Goal: Task Accomplishment & Management: Manage account settings

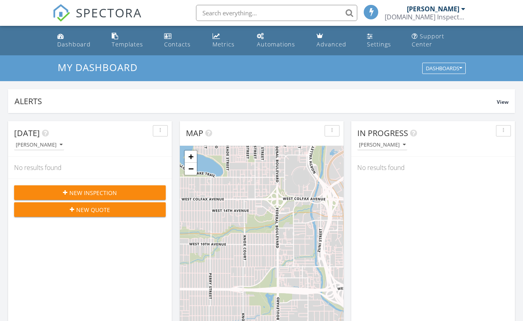
scroll to position [747, 536]
click at [135, 40] on div "Templates" at bounding box center [127, 44] width 31 height 8
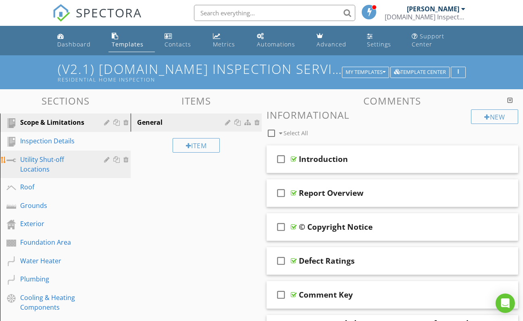
click at [41, 161] on div "Utility Shut-off Locations" at bounding box center [56, 163] width 72 height 19
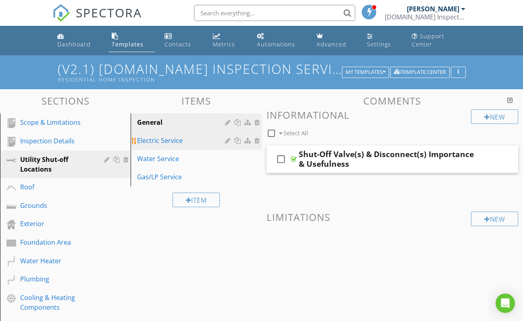
click at [157, 140] on div "Electric Service" at bounding box center [182, 141] width 90 height 10
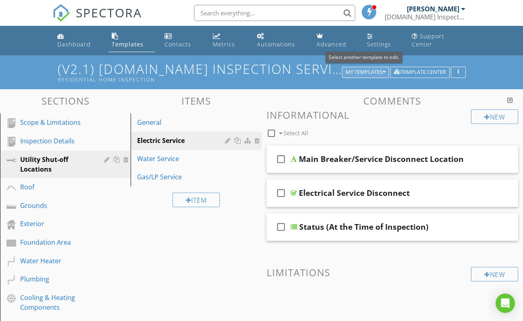
click at [383, 71] on icon "button" at bounding box center [384, 72] width 3 height 6
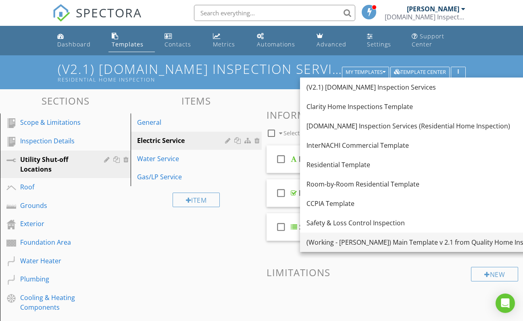
click at [396, 241] on div "(Working - [PERSON_NAME]) Main Template v 2.1 from Quality Home Inspections" at bounding box center [428, 242] width 243 height 10
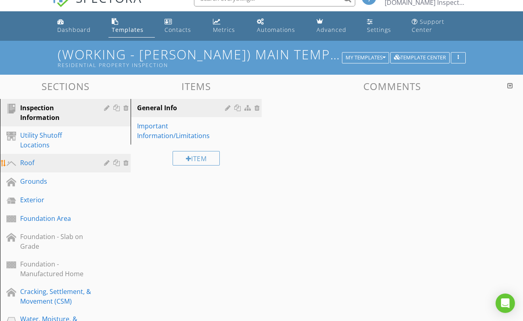
scroll to position [20, 0]
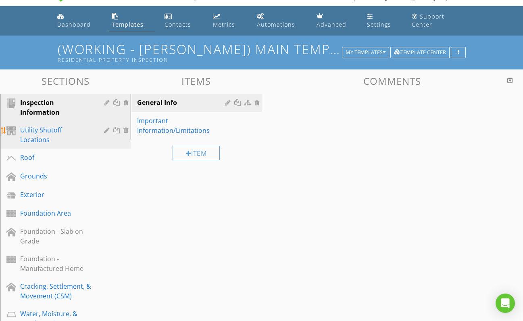
click at [54, 130] on div "Utility Shutoff Locations" at bounding box center [56, 134] width 72 height 19
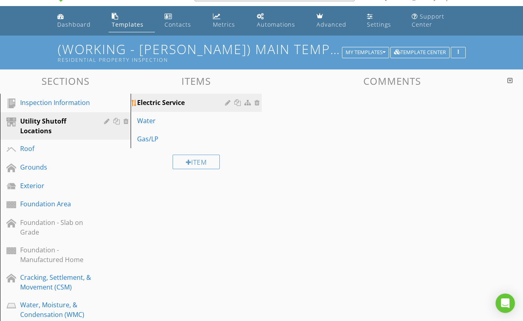
click at [173, 104] on div "Electric Service" at bounding box center [182, 103] width 90 height 10
click at [157, 119] on div "Water" at bounding box center [182, 121] width 90 height 10
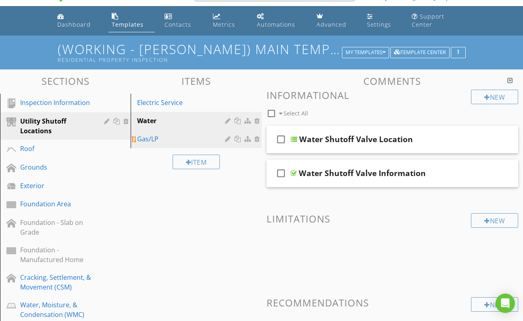
click at [149, 138] on div "Gas/LP" at bounding box center [182, 139] width 90 height 10
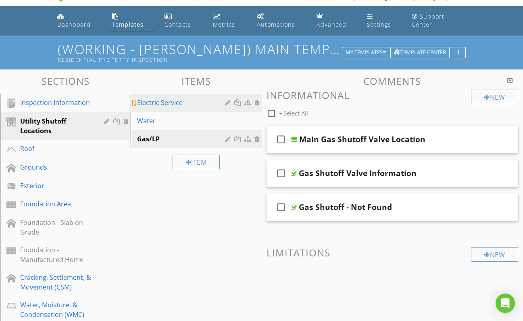
click at [162, 103] on div "Electric Service" at bounding box center [182, 103] width 90 height 10
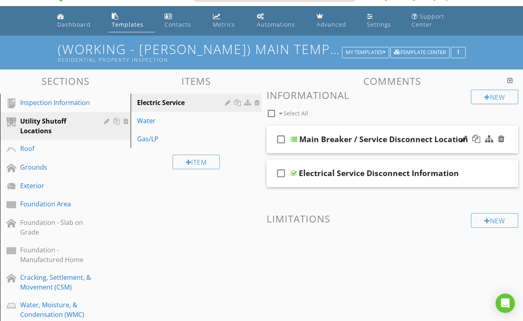
click at [294, 139] on div at bounding box center [294, 139] width 6 height 6
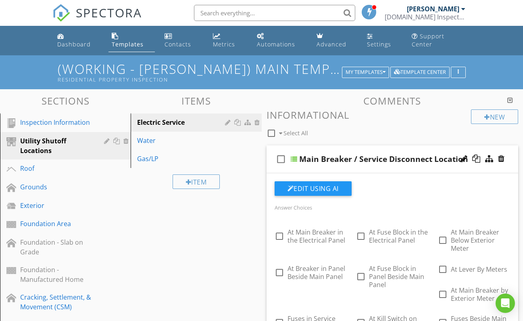
scroll to position [0, 0]
click at [296, 157] on div at bounding box center [294, 159] width 6 height 6
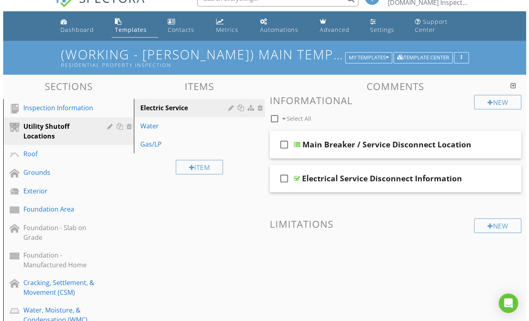
scroll to position [2, 0]
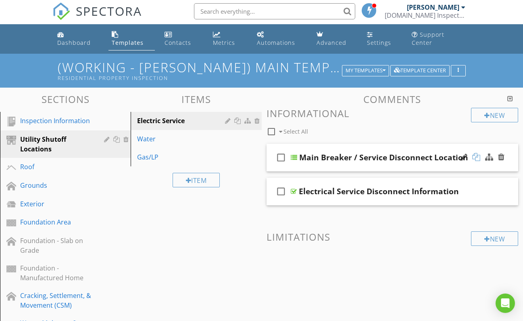
click at [476, 156] on div at bounding box center [476, 157] width 8 height 8
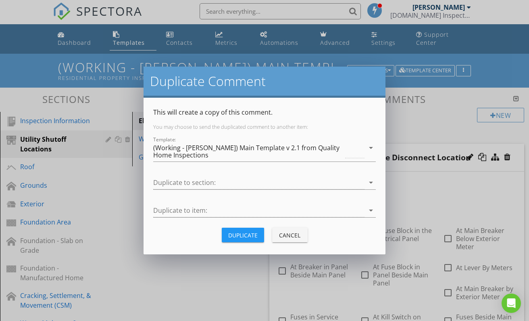
click at [236, 235] on div "Duplicate" at bounding box center [242, 235] width 29 height 8
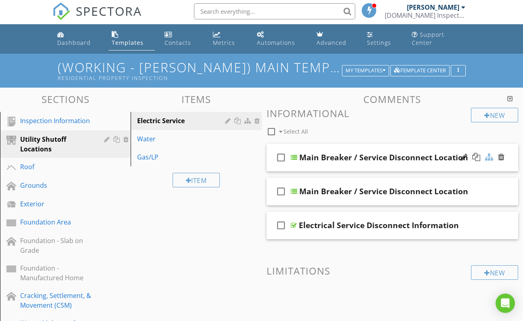
click at [490, 156] on div at bounding box center [489, 157] width 8 height 8
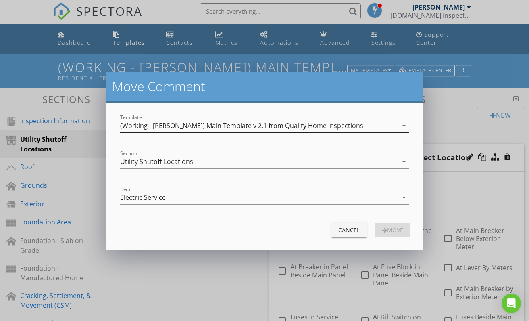
click at [284, 125] on div "(Working - [PERSON_NAME]) Main Template v 2.1 from Quality Home Inspections" at bounding box center [241, 125] width 243 height 7
click at [403, 125] on icon "arrow_drop_down" at bounding box center [404, 126] width 10 height 10
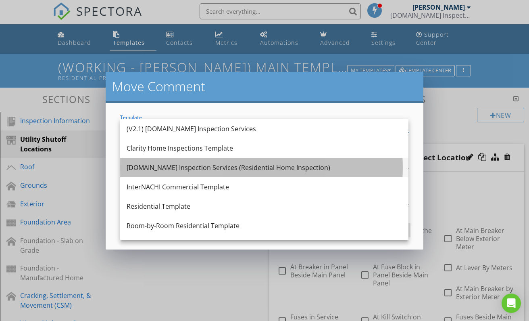
click at [215, 168] on div "[DOMAIN_NAME] Inspection Services (Residential Home Inspection)" at bounding box center [264, 168] width 275 height 10
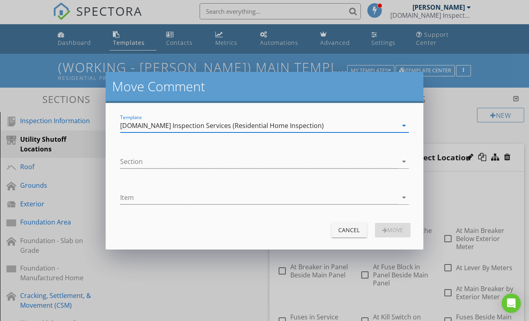
click at [402, 125] on icon "arrow_drop_down" at bounding box center [404, 126] width 10 height 10
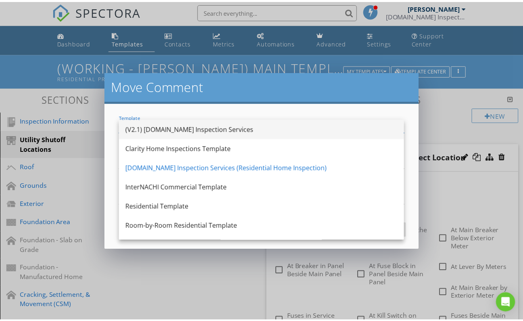
scroll to position [0, 0]
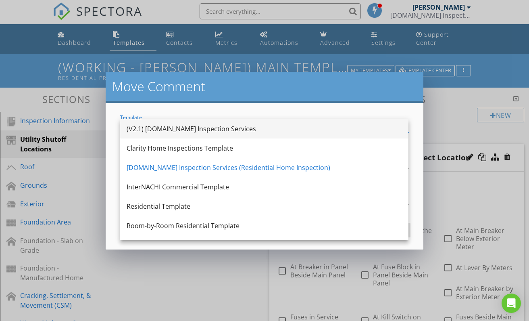
click at [195, 127] on div "(V2.1) [DOMAIN_NAME] Inspection Services" at bounding box center [264, 129] width 275 height 10
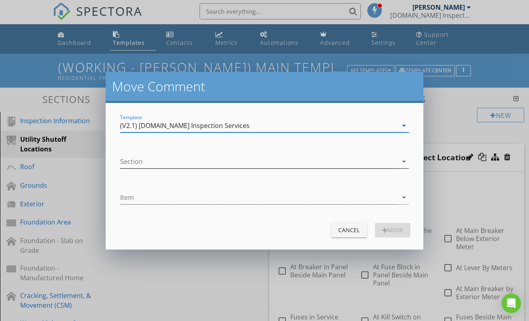
click at [193, 163] on div at bounding box center [258, 161] width 277 height 13
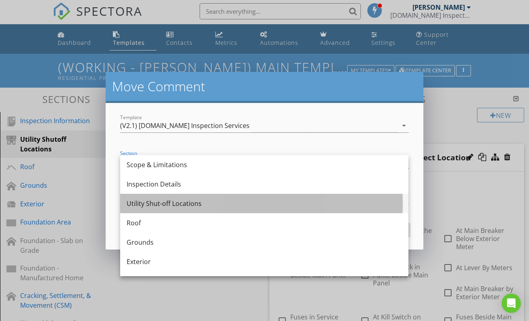
click at [179, 209] on div "Utility Shut-off Locations" at bounding box center [264, 203] width 275 height 19
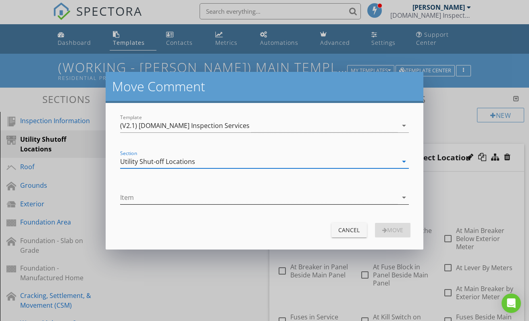
click at [160, 199] on div at bounding box center [258, 197] width 277 height 13
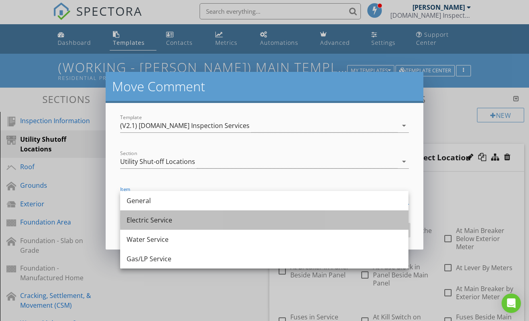
click at [181, 221] on div "Electric Service" at bounding box center [264, 220] width 275 height 10
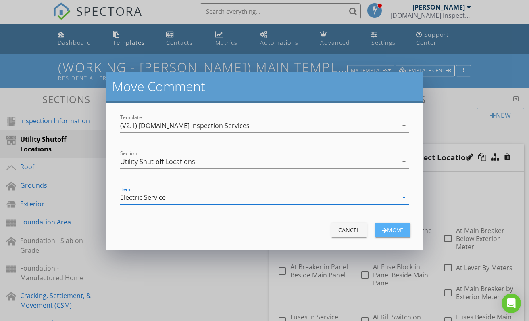
click at [397, 231] on div "Move" at bounding box center [393, 229] width 23 height 8
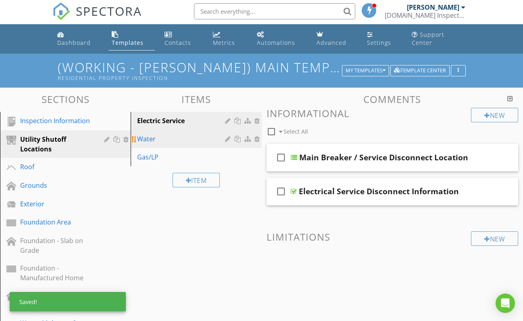
click at [156, 139] on div "Water" at bounding box center [182, 139] width 90 height 10
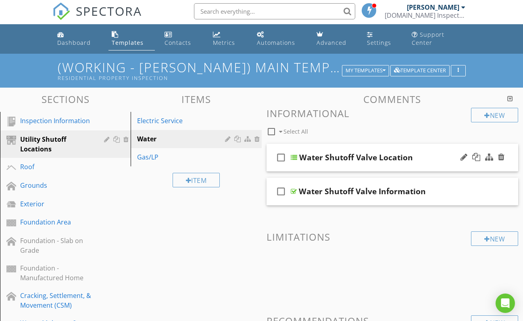
click at [374, 156] on div "Water Shutoff Valve Location" at bounding box center [356, 157] width 114 height 10
click at [476, 158] on div at bounding box center [476, 157] width 8 height 8
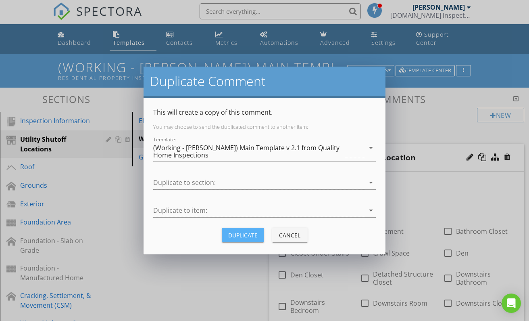
click at [242, 233] on div "Duplicate" at bounding box center [242, 235] width 29 height 8
click at [242, 234] on div "Duplicate" at bounding box center [242, 235] width 29 height 8
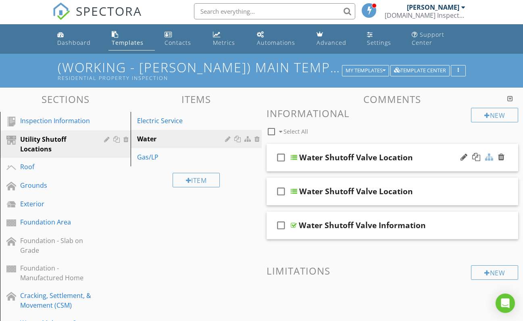
click at [489, 157] on div at bounding box center [489, 157] width 8 height 8
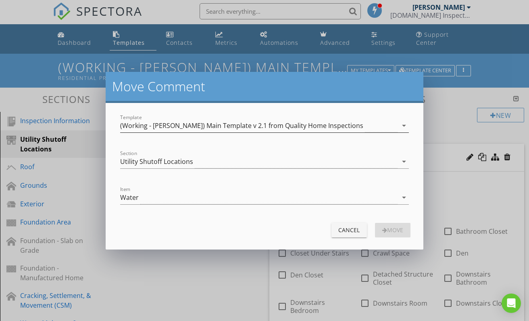
click at [209, 127] on div "(Working - [PERSON_NAME]) Main Template v 2.1 from Quality Home Inspections" at bounding box center [241, 125] width 243 height 7
click at [257, 125] on div "(Working - [PERSON_NAME]) Main Template v 2.1 from Quality Home Inspections" at bounding box center [241, 125] width 243 height 7
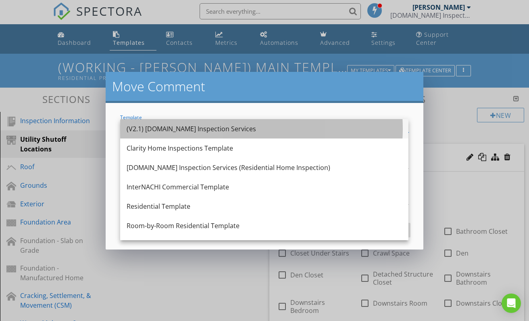
click at [186, 129] on div "(V2.1) [DOMAIN_NAME] Inspection Services" at bounding box center [264, 129] width 275 height 10
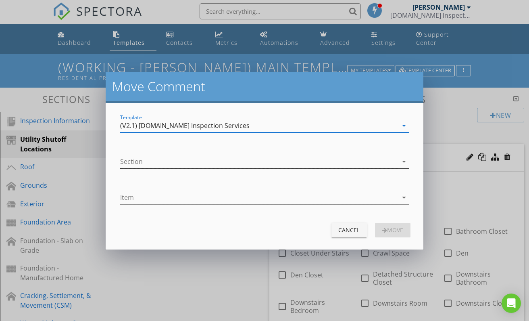
click at [174, 163] on div at bounding box center [258, 161] width 277 height 13
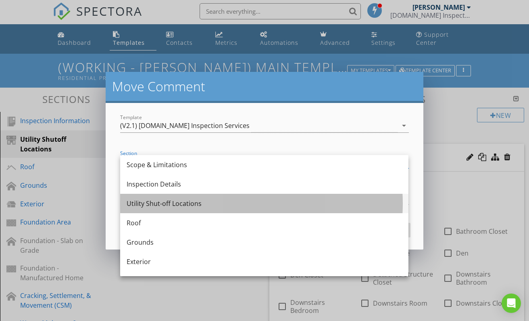
click at [157, 201] on div "Utility Shut-off Locations" at bounding box center [264, 203] width 275 height 10
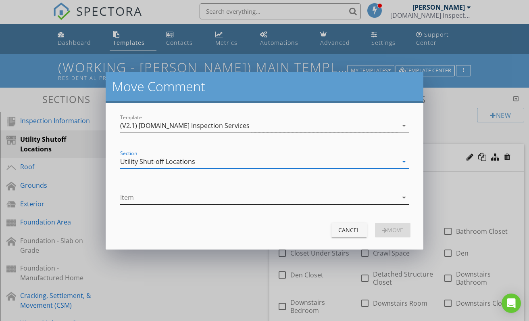
click at [165, 198] on div at bounding box center [258, 197] width 277 height 13
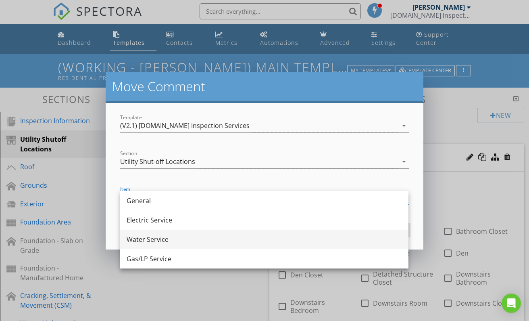
click at [166, 238] on div "Water Service" at bounding box center [264, 239] width 275 height 10
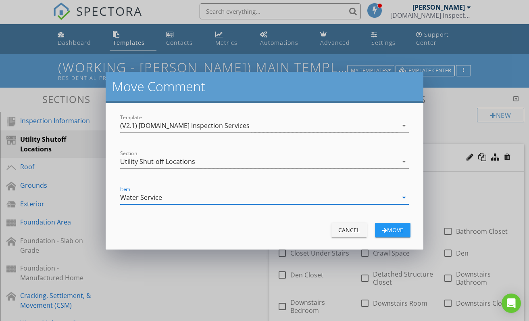
click at [393, 232] on div "Move" at bounding box center [393, 229] width 23 height 8
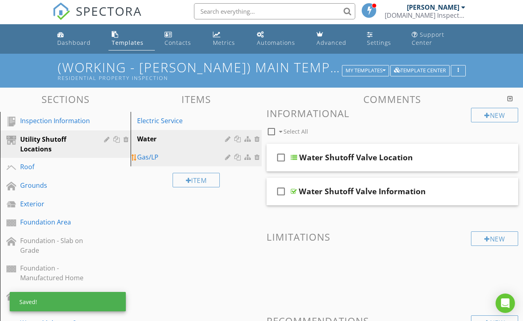
click at [160, 155] on div "Gas/LP" at bounding box center [182, 157] width 90 height 10
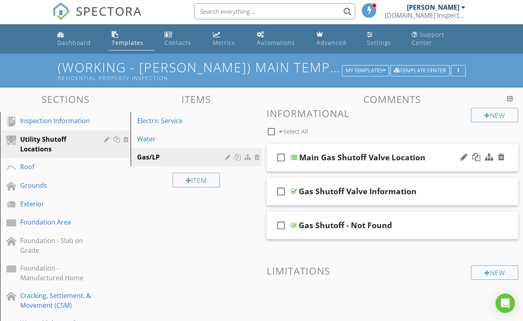
click at [401, 156] on div "Main Gas Shutoff Valve Location" at bounding box center [362, 157] width 126 height 10
click at [490, 156] on div at bounding box center [489, 157] width 8 height 8
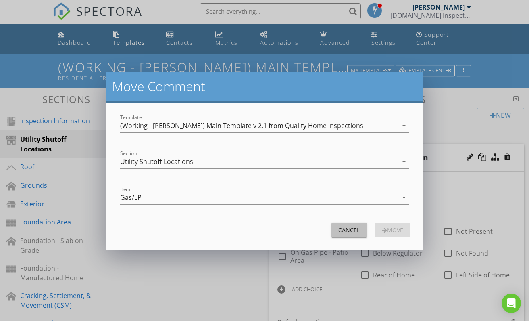
drag, startPoint x: 352, startPoint y: 227, endPoint x: 384, endPoint y: 190, distance: 49.5
click at [352, 227] on div "Cancel" at bounding box center [349, 229] width 23 height 8
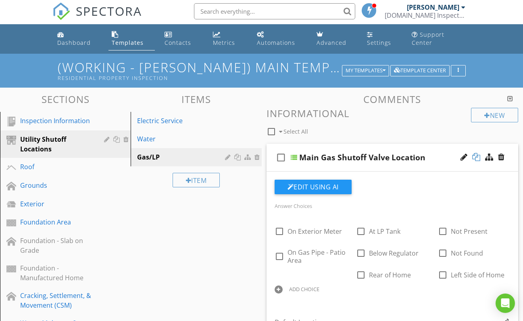
click at [478, 154] on div at bounding box center [476, 157] width 8 height 8
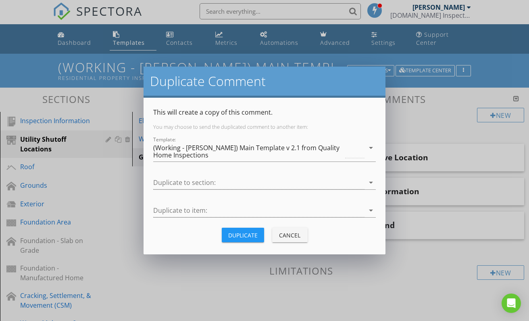
click at [245, 236] on div "Duplicate" at bounding box center [242, 235] width 29 height 8
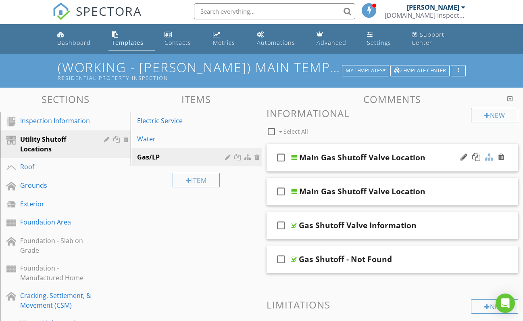
click at [489, 157] on div at bounding box center [489, 157] width 8 height 8
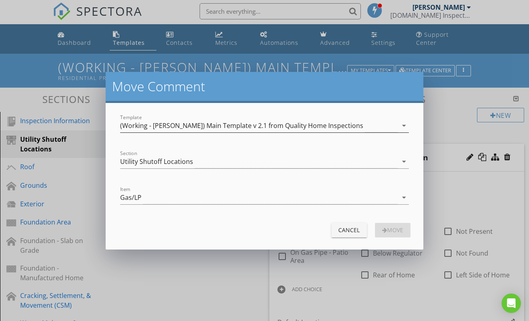
click at [255, 124] on div "(Working - [PERSON_NAME]) Main Template v 2.1 from Quality Home Inspections" at bounding box center [241, 125] width 243 height 7
click at [403, 125] on icon "arrow_drop_down" at bounding box center [404, 126] width 10 height 10
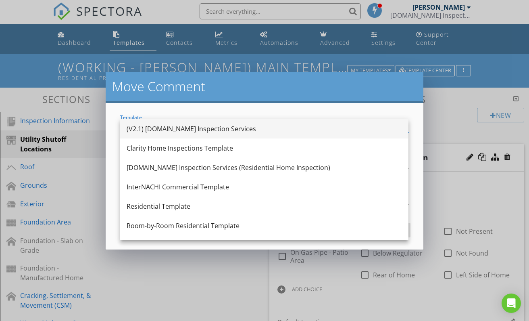
click at [206, 131] on div "(V2.1) [DOMAIN_NAME] Inspection Services" at bounding box center [264, 129] width 275 height 10
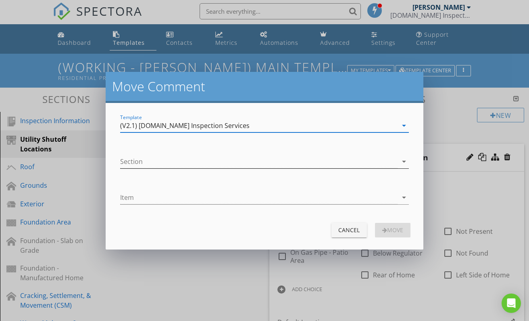
click at [197, 160] on div at bounding box center [258, 161] width 277 height 13
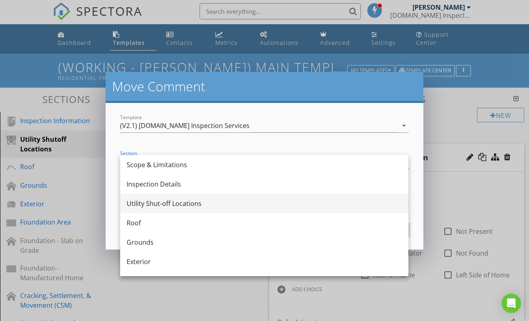
click at [172, 200] on div "Utility Shut-off Locations" at bounding box center [264, 203] width 275 height 10
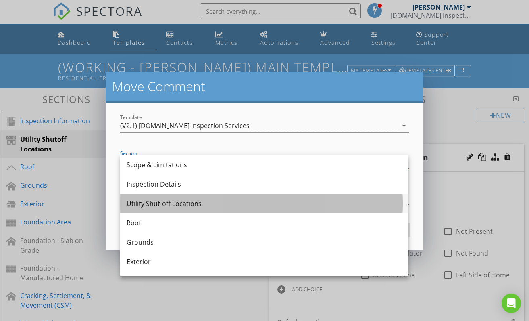
click at [166, 204] on div "Utility Shut-off Locations" at bounding box center [264, 203] width 275 height 10
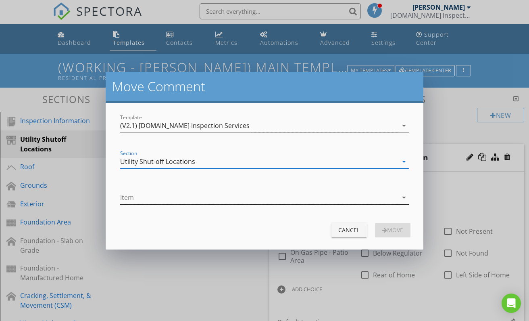
click at [176, 200] on div at bounding box center [258, 197] width 277 height 13
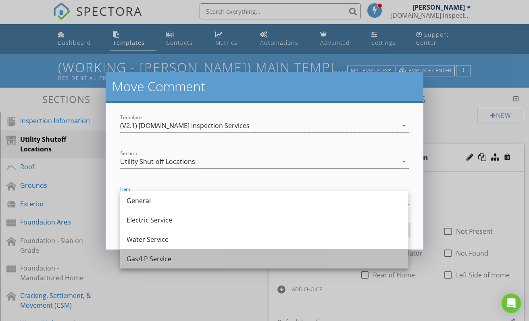
click at [165, 259] on div "Gas/LP Service" at bounding box center [264, 259] width 275 height 10
click at [136, 258] on div "Gas/LP Service" at bounding box center [264, 259] width 275 height 10
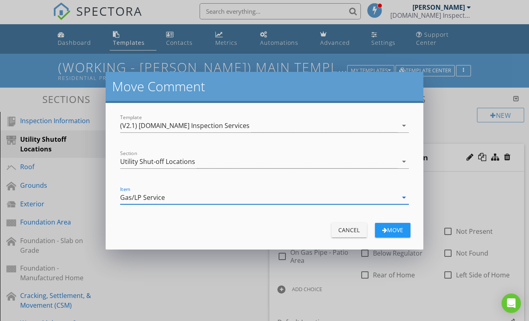
click at [390, 227] on div "Move" at bounding box center [393, 229] width 23 height 8
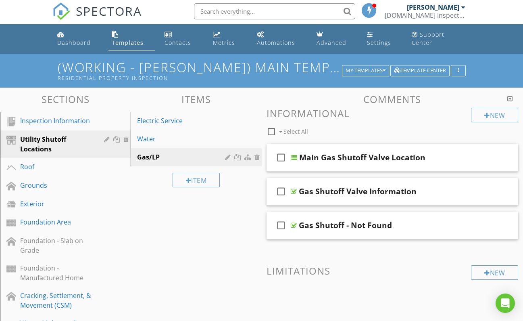
click at [127, 38] on link "Templates" at bounding box center [131, 38] width 46 height 23
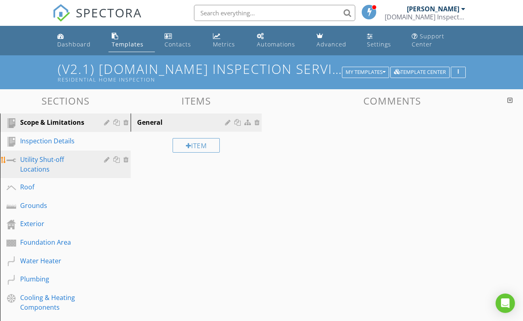
click at [48, 161] on div "Utility Shut-off Locations" at bounding box center [56, 163] width 72 height 19
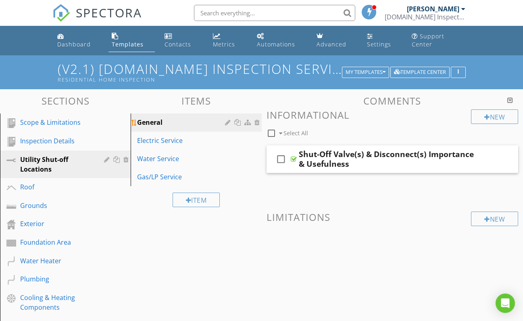
click at [164, 121] on div "General" at bounding box center [182, 122] width 90 height 10
click at [229, 121] on div at bounding box center [229, 122] width 8 height 6
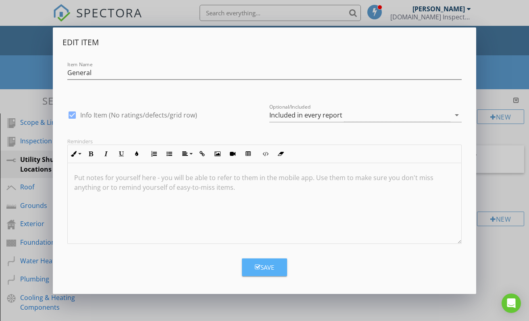
click at [274, 266] on div "Save" at bounding box center [264, 267] width 19 height 9
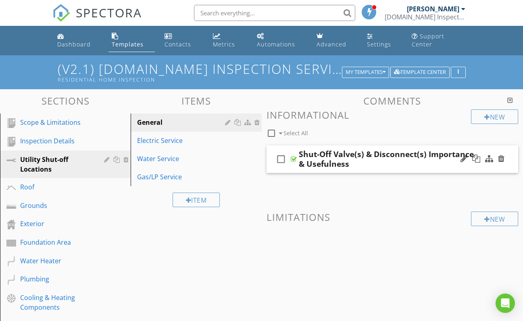
click at [318, 154] on div "Shut-Off Valve(s) & Disconnect(s) Importance & Usefulness" at bounding box center [387, 158] width 177 height 19
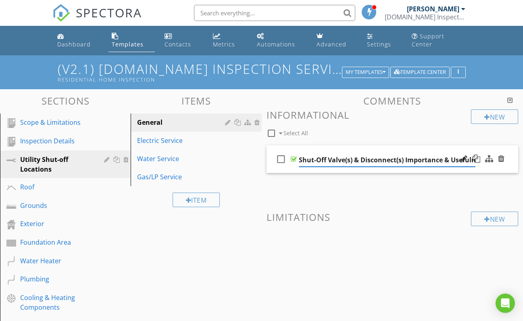
click at [293, 158] on div at bounding box center [294, 159] width 6 height 6
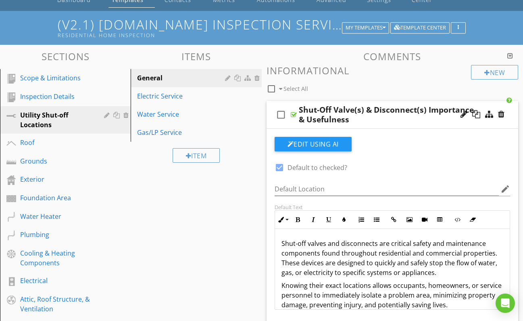
scroll to position [45, 0]
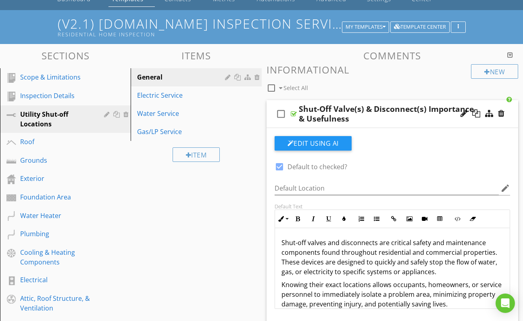
click at [293, 114] on div at bounding box center [294, 114] width 6 height 6
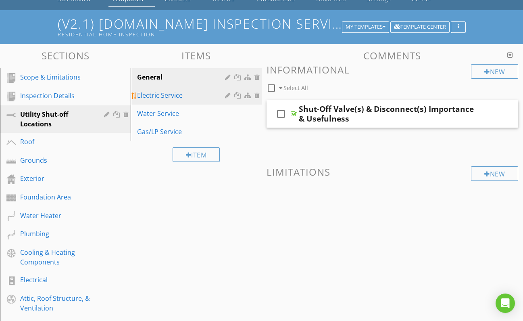
click at [162, 95] on div "Electric Service" at bounding box center [182, 95] width 90 height 10
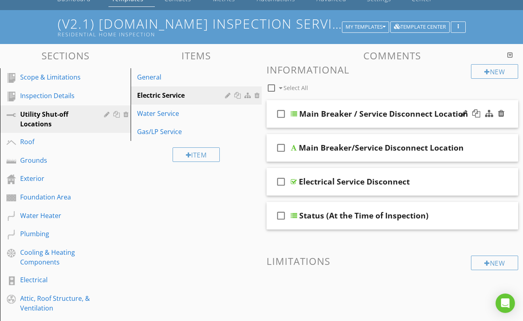
click at [293, 112] on div at bounding box center [294, 114] width 6 height 6
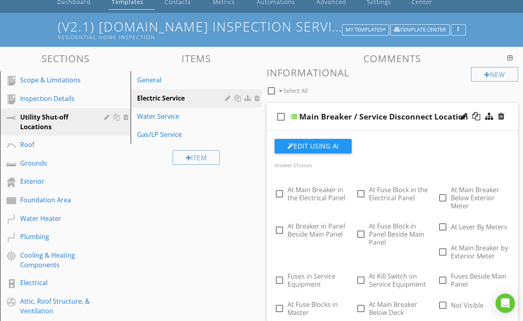
scroll to position [43, 0]
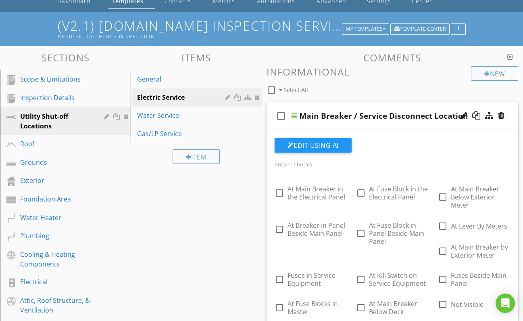
click at [295, 114] on div at bounding box center [294, 116] width 6 height 6
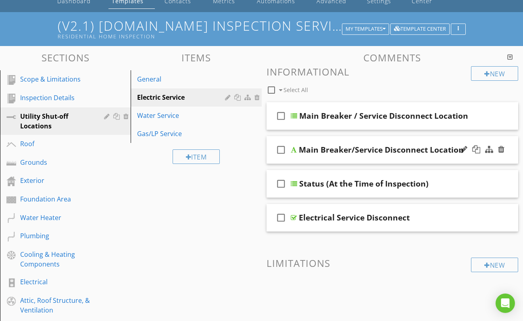
click at [294, 149] on div at bounding box center [294, 149] width 6 height 6
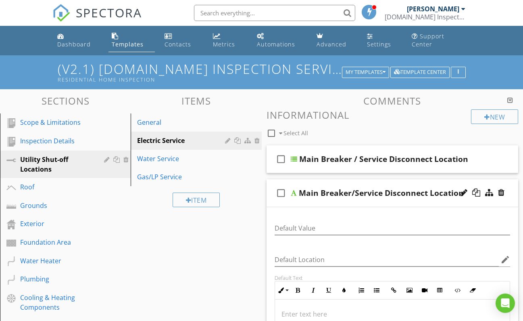
scroll to position [0, 0]
click at [294, 192] on div at bounding box center [294, 193] width 6 height 6
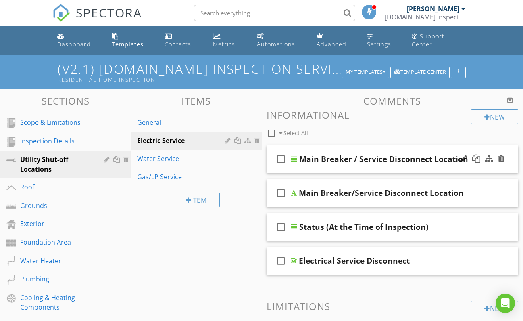
click at [294, 159] on div at bounding box center [294, 159] width 6 height 6
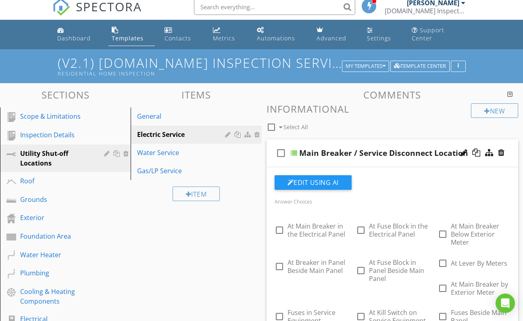
scroll to position [6, 0]
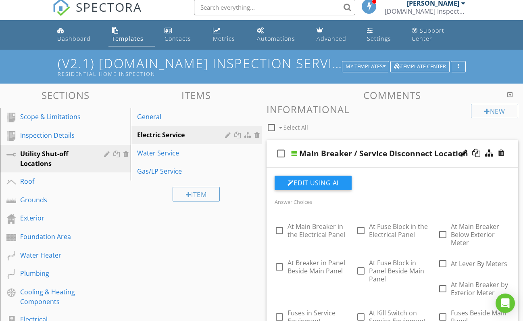
click at [294, 152] on div at bounding box center [294, 153] width 6 height 6
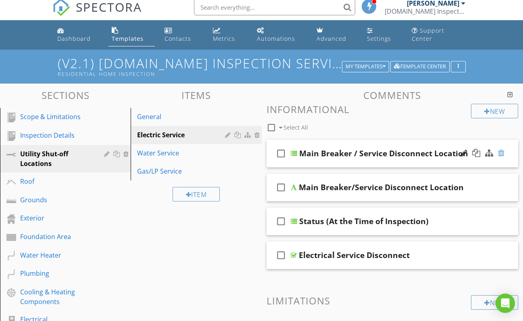
click at [501, 152] on div at bounding box center [501, 153] width 6 height 8
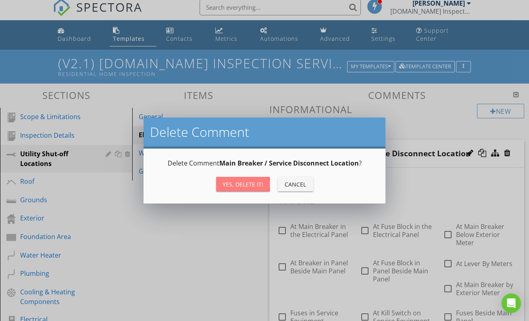
click at [248, 184] on div "Yes, Delete it!" at bounding box center [243, 184] width 41 height 8
click at [238, 184] on div "Yes, Delete it!" at bounding box center [243, 184] width 41 height 8
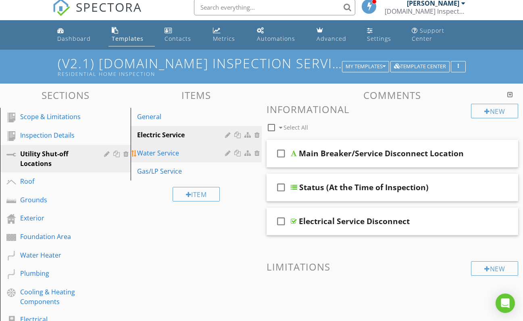
click at [157, 151] on div "Water Service" at bounding box center [182, 153] width 90 height 10
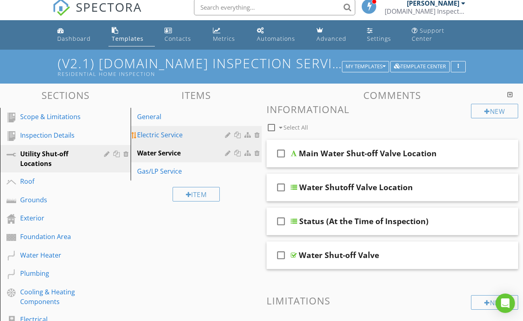
click at [170, 135] on div "Electric Service" at bounding box center [182, 135] width 90 height 10
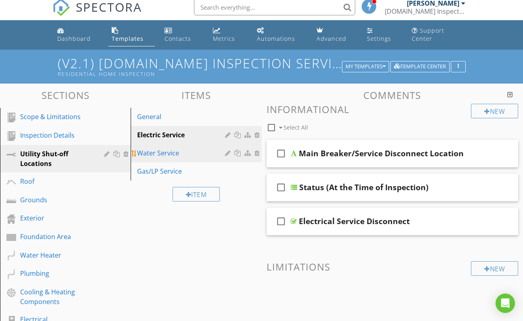
click at [167, 155] on div "Water Service" at bounding box center [182, 153] width 90 height 10
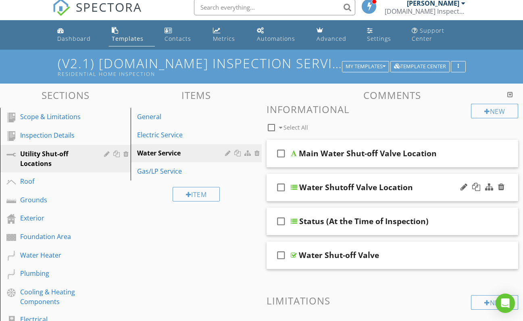
click at [294, 187] on div at bounding box center [294, 187] width 6 height 6
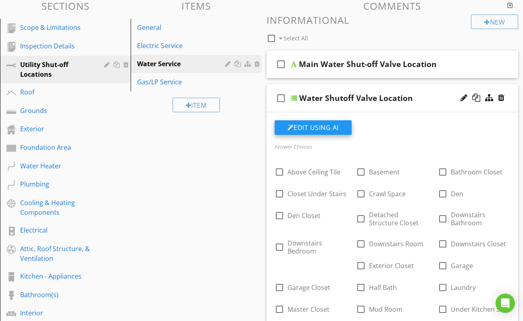
scroll to position [94, 0]
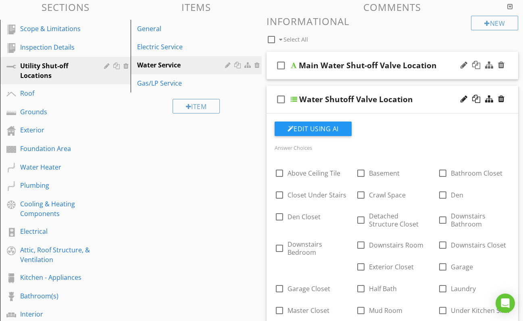
click at [334, 62] on div "Main Water Shut-off Valve Location" at bounding box center [368, 65] width 138 height 10
click at [293, 63] on div at bounding box center [294, 65] width 6 height 6
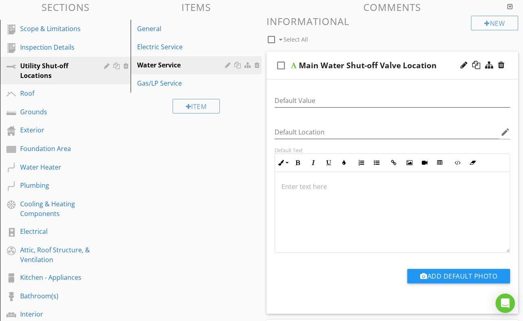
click at [294, 63] on div at bounding box center [294, 65] width 6 height 6
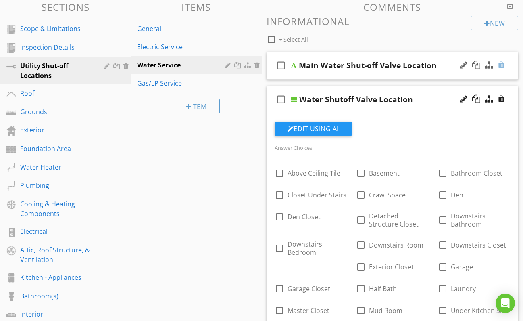
click at [501, 63] on div at bounding box center [501, 65] width 6 height 8
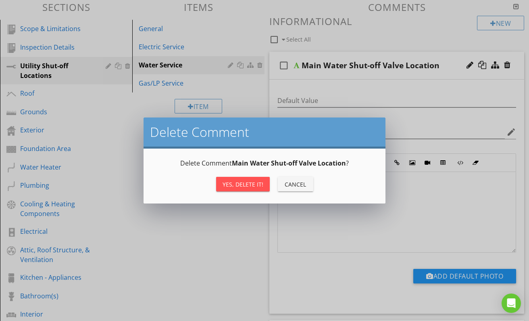
click at [252, 184] on div "Yes, Delete it!" at bounding box center [243, 184] width 41 height 8
click at [238, 184] on div "Yes, Delete it!" at bounding box center [243, 184] width 41 height 8
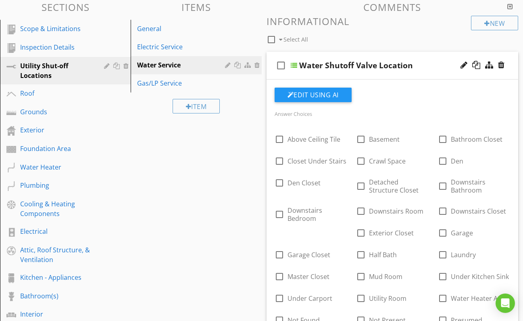
click at [294, 66] on div at bounding box center [294, 65] width 6 height 6
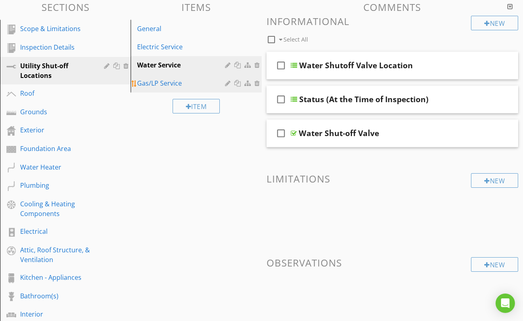
click at [157, 82] on div "Gas/LP Service" at bounding box center [182, 83] width 90 height 10
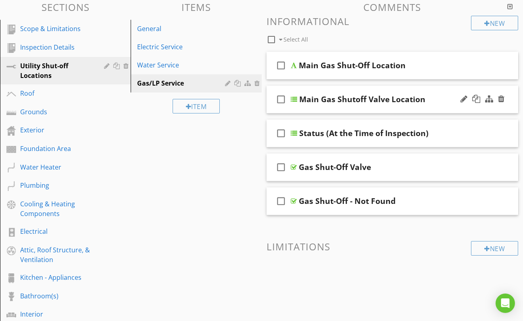
click at [294, 98] on div at bounding box center [294, 99] width 6 height 6
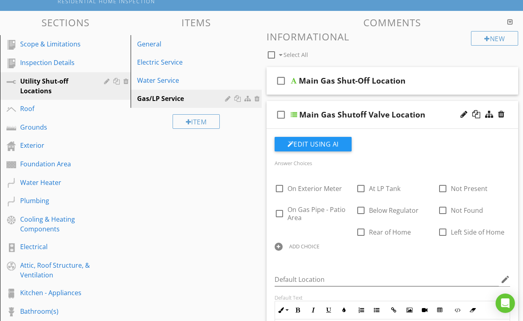
scroll to position [76, 0]
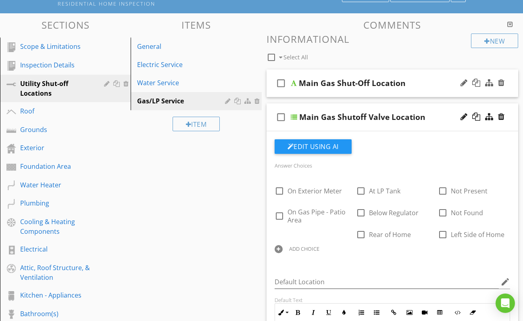
click at [322, 80] on div "Main Gas Shut-Off Location" at bounding box center [352, 83] width 107 height 10
click at [295, 82] on div at bounding box center [294, 83] width 6 height 6
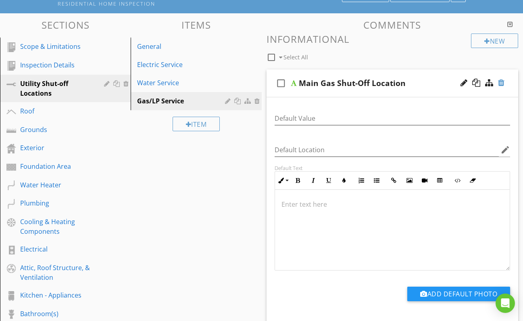
click at [503, 82] on div at bounding box center [501, 83] width 6 height 8
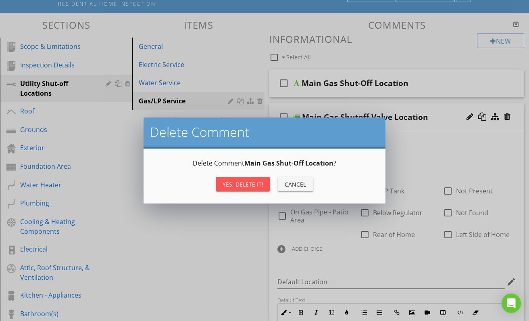
click at [236, 182] on div "Yes, Delete it!" at bounding box center [243, 184] width 41 height 8
click at [243, 181] on div "Yes, Delete it!" at bounding box center [243, 184] width 41 height 8
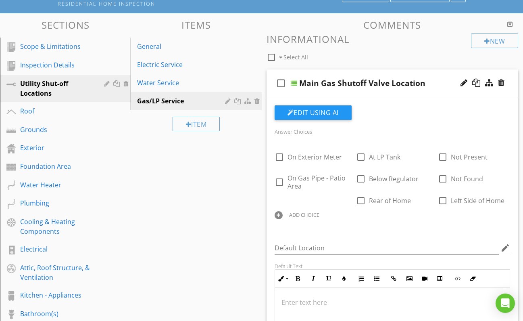
click at [295, 81] on div at bounding box center [294, 83] width 6 height 6
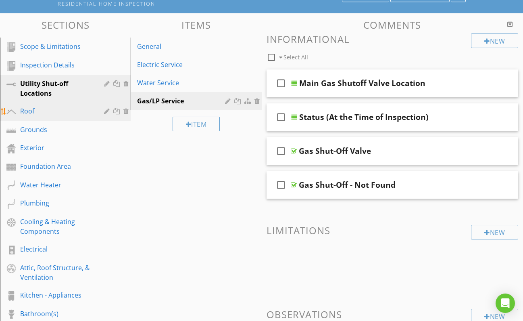
click at [34, 113] on div "Roof" at bounding box center [56, 111] width 72 height 10
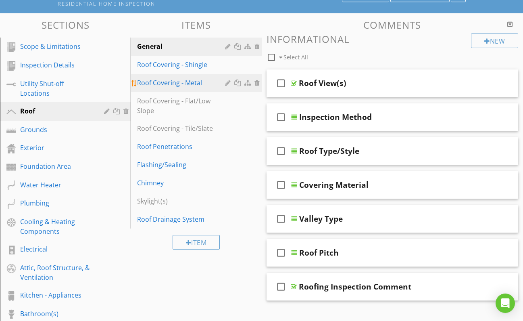
click at [226, 82] on div at bounding box center [229, 82] width 8 height 6
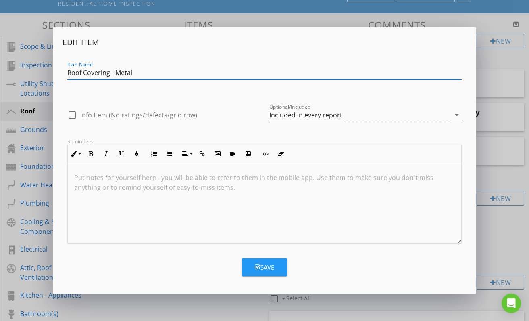
click at [457, 115] on icon "arrow_drop_down" at bounding box center [457, 115] width 10 height 10
click at [458, 114] on icon "arrow_drop_down" at bounding box center [457, 115] width 10 height 10
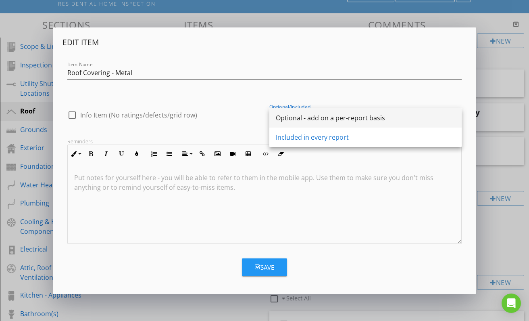
click at [336, 115] on div "Optional - add on a per-report basis" at bounding box center [365, 118] width 179 height 10
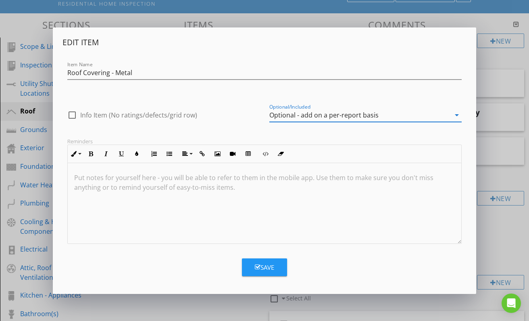
click at [268, 266] on div "Save" at bounding box center [264, 267] width 19 height 9
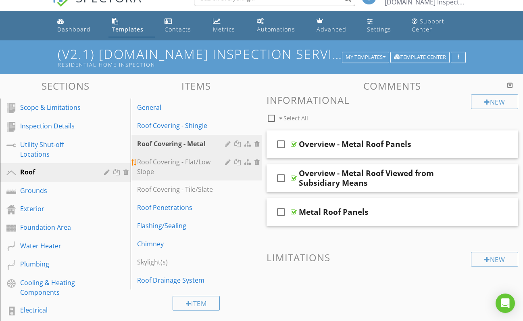
scroll to position [16, 0]
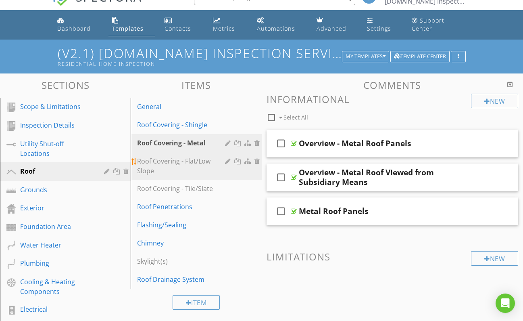
click at [205, 161] on div "Roof Covering - Flat/Low Slope" at bounding box center [182, 165] width 90 height 19
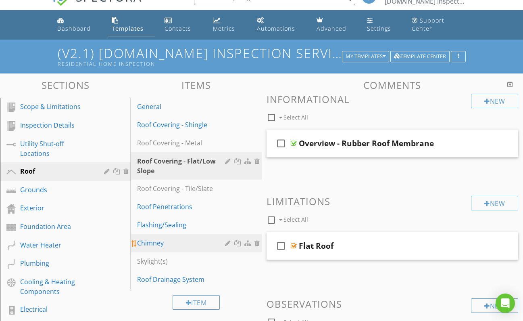
click at [161, 244] on div "Chimney" at bounding box center [182, 243] width 90 height 10
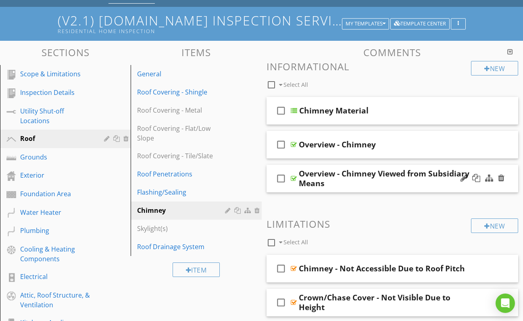
scroll to position [49, 0]
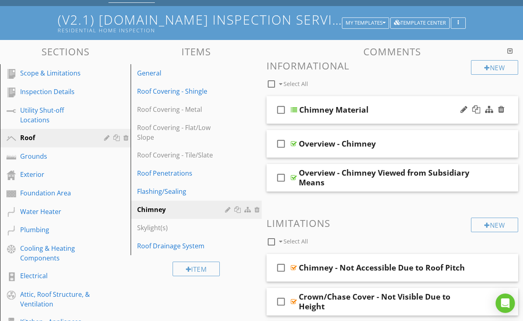
click at [295, 107] on div at bounding box center [294, 109] width 6 height 6
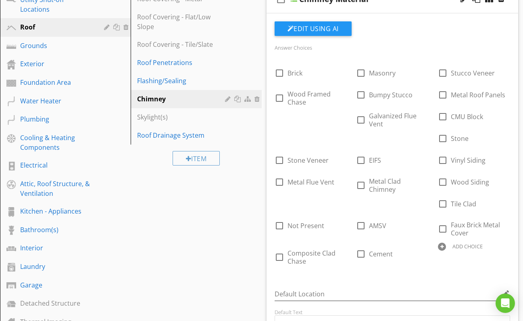
scroll to position [143, 0]
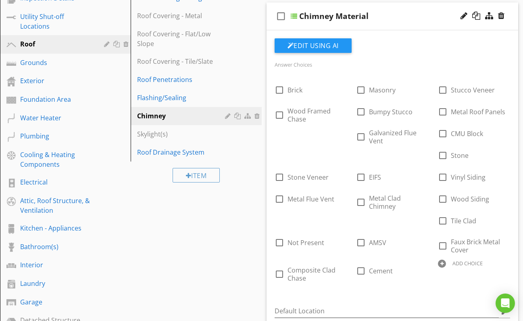
click at [294, 13] on div at bounding box center [294, 16] width 6 height 6
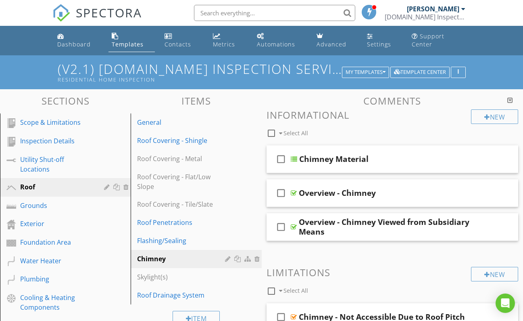
scroll to position [0, 0]
click at [129, 42] on div "Templates" at bounding box center [128, 44] width 32 height 8
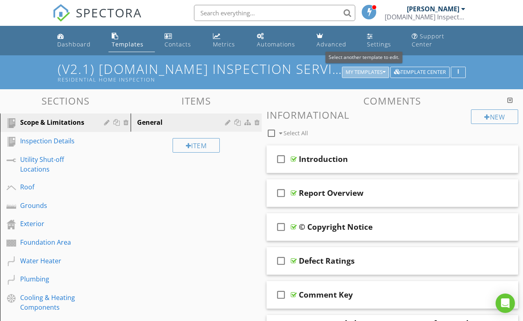
click at [384, 71] on icon "button" at bounding box center [384, 72] width 3 height 6
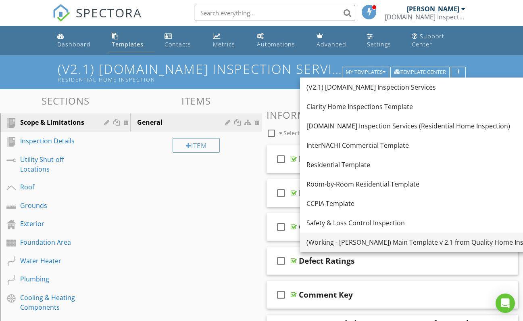
click at [363, 245] on div "(Working - [PERSON_NAME]) Main Template v 2.1 from Quality Home Inspections" at bounding box center [428, 242] width 243 height 10
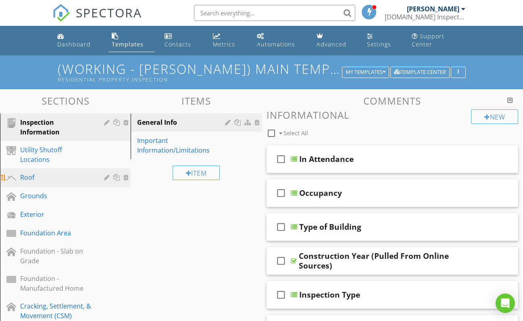
click at [35, 172] on div "Roof" at bounding box center [56, 177] width 72 height 10
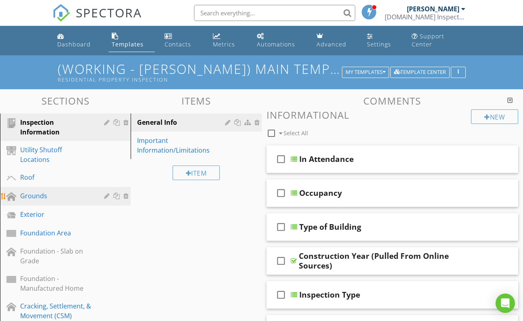
click at [29, 172] on div "Roof" at bounding box center [56, 177] width 72 height 10
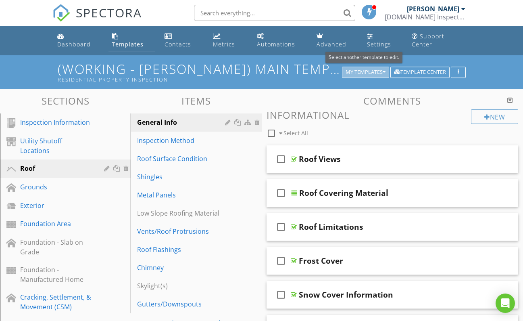
click at [385, 72] on icon "button" at bounding box center [384, 72] width 3 height 6
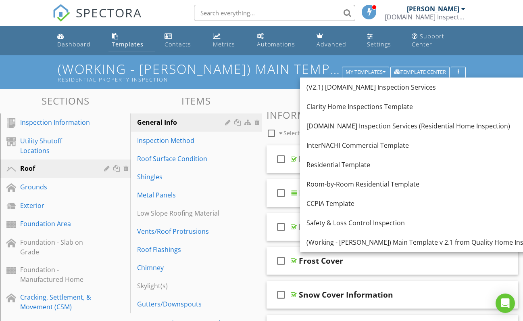
click at [349, 88] on div "(V2.1) [DOMAIN_NAME] Inspection Services" at bounding box center [428, 87] width 243 height 10
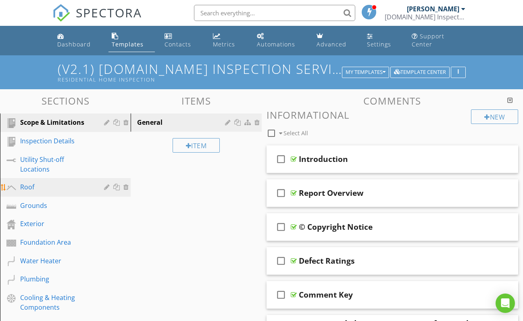
click at [40, 189] on div "Roof" at bounding box center [56, 187] width 72 height 10
click at [29, 187] on div "Roof" at bounding box center [56, 187] width 72 height 10
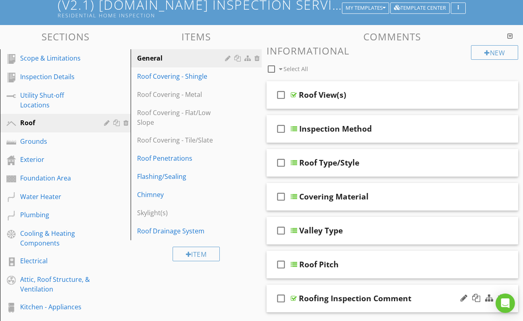
scroll to position [61, 0]
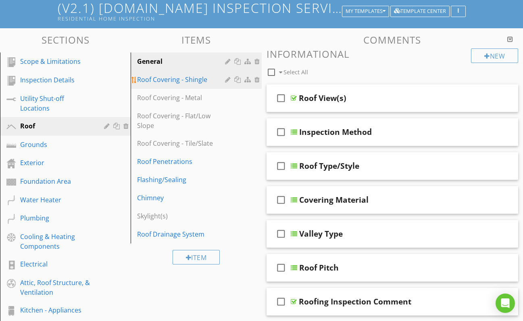
click at [171, 83] on div "Roof Covering - Shingle" at bounding box center [182, 80] width 90 height 10
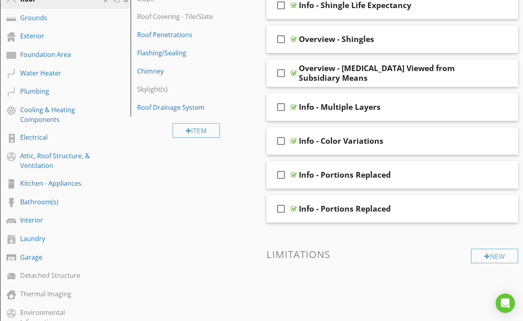
scroll to position [188, 0]
click at [294, 208] on div at bounding box center [294, 208] width 6 height 6
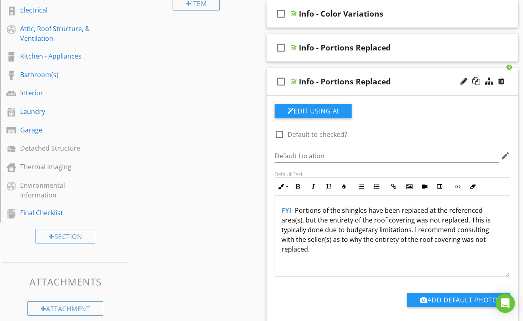
scroll to position [309, 0]
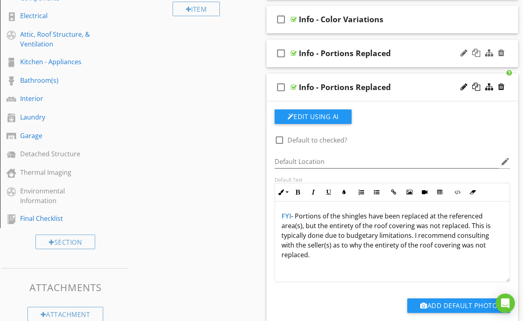
click at [293, 52] on div at bounding box center [294, 53] width 6 height 6
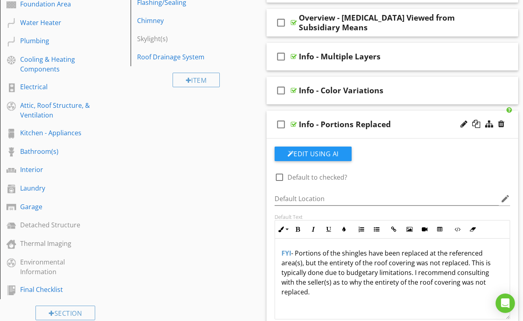
scroll to position [238, 0]
click at [500, 124] on div at bounding box center [501, 124] width 6 height 8
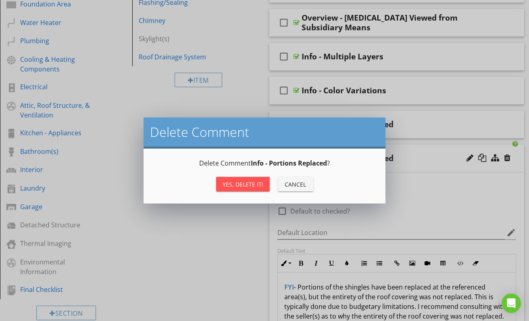
click at [244, 184] on div "Yes, Delete it!" at bounding box center [243, 184] width 41 height 8
click at [242, 184] on div "Yes, Delete it!" at bounding box center [243, 184] width 41 height 8
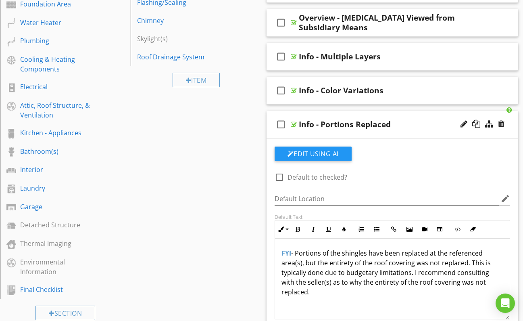
click at [294, 123] on div at bounding box center [294, 124] width 6 height 6
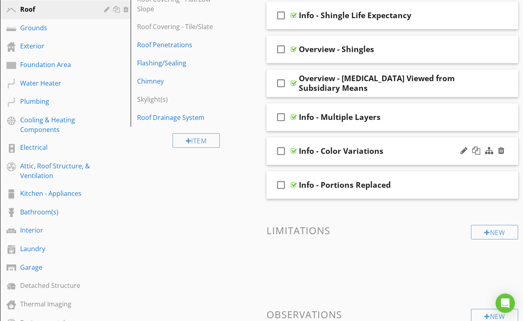
scroll to position [177, 0]
click at [293, 151] on div at bounding box center [294, 151] width 6 height 6
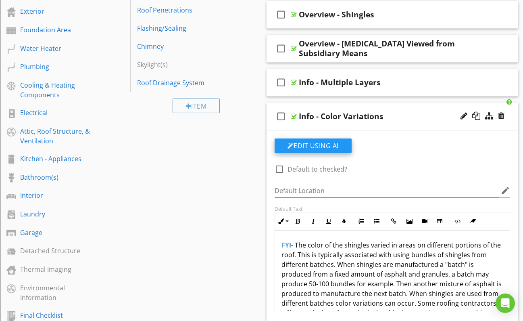
scroll to position [213, 0]
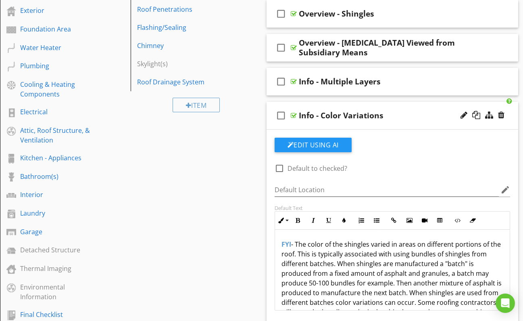
click at [292, 113] on div at bounding box center [294, 115] width 6 height 6
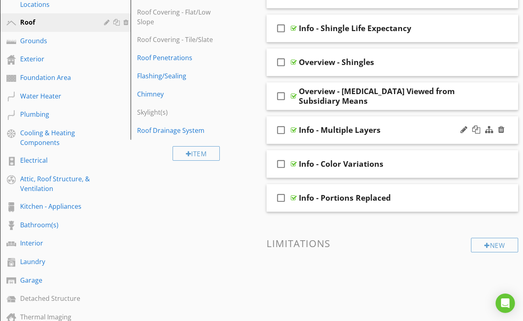
scroll to position [163, 0]
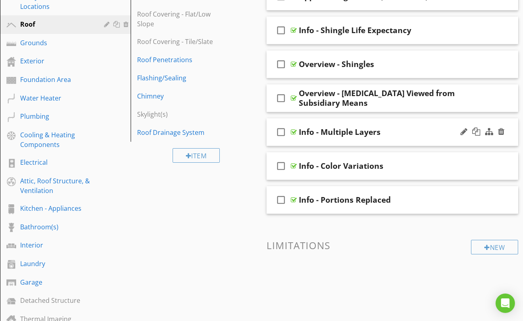
click at [293, 131] on div at bounding box center [294, 132] width 6 height 6
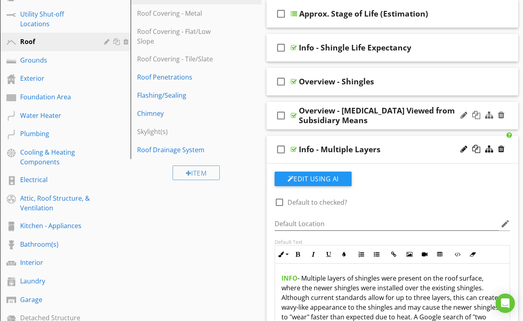
scroll to position [142, 0]
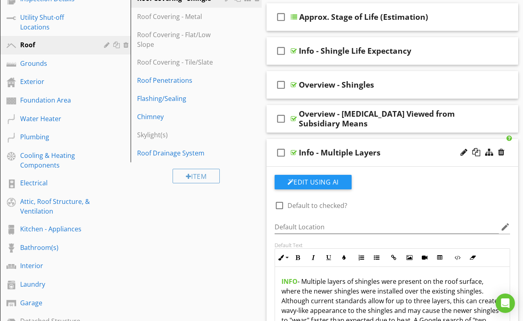
click at [293, 152] on div at bounding box center [294, 152] width 6 height 6
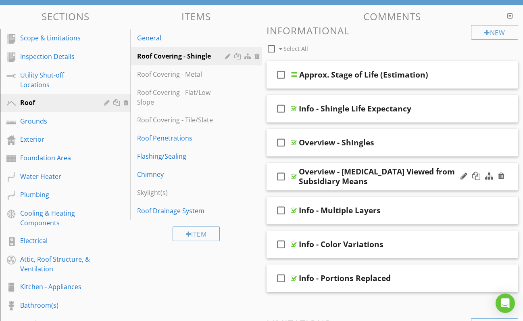
scroll to position [84, 0]
click at [156, 39] on div "General" at bounding box center [182, 38] width 90 height 10
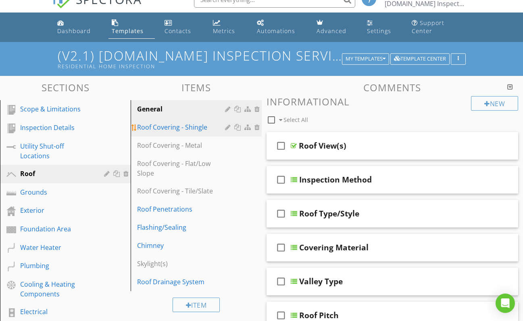
scroll to position [12, 0]
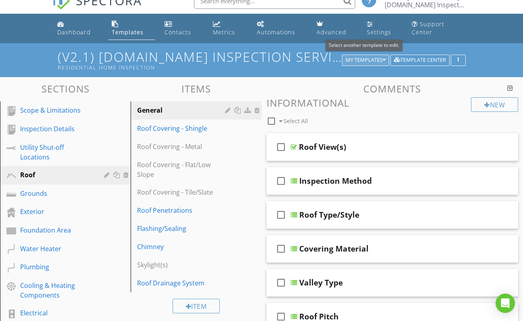
click at [383, 58] on icon "button" at bounding box center [384, 60] width 3 height 6
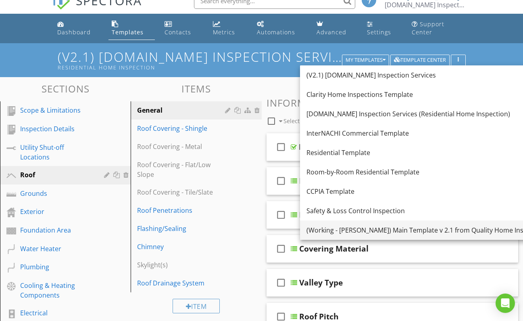
click at [358, 231] on div "(Working - [PERSON_NAME]) Main Template v 2.1 from Quality Home Inspections" at bounding box center [428, 230] width 243 height 10
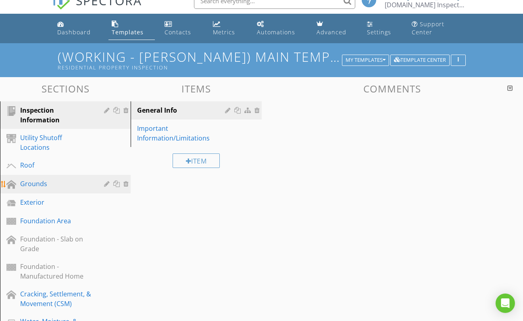
click at [37, 160] on div "Roof" at bounding box center [56, 165] width 72 height 10
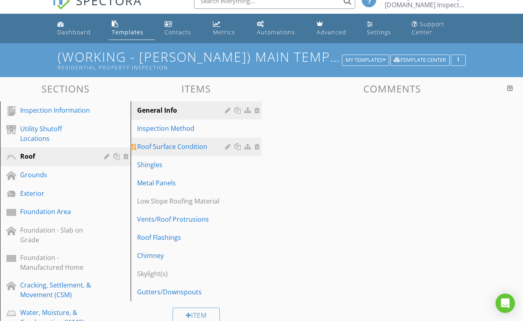
click at [178, 147] on div "Roof Surface Condition" at bounding box center [182, 147] width 90 height 10
click at [192, 144] on div "Roof Surface Condition" at bounding box center [182, 147] width 90 height 10
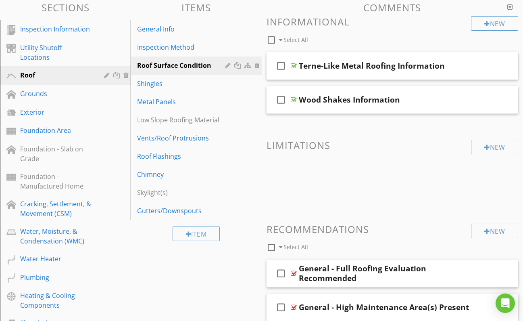
scroll to position [67, 0]
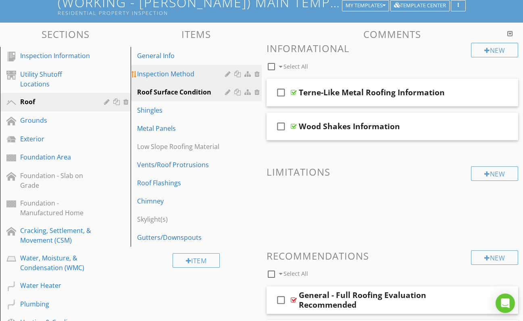
click at [167, 74] on div "Inspection Method" at bounding box center [182, 74] width 90 height 10
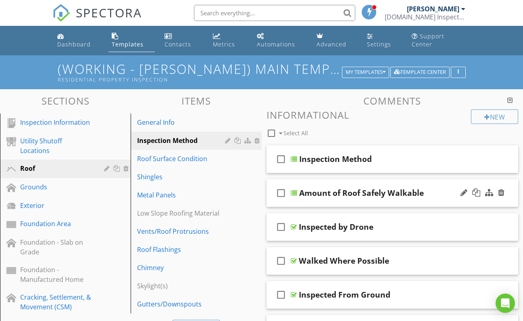
scroll to position [0, 0]
click at [358, 72] on div "My Templates" at bounding box center [366, 72] width 40 height 6
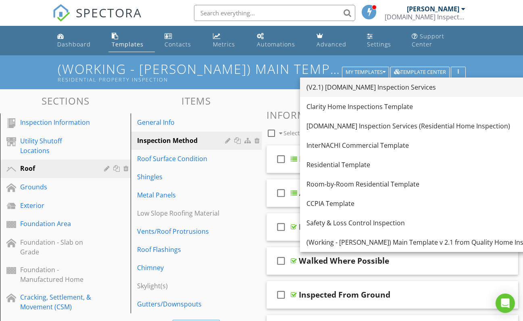
click at [337, 88] on div "(V2.1) [DOMAIN_NAME] Inspection Services" at bounding box center [428, 87] width 243 height 10
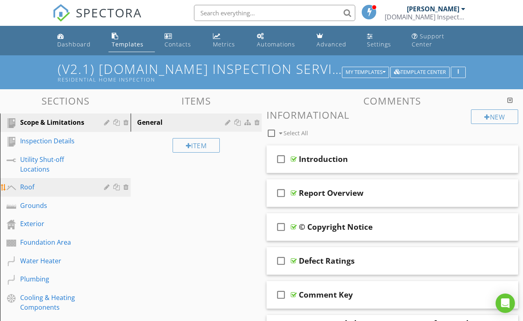
click at [38, 187] on div "Roof" at bounding box center [56, 187] width 72 height 10
click at [31, 187] on div "Roof" at bounding box center [56, 187] width 72 height 10
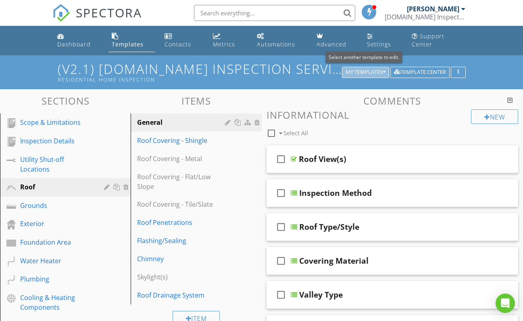
click at [376, 72] on div "My Templates" at bounding box center [366, 72] width 40 height 6
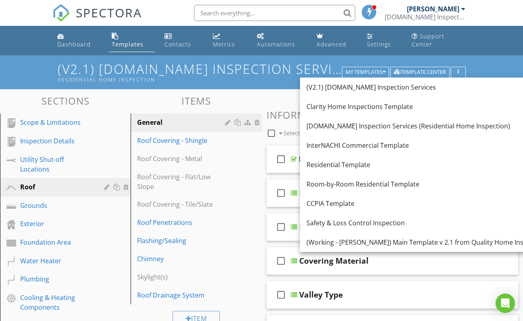
click at [240, 98] on h3 "Items" at bounding box center [196, 100] width 131 height 11
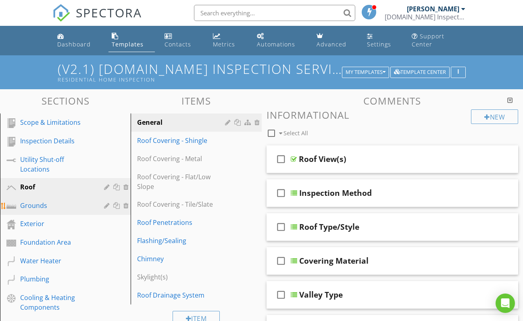
click at [38, 206] on div "Grounds" at bounding box center [56, 205] width 72 height 10
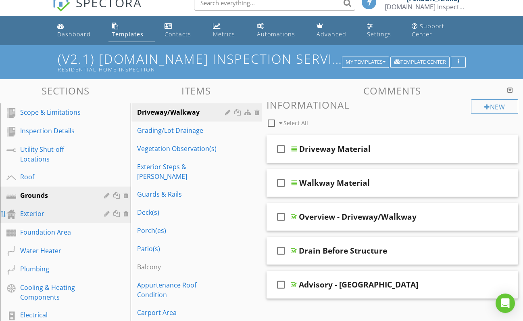
scroll to position [8, 0]
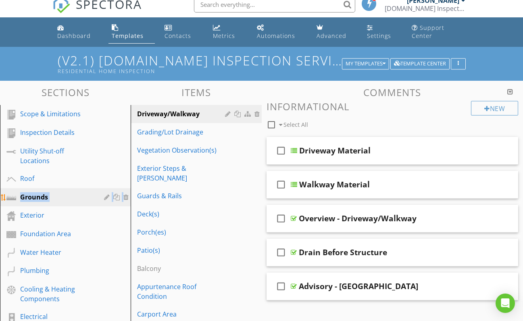
drag, startPoint x: 5, startPoint y: 215, endPoint x: 10, endPoint y: 190, distance: 25.9
click at [10, 189] on div "Scope & Limitations Inspection Details Utility Shut-off Locations Roof Grounds …" at bounding box center [65, 316] width 131 height 423
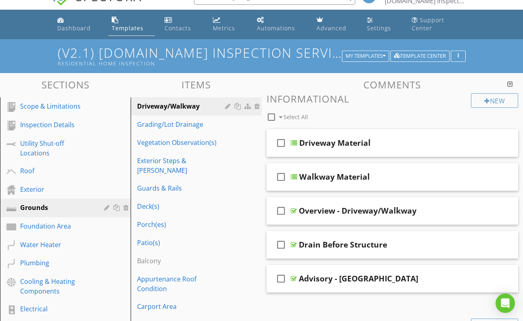
scroll to position [15, 0]
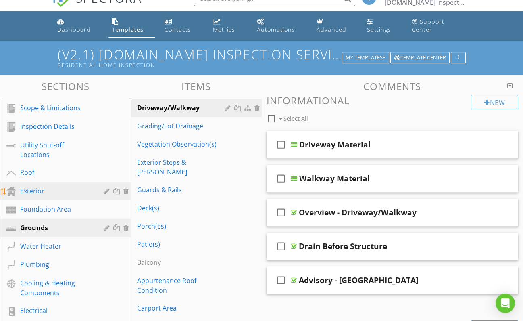
click at [31, 192] on div "Exterior" at bounding box center [56, 191] width 72 height 10
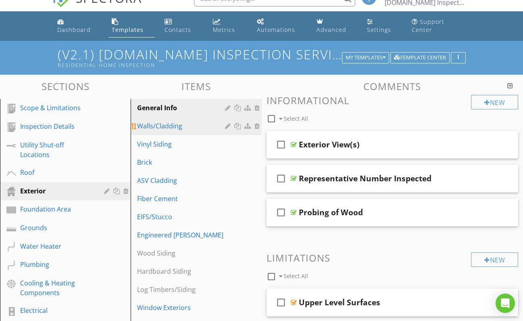
click at [169, 125] on div "Walls/Cladding" at bounding box center [182, 126] width 90 height 10
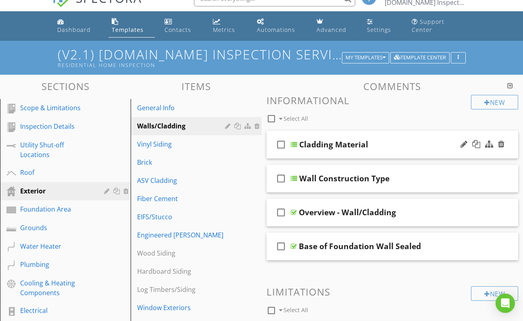
click at [294, 141] on div at bounding box center [294, 144] width 6 height 6
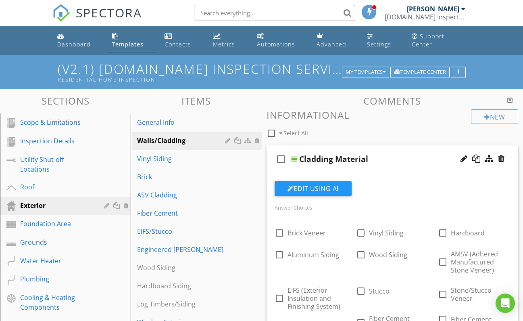
scroll to position [0, 0]
click at [292, 159] on div at bounding box center [294, 159] width 6 height 6
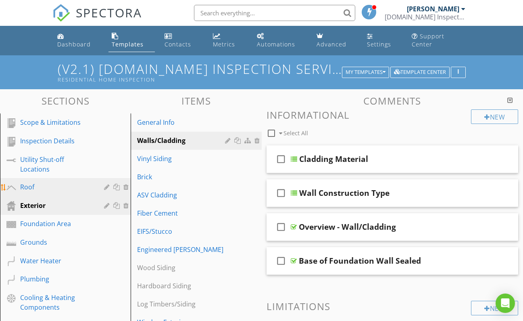
click at [27, 184] on div "Roof" at bounding box center [56, 187] width 72 height 10
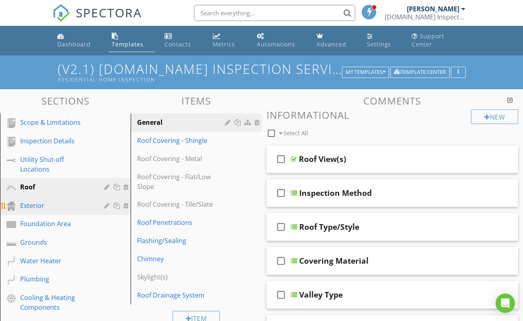
click at [36, 204] on div "Exterior" at bounding box center [56, 205] width 72 height 10
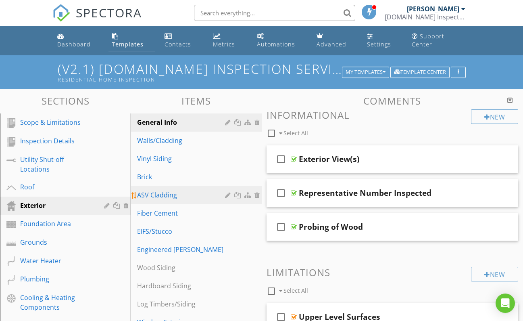
click at [173, 194] on div "ASV Cladding" at bounding box center [182, 195] width 90 height 10
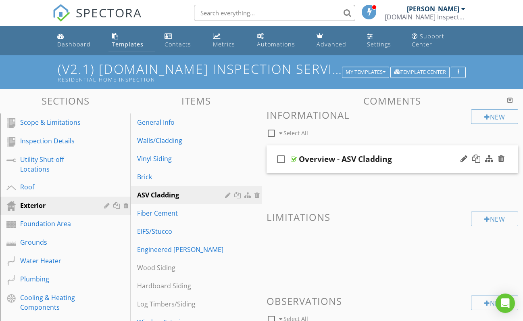
click at [293, 156] on div at bounding box center [294, 159] width 6 height 6
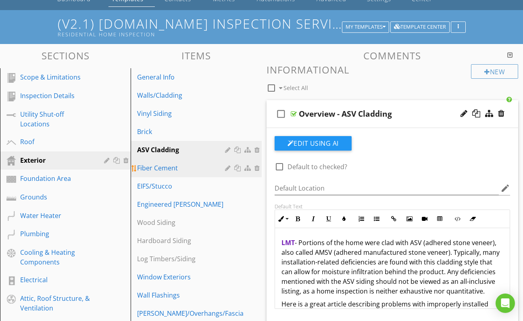
scroll to position [45, 0]
click at [227, 150] on div at bounding box center [229, 149] width 8 height 6
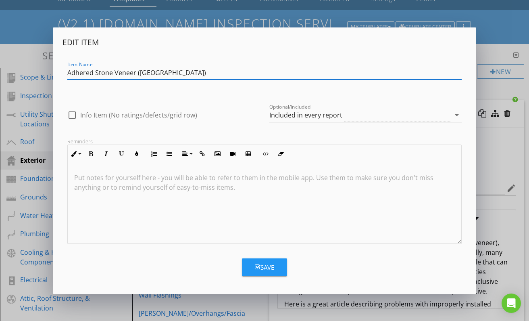
type input "Adhered Stone Veneer ([GEOGRAPHIC_DATA])"
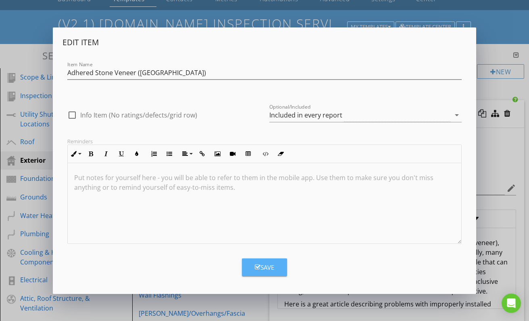
click at [274, 268] on div "Save" at bounding box center [264, 267] width 19 height 9
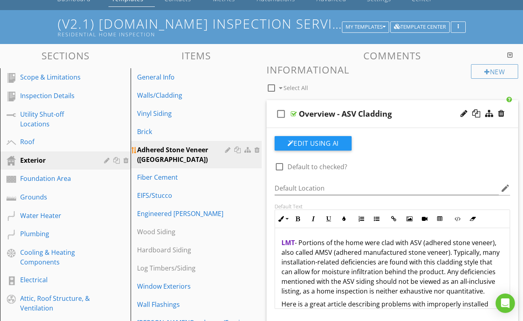
click at [227, 150] on div at bounding box center [229, 149] width 8 height 6
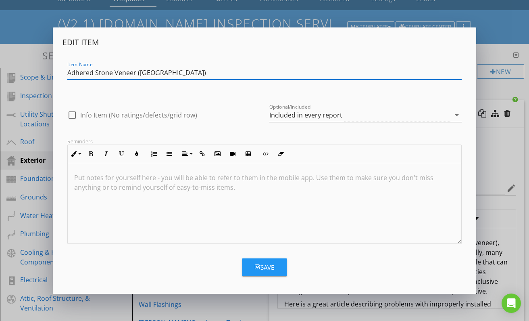
click at [457, 113] on icon "arrow_drop_down" at bounding box center [457, 115] width 10 height 10
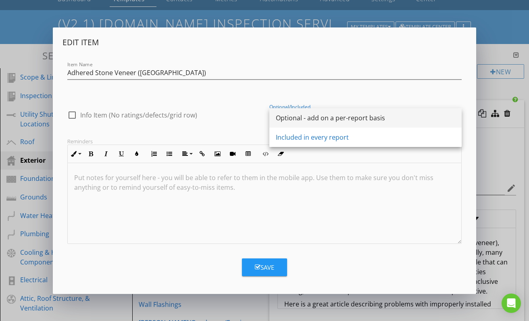
click at [321, 117] on div "Optional - add on a per-report basis" at bounding box center [365, 118] width 179 height 10
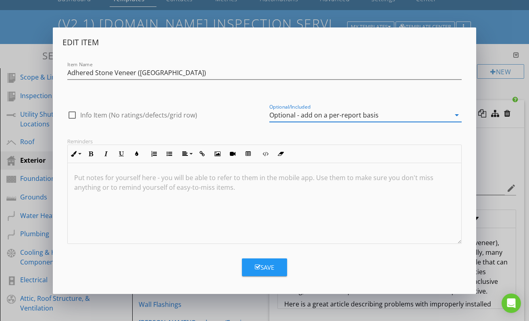
click at [269, 268] on div "Save" at bounding box center [264, 267] width 19 height 9
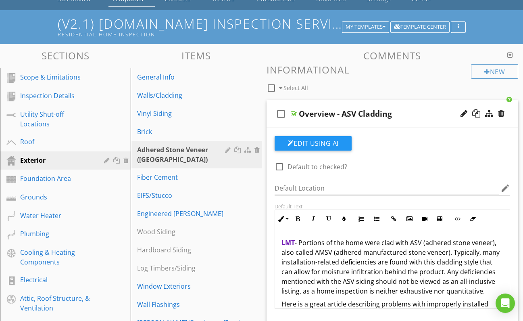
scroll to position [978, 0]
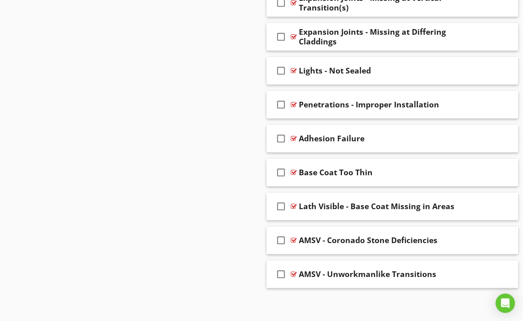
drag, startPoint x: 225, startPoint y: 155, endPoint x: 211, endPoint y: 155, distance: 13.7
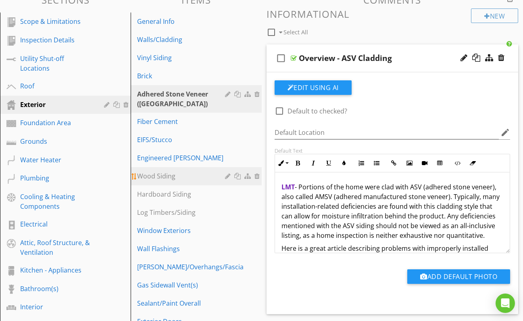
scroll to position [89, 0]
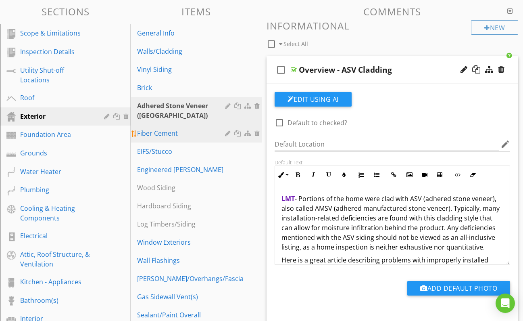
click at [197, 134] on div "Fiber Cement" at bounding box center [182, 133] width 90 height 10
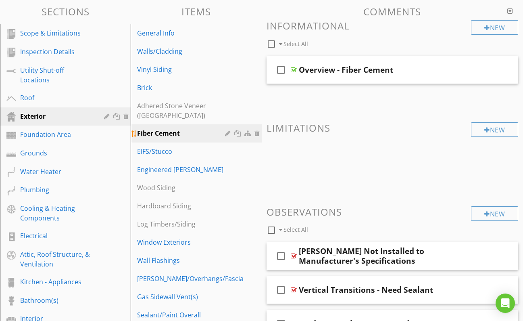
click at [228, 130] on div at bounding box center [229, 133] width 8 height 6
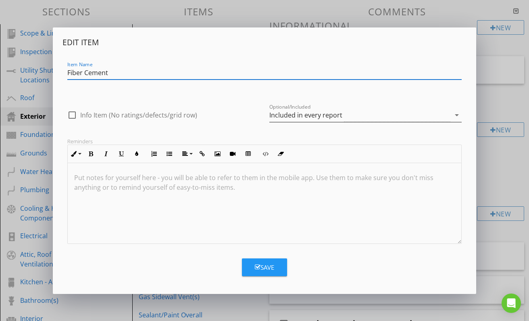
click at [457, 115] on icon "arrow_drop_down" at bounding box center [457, 115] width 10 height 10
click at [457, 113] on icon "arrow_drop_down" at bounding box center [457, 115] width 10 height 10
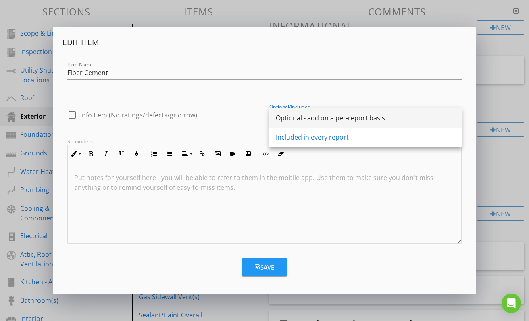
click at [318, 116] on div "Optional - add on a per-report basis" at bounding box center [365, 118] width 179 height 10
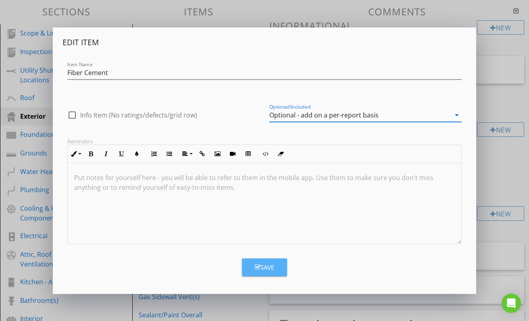
click at [267, 264] on div "Save" at bounding box center [264, 267] width 19 height 9
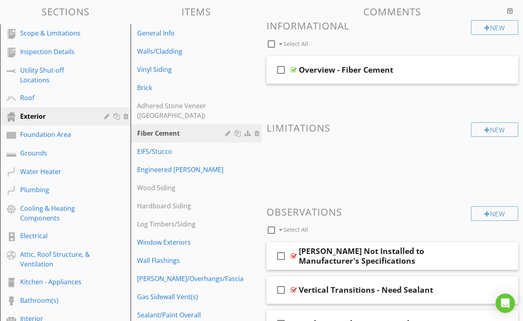
scroll to position [986, 0]
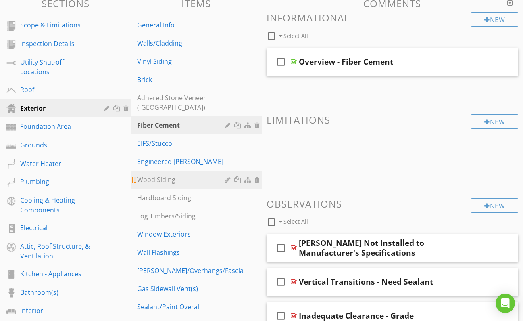
scroll to position [95, 0]
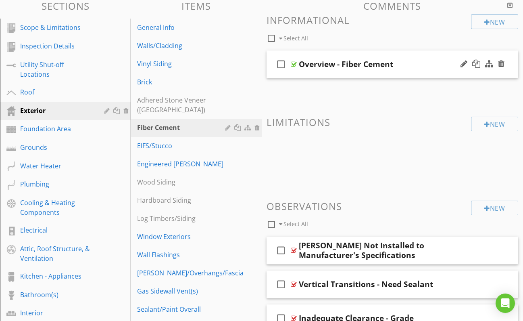
click at [295, 61] on div at bounding box center [294, 64] width 6 height 6
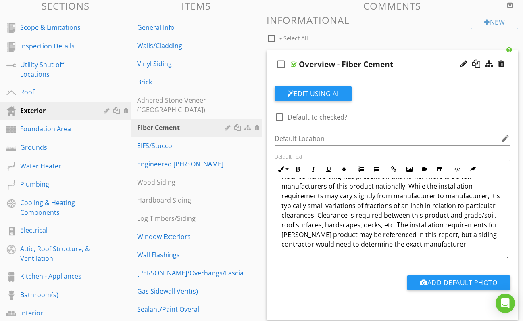
scroll to position [17, 0]
click at [191, 141] on div "EIFS/Stucco" at bounding box center [182, 146] width 90 height 10
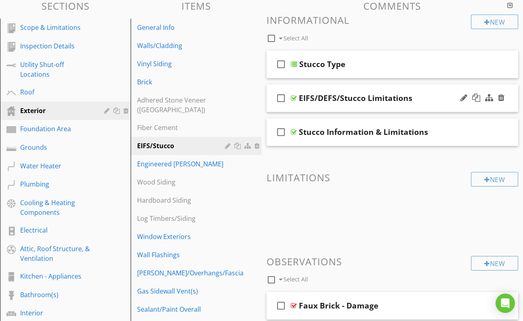
click at [295, 97] on div at bounding box center [294, 98] width 6 height 6
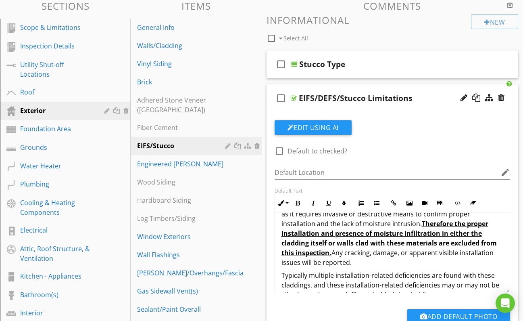
scroll to position [44, 0]
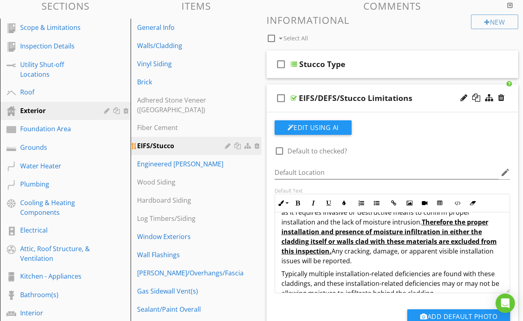
click at [226, 142] on div at bounding box center [229, 145] width 8 height 6
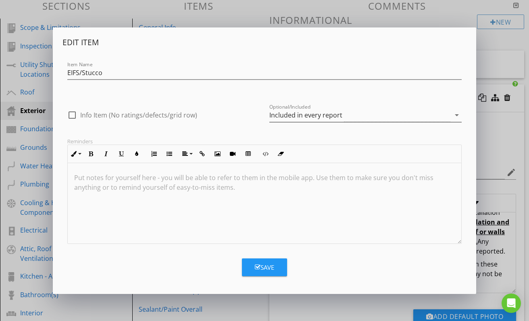
click at [458, 115] on icon "arrow_drop_down" at bounding box center [457, 115] width 10 height 10
click at [457, 114] on icon "arrow_drop_down" at bounding box center [457, 115] width 10 height 10
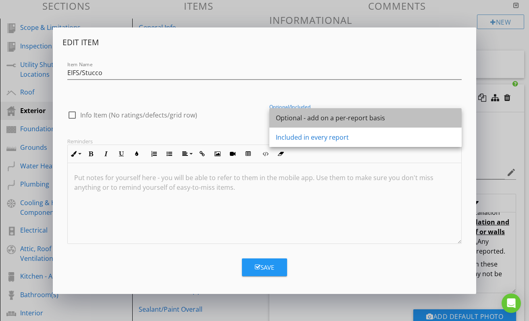
click at [346, 117] on div "Optional - add on a per-report basis" at bounding box center [365, 118] width 179 height 10
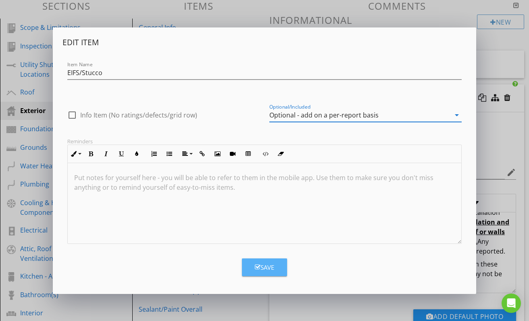
click at [269, 267] on div "Save" at bounding box center [264, 267] width 19 height 9
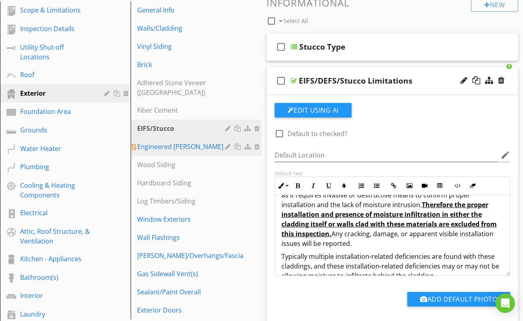
scroll to position [111, 0]
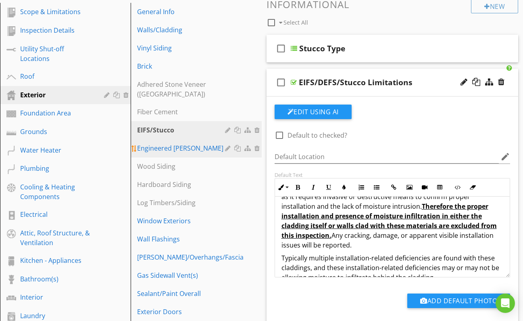
click at [184, 143] on div "Engineered [PERSON_NAME]" at bounding box center [182, 148] width 90 height 10
type textarea "<p><strong><span style="color: rgb(115, 30, 181);">LMT</span></strong> - This h…"
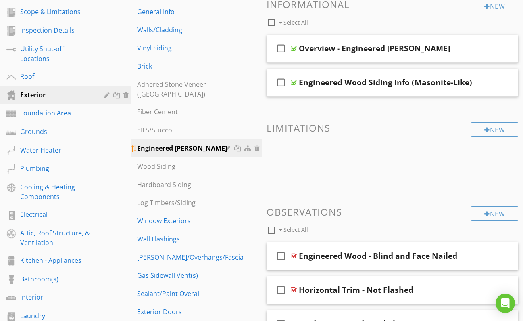
click at [228, 145] on div at bounding box center [229, 148] width 8 height 6
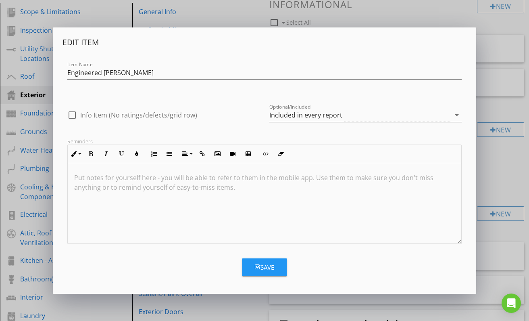
click at [457, 114] on icon "arrow_drop_down" at bounding box center [457, 115] width 10 height 10
click at [459, 113] on icon "arrow_drop_down" at bounding box center [457, 115] width 10 height 10
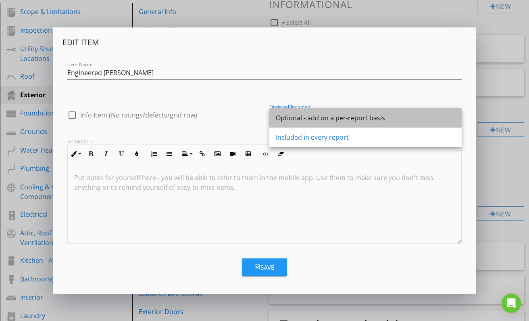
click at [346, 118] on div "Optional - add on a per-report basis" at bounding box center [365, 118] width 179 height 10
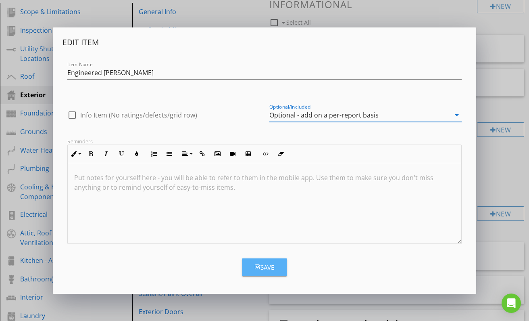
click at [270, 265] on div "Save" at bounding box center [264, 267] width 19 height 9
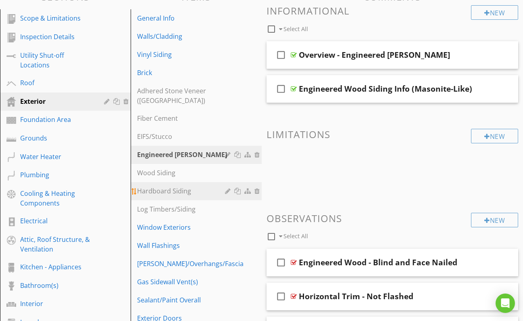
scroll to position [104, 0]
click at [171, 186] on div "Hardboard Siding" at bounding box center [182, 191] width 90 height 10
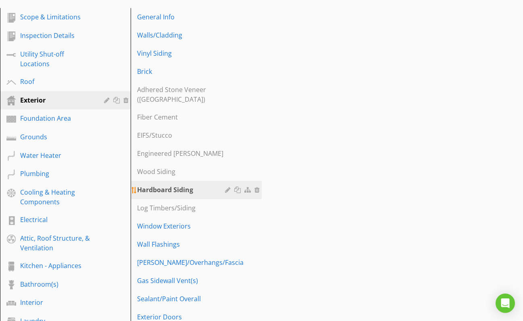
scroll to position [105, 0]
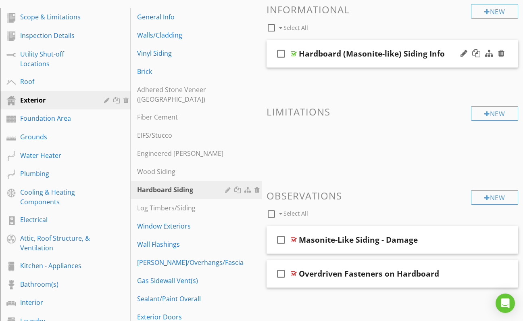
click at [294, 52] on div at bounding box center [294, 53] width 6 height 6
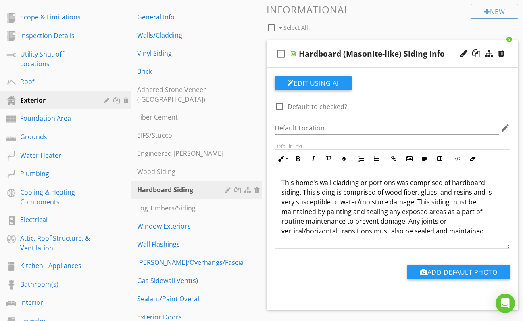
click at [293, 52] on div at bounding box center [294, 53] width 6 height 6
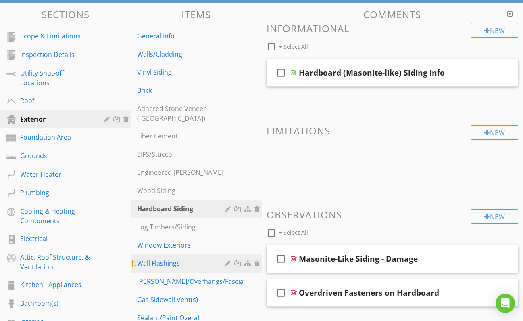
scroll to position [86, 0]
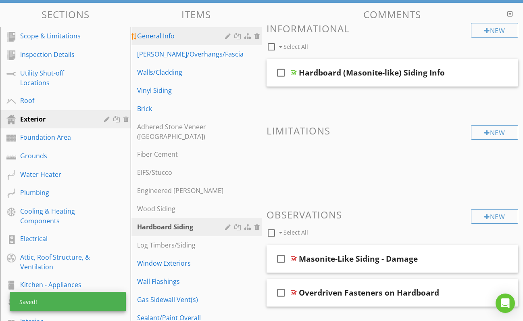
click at [152, 33] on div "General Info" at bounding box center [182, 36] width 90 height 10
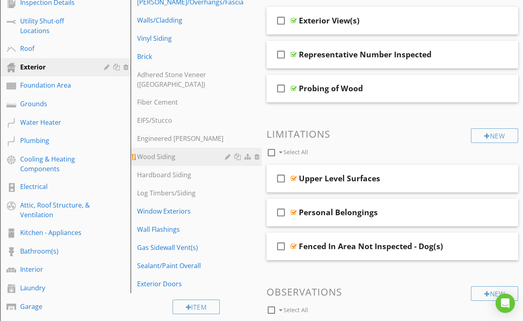
scroll to position [139, 0]
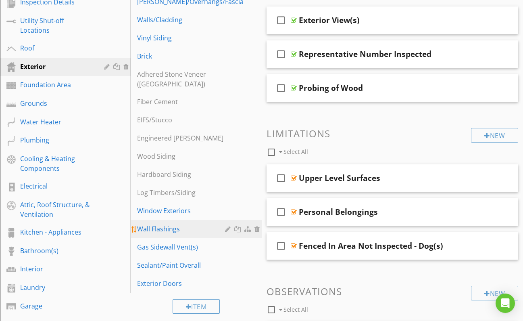
click at [157, 224] on div "Wall Flashings" at bounding box center [182, 229] width 90 height 10
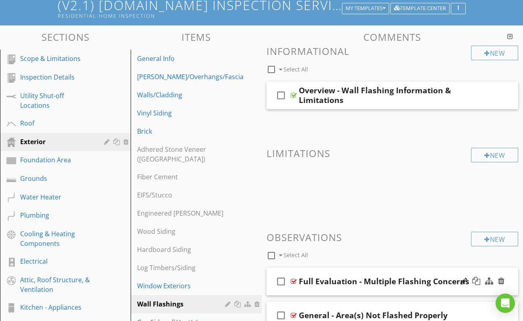
scroll to position [50, 0]
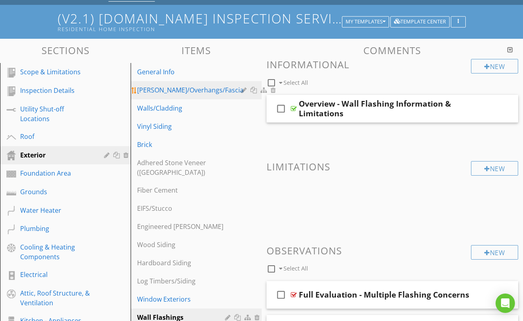
click at [162, 90] on div "[PERSON_NAME]/Overhangs/Fascia" at bounding box center [190, 90] width 106 height 10
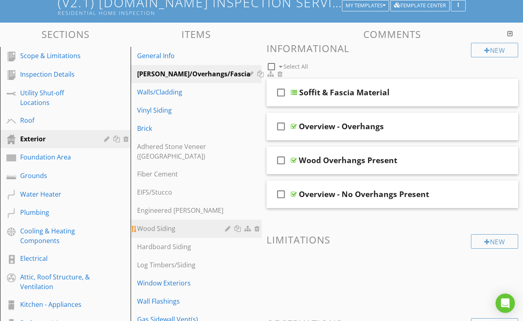
scroll to position [56, 0]
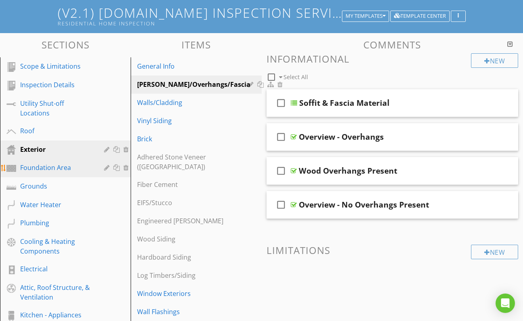
click at [48, 167] on div "Foundation Area" at bounding box center [56, 168] width 72 height 10
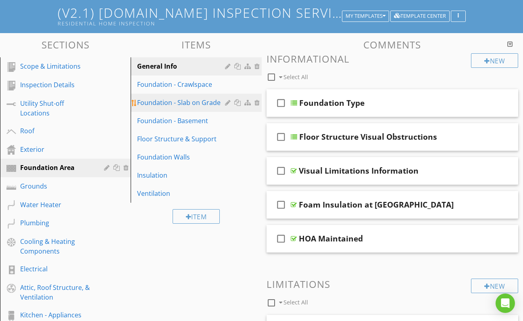
click at [227, 102] on div at bounding box center [229, 102] width 8 height 6
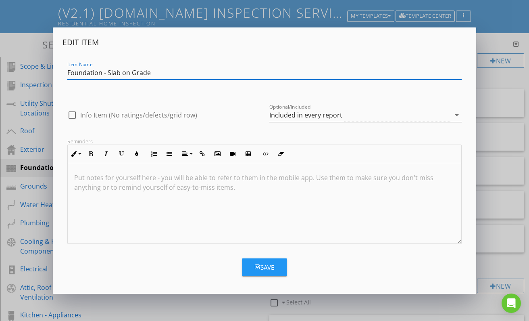
click at [459, 114] on icon "arrow_drop_down" at bounding box center [457, 115] width 10 height 10
click at [456, 113] on icon "arrow_drop_down" at bounding box center [457, 115] width 10 height 10
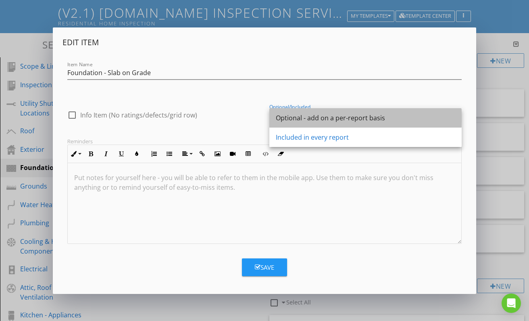
click at [317, 116] on div "Optional - add on a per-report basis" at bounding box center [365, 118] width 179 height 10
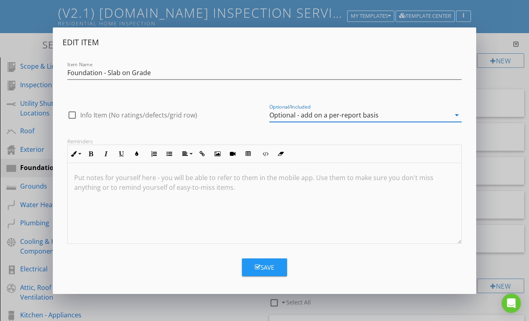
click at [272, 268] on div "Save" at bounding box center [264, 267] width 19 height 9
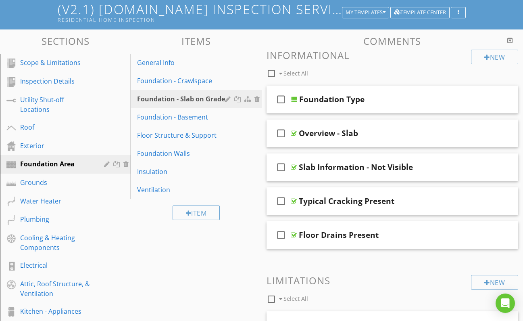
scroll to position [22, 0]
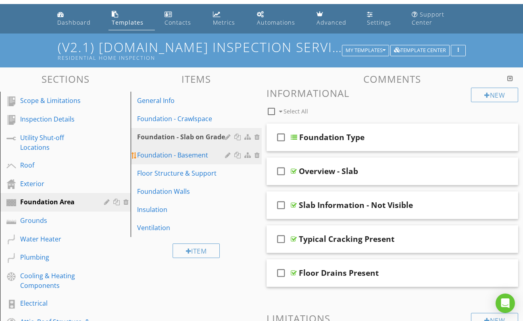
click at [227, 155] on div at bounding box center [229, 155] width 8 height 6
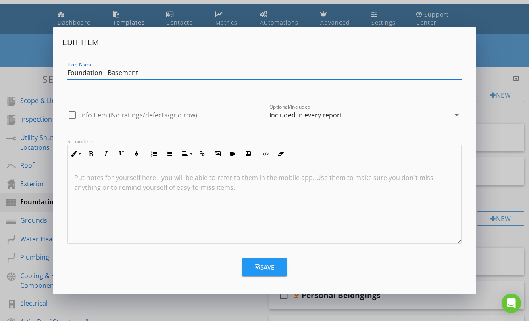
click at [458, 114] on icon "arrow_drop_down" at bounding box center [457, 115] width 10 height 10
click at [457, 113] on icon "arrow_drop_down" at bounding box center [457, 115] width 10 height 10
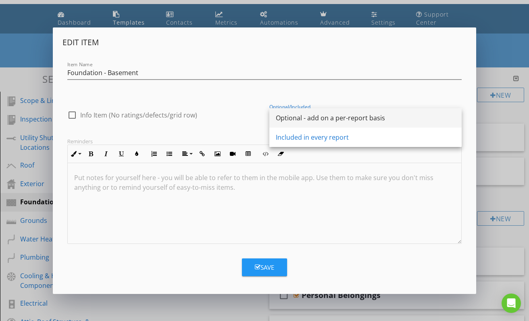
click at [316, 119] on div "Optional - add on a per-report basis" at bounding box center [365, 118] width 179 height 10
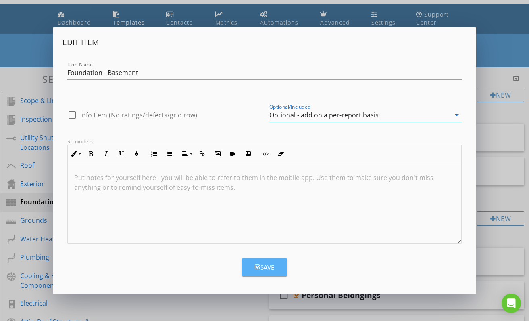
click at [260, 266] on div "Save" at bounding box center [264, 267] width 19 height 9
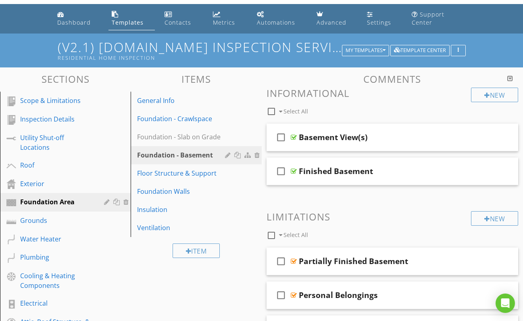
scroll to position [323, 0]
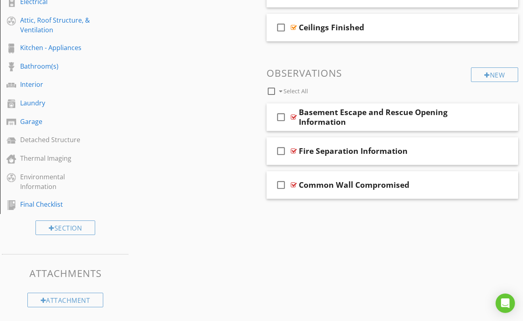
click at [212, 169] on div "Sections Scope & Limitations Inspection Details Utility Shut-off Locations Roof…" at bounding box center [261, 39] width 523 height 547
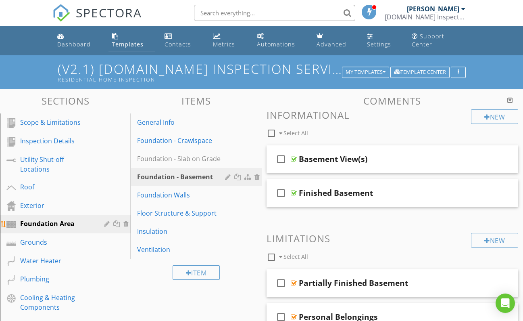
scroll to position [0, 0]
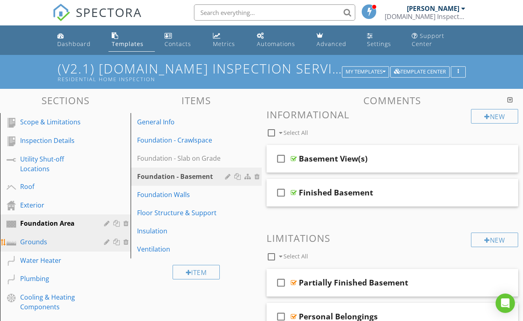
click at [42, 240] on div "Grounds" at bounding box center [56, 242] width 72 height 10
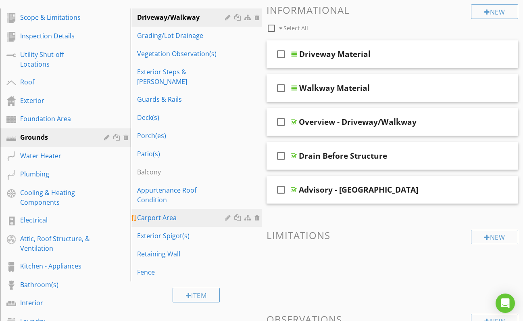
scroll to position [105, 0]
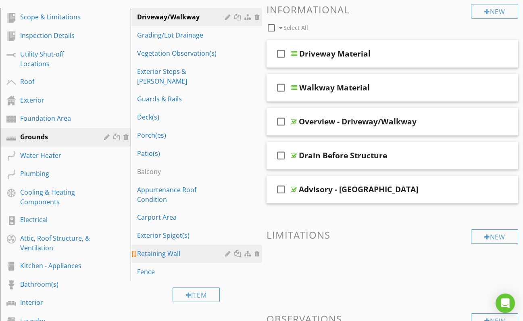
click at [227, 250] on div at bounding box center [229, 253] width 8 height 6
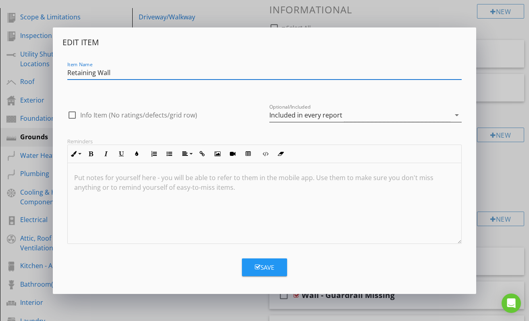
click at [456, 115] on icon "arrow_drop_down" at bounding box center [457, 115] width 10 height 10
click at [457, 113] on icon "arrow_drop_down" at bounding box center [457, 115] width 10 height 10
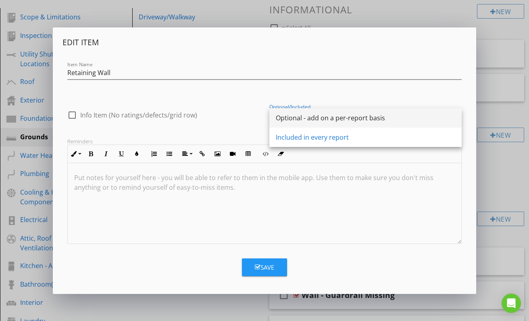
click at [322, 117] on div "Optional - add on a per-report basis" at bounding box center [365, 118] width 179 height 10
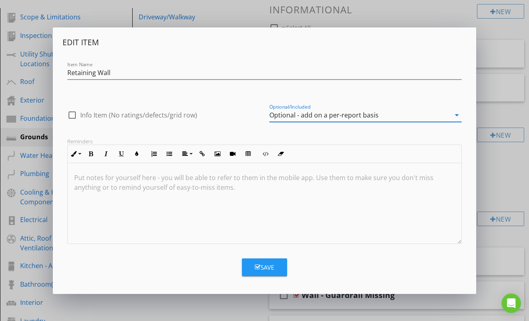
click at [267, 267] on div "Save" at bounding box center [264, 267] width 19 height 9
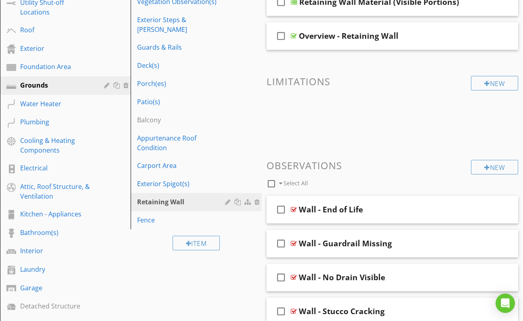
scroll to position [157, 0]
click at [171, 161] on div "Carport Area" at bounding box center [182, 166] width 90 height 10
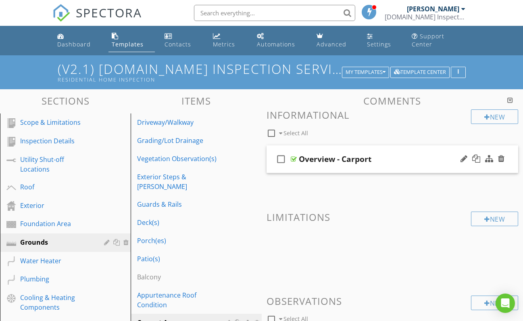
scroll to position [0, 0]
click at [294, 157] on div at bounding box center [294, 159] width 6 height 6
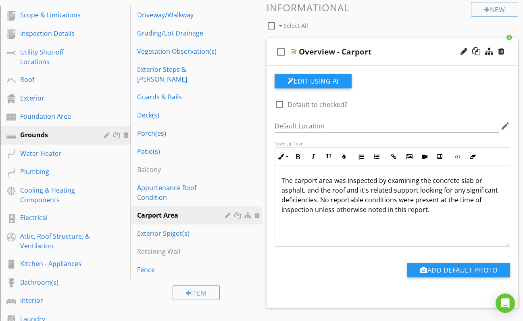
scroll to position [108, 0]
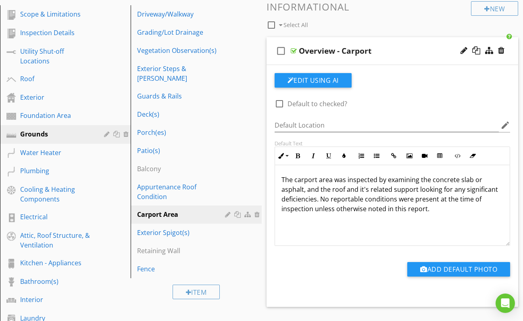
click at [292, 50] on div at bounding box center [294, 51] width 6 height 6
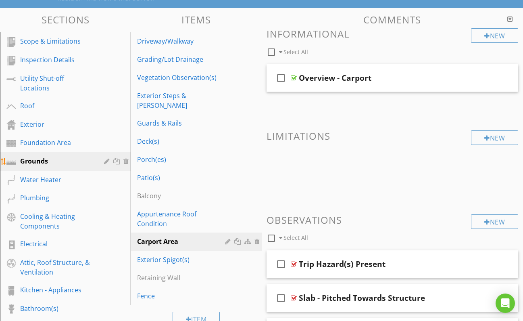
scroll to position [81, 0]
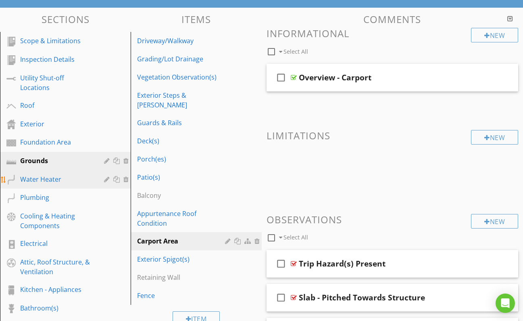
click at [56, 178] on div "Water Heater" at bounding box center [56, 179] width 72 height 10
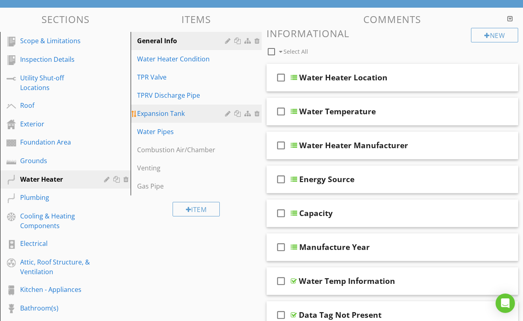
click at [177, 113] on div "Expansion Tank" at bounding box center [182, 113] width 90 height 10
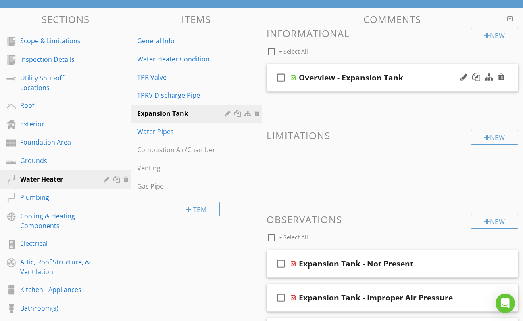
click at [293, 77] on div at bounding box center [294, 77] width 6 height 6
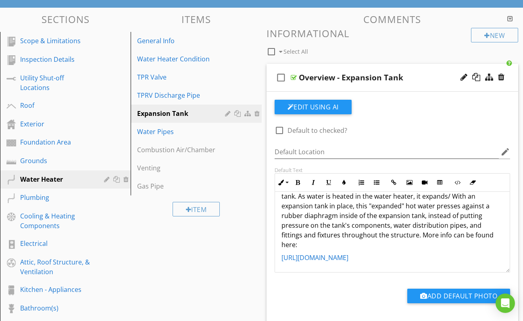
scroll to position [29, 0]
click at [348, 253] on link "[URL][DOMAIN_NAME]" at bounding box center [315, 257] width 67 height 9
click at [361, 273] on icon "button" at bounding box center [360, 275] width 6 height 6
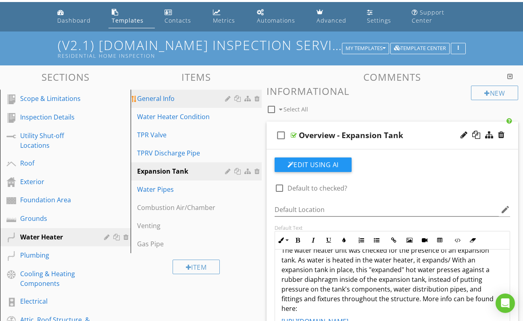
scroll to position [24, 0]
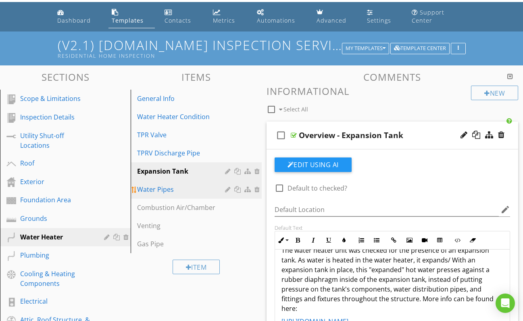
click at [170, 191] on div "Water Pipes" at bounding box center [182, 189] width 90 height 10
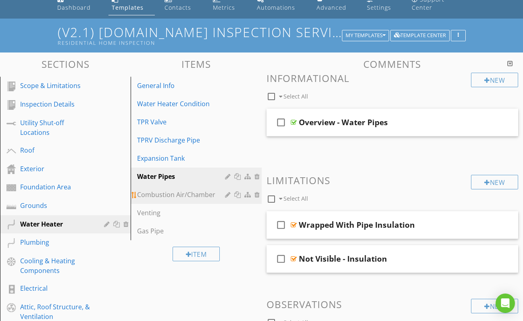
scroll to position [34, 0]
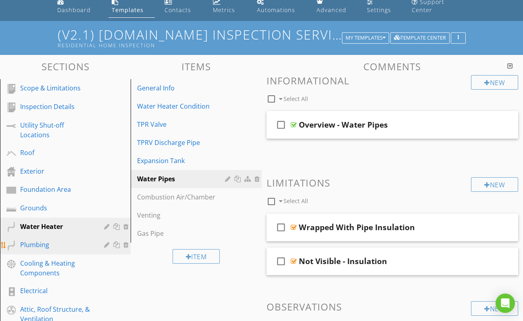
click at [38, 243] on div "Plumbing" at bounding box center [56, 245] width 72 height 10
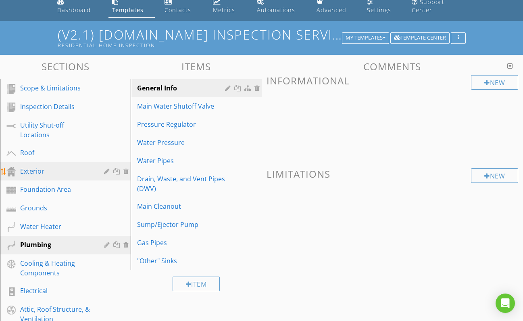
click at [44, 173] on div "Exterior" at bounding box center [56, 171] width 72 height 10
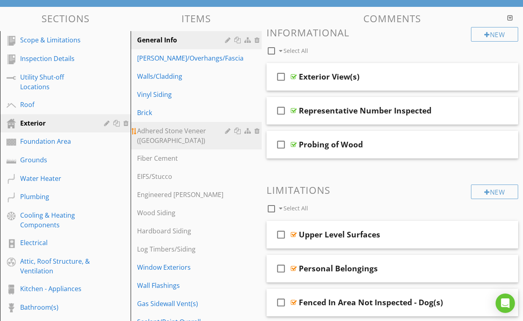
scroll to position [84, 0]
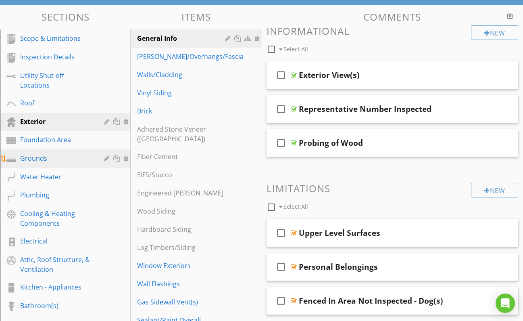
click at [42, 155] on div "Grounds" at bounding box center [56, 158] width 72 height 10
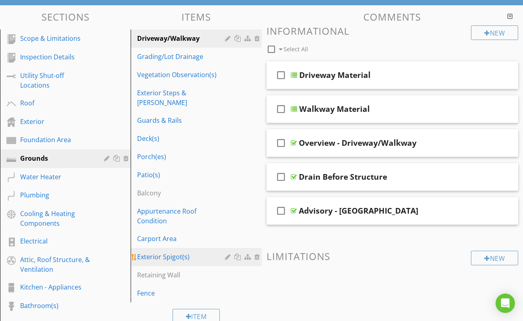
click at [166, 252] on div "Exterior Spigot(s)" at bounding box center [182, 257] width 90 height 10
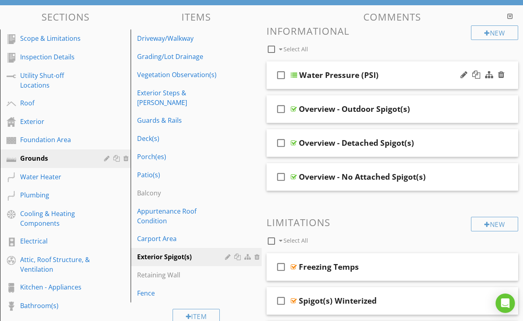
click at [294, 74] on div at bounding box center [294, 75] width 6 height 6
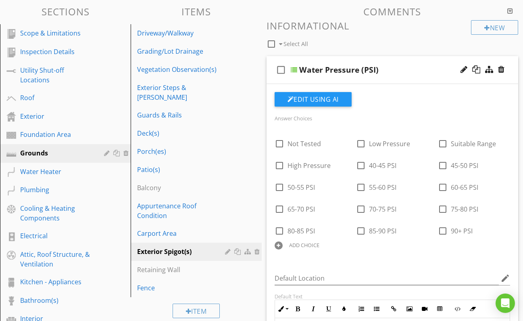
scroll to position [89, 0]
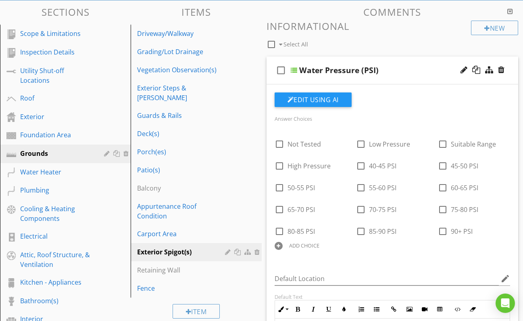
click at [294, 69] on div at bounding box center [294, 70] width 6 height 6
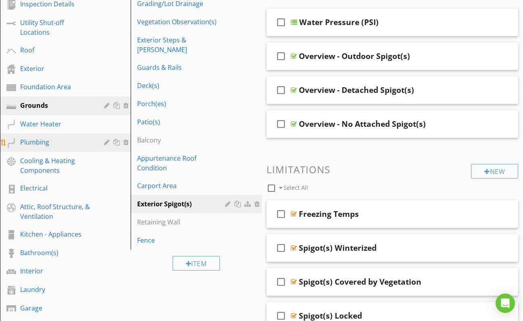
scroll to position [136, 0]
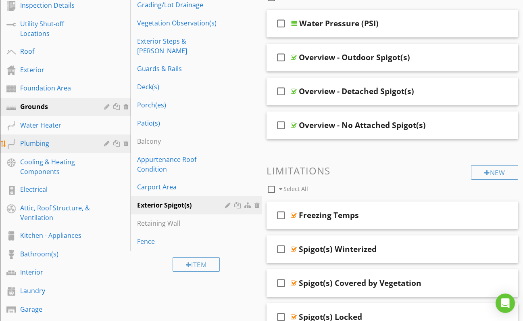
click at [36, 144] on div "Plumbing" at bounding box center [56, 143] width 72 height 10
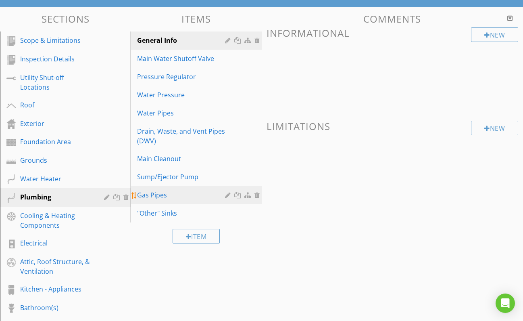
scroll to position [54, 0]
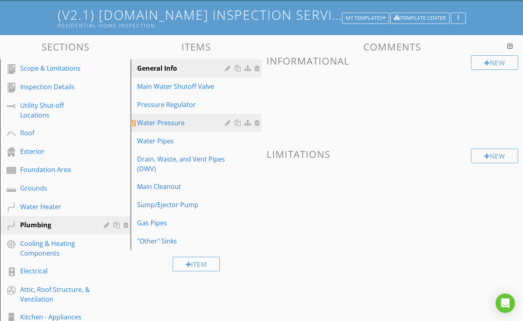
click at [171, 122] on div "Water Pressure" at bounding box center [182, 123] width 90 height 10
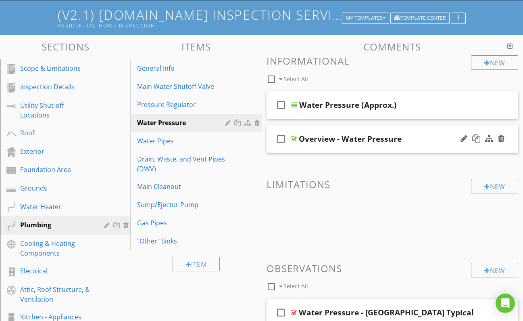
click at [295, 138] on div at bounding box center [294, 139] width 6 height 6
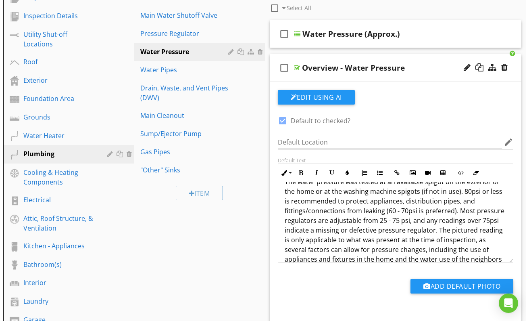
scroll to position [0, 0]
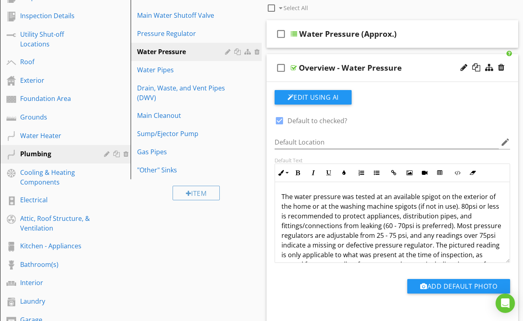
click at [294, 68] on div at bounding box center [294, 68] width 6 height 6
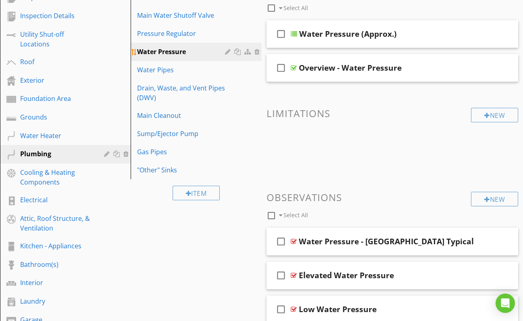
click at [172, 51] on div "Water Pressure" at bounding box center [182, 52] width 90 height 10
click at [248, 51] on div at bounding box center [248, 51] width 8 height 6
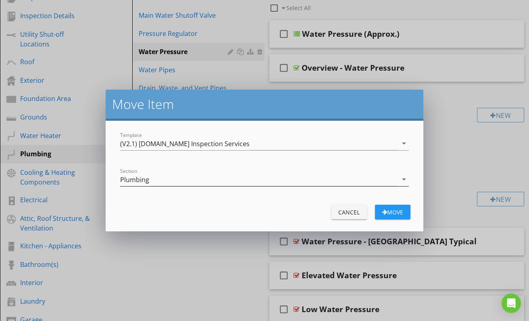
click at [207, 181] on div "Plumbing" at bounding box center [258, 179] width 277 height 13
click at [405, 179] on icon "arrow_drop_down" at bounding box center [404, 179] width 10 height 10
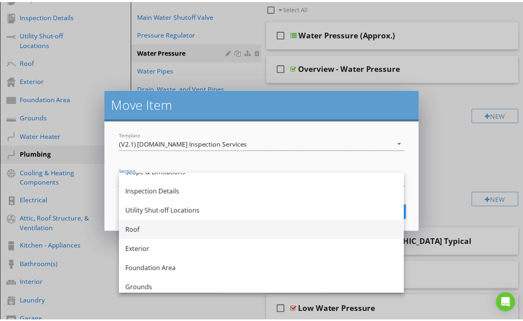
scroll to position [17, 0]
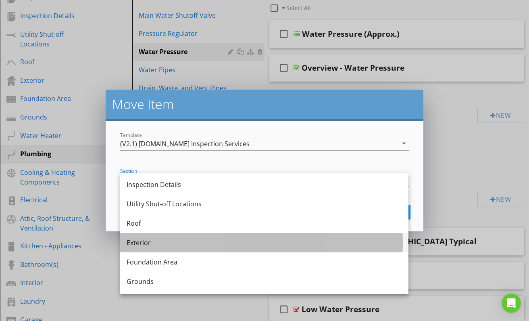
click at [177, 244] on div "Exterior" at bounding box center [264, 243] width 275 height 10
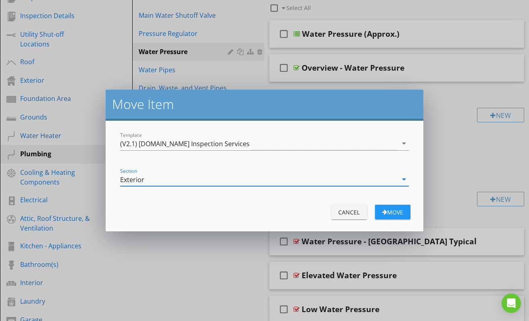
click at [390, 209] on div "Move" at bounding box center [393, 212] width 23 height 8
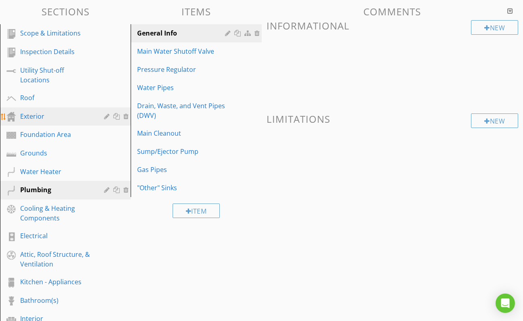
scroll to position [88, 0]
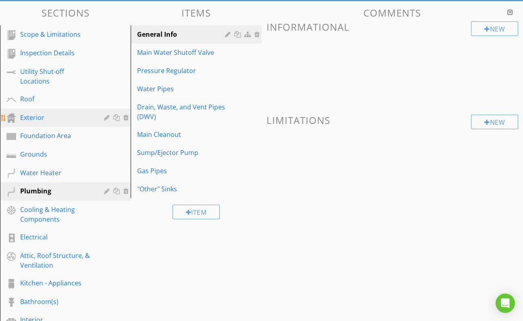
click at [43, 117] on div "Exterior" at bounding box center [56, 118] width 72 height 10
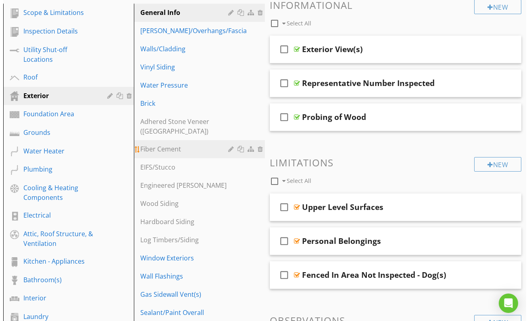
scroll to position [106, 0]
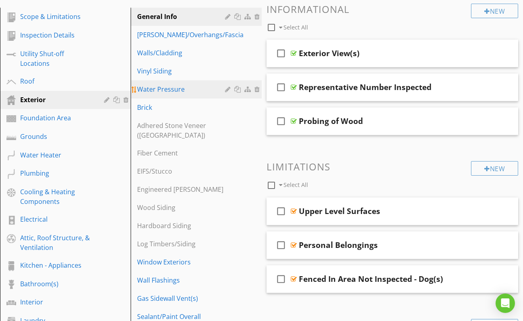
click at [248, 89] on div at bounding box center [248, 89] width 8 height 6
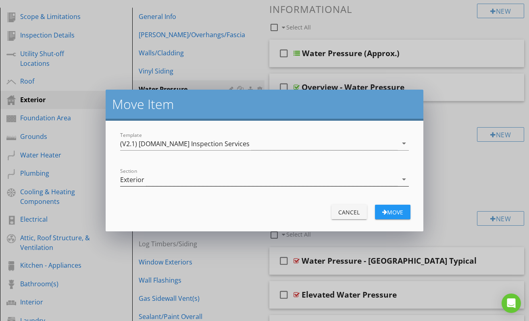
click at [167, 181] on div "Exterior" at bounding box center [258, 179] width 277 height 13
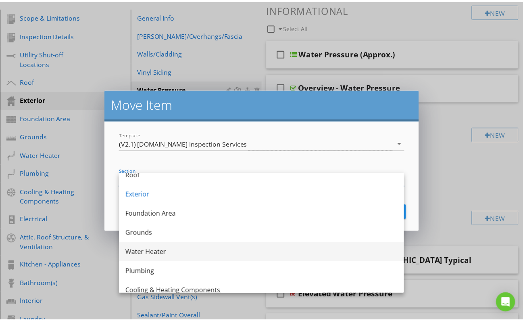
scroll to position [66, 0]
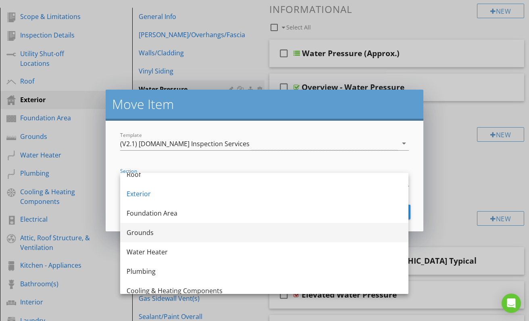
click at [159, 234] on div "Grounds" at bounding box center [264, 232] width 275 height 10
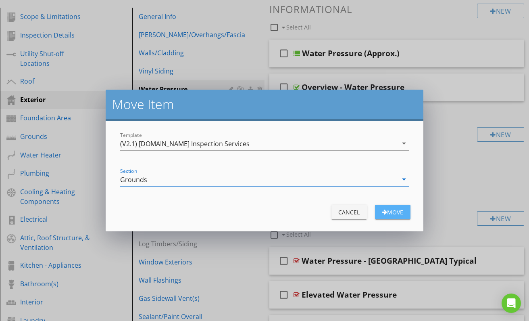
click at [387, 211] on div "Move" at bounding box center [393, 212] width 23 height 8
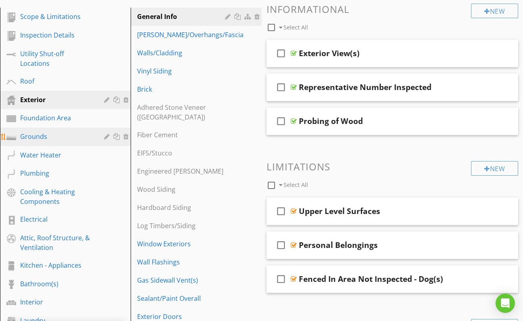
click at [48, 138] on div "Grounds" at bounding box center [56, 136] width 72 height 10
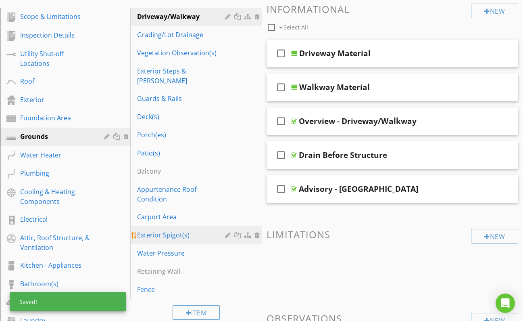
click at [159, 230] on div "Exterior Spigot(s)" at bounding box center [182, 235] width 90 height 10
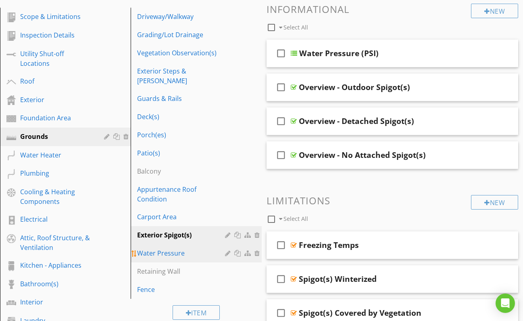
click at [161, 248] on div "Water Pressure" at bounding box center [182, 253] width 90 height 10
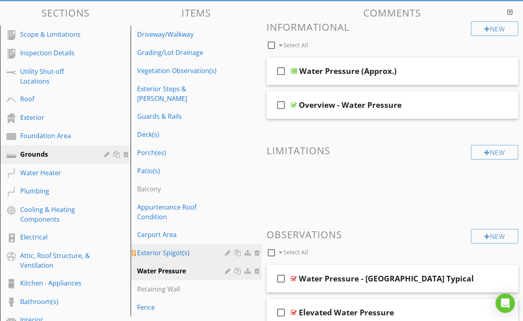
scroll to position [88, 0]
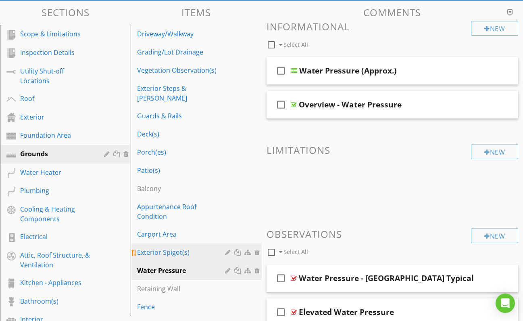
click at [164, 247] on div "Exterior Spigot(s)" at bounding box center [182, 252] width 90 height 10
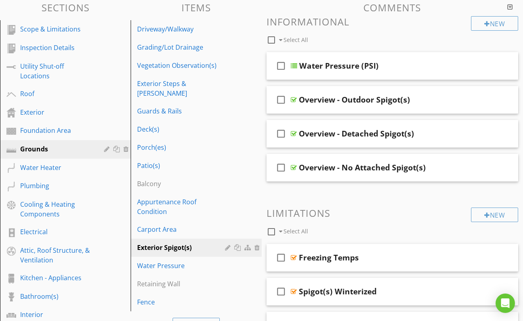
scroll to position [91, 0]
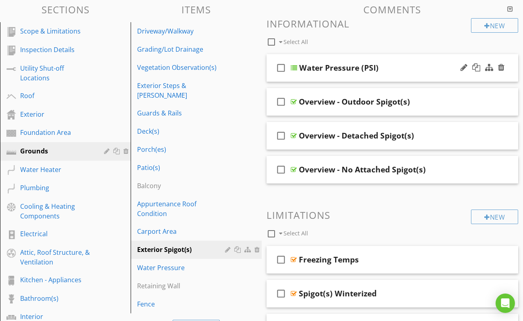
click at [295, 66] on div at bounding box center [294, 68] width 6 height 6
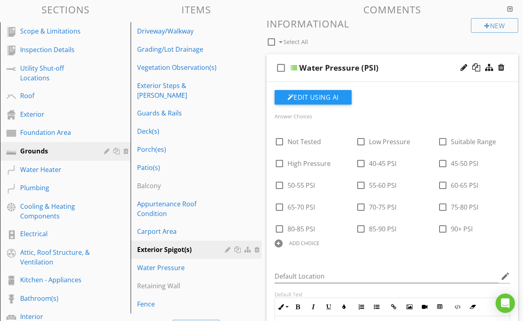
click at [294, 67] on div at bounding box center [294, 68] width 6 height 6
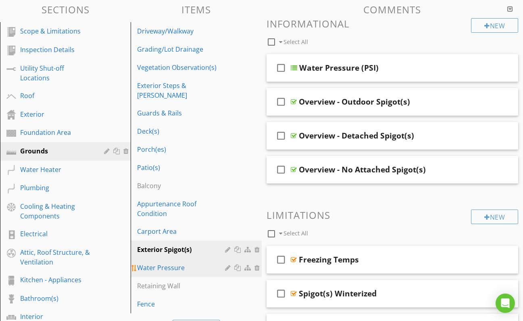
click at [162, 263] on div "Water Pressure" at bounding box center [182, 268] width 90 height 10
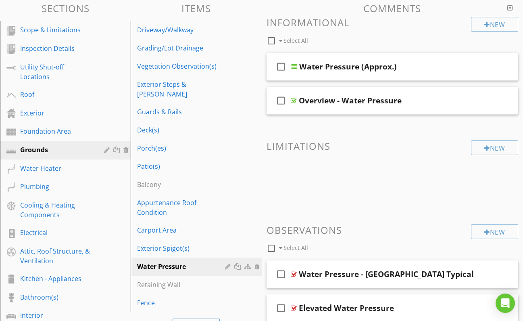
scroll to position [90, 0]
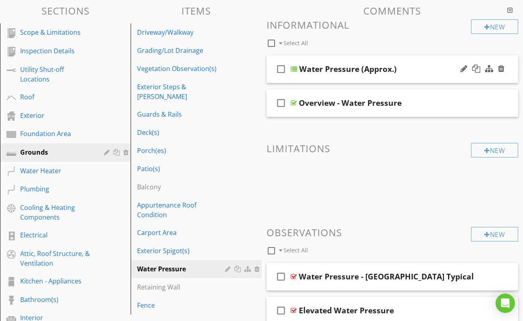
click at [295, 68] on div at bounding box center [294, 69] width 6 height 6
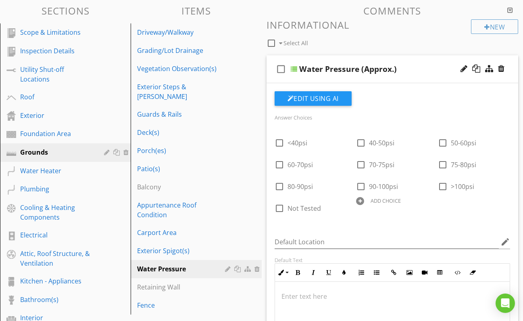
click at [295, 68] on div at bounding box center [294, 69] width 6 height 6
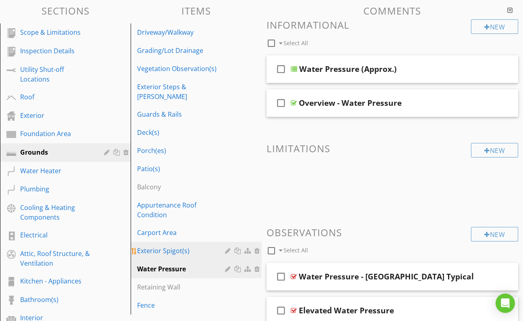
click at [165, 246] on div "Exterior Spigot(s)" at bounding box center [182, 251] width 90 height 10
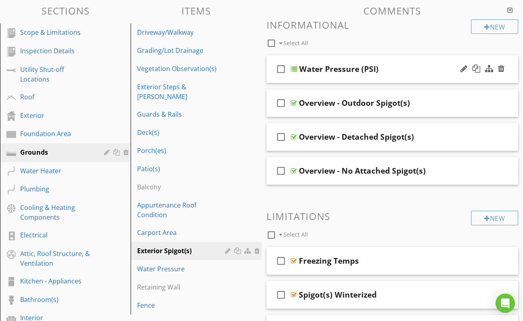
click at [294, 69] on div at bounding box center [294, 69] width 6 height 6
click at [294, 67] on div at bounding box center [294, 69] width 6 height 6
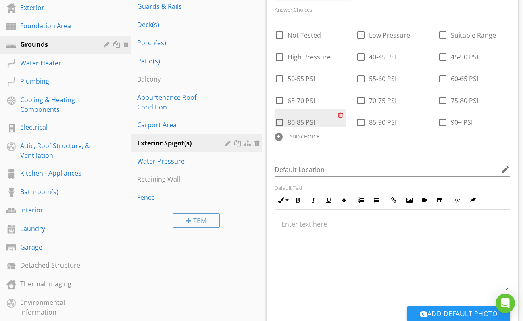
scroll to position [203, 0]
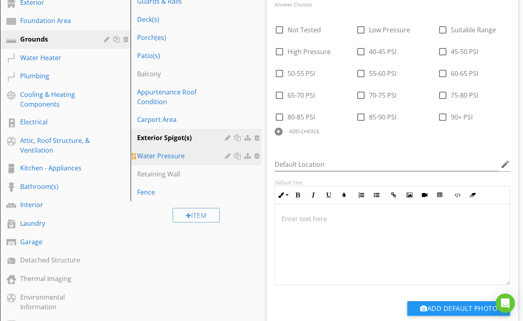
click at [165, 151] on div "Water Pressure" at bounding box center [182, 156] width 90 height 10
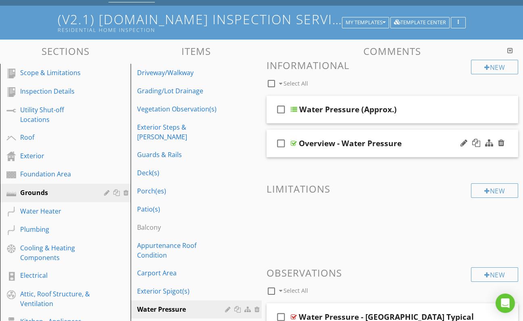
scroll to position [48, 0]
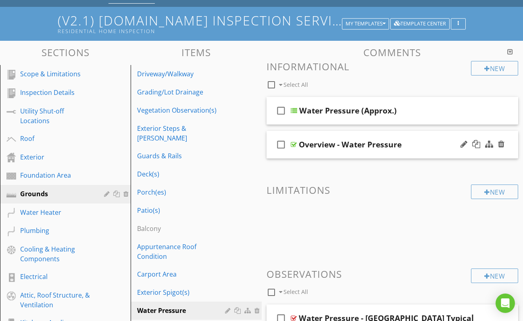
click at [294, 143] on div at bounding box center [294, 144] width 6 height 6
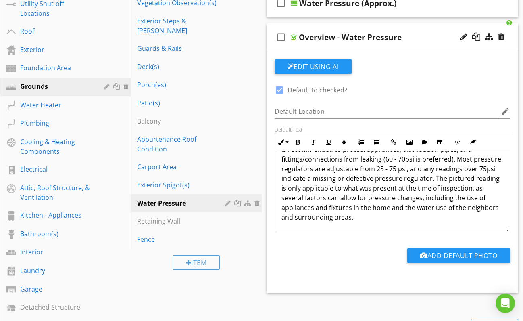
scroll to position [148, 0]
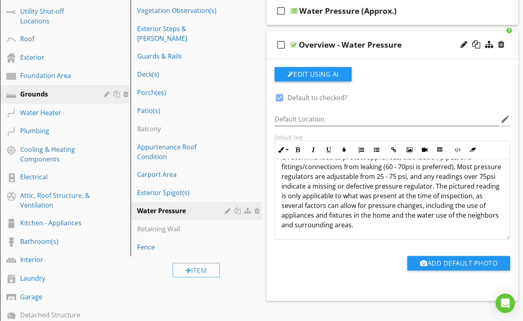
click at [392, 226] on p "The water pressure was tested at an available spigot on the exterior of the hom…" at bounding box center [393, 181] width 222 height 97
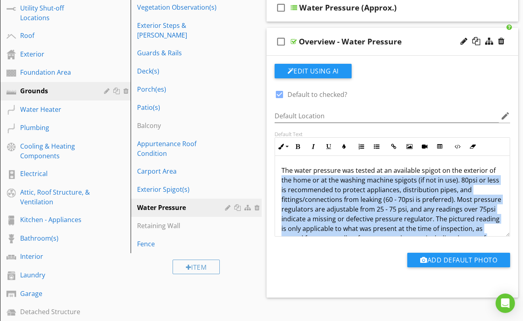
scroll to position [1, 0]
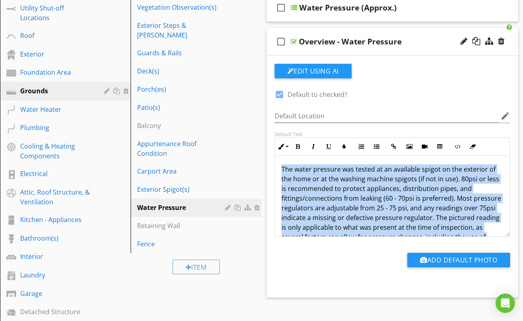
drag, startPoint x: 388, startPoint y: 226, endPoint x: 277, endPoint y: 166, distance: 126.3
click at [277, 166] on div "The water pressure was tested at an available spigot on the exterior of the hom…" at bounding box center [392, 212] width 235 height 116
copy p "The water pressure was tested at an available spigot on the exterior of the hom…"
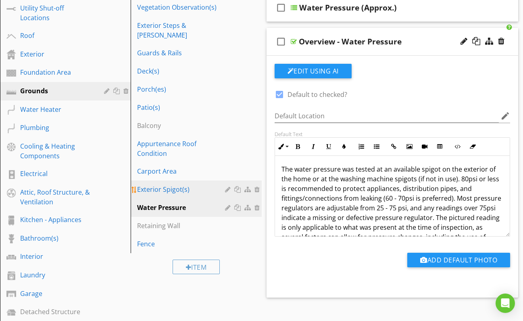
click at [169, 184] on div "Exterior Spigot(s)" at bounding box center [182, 189] width 90 height 10
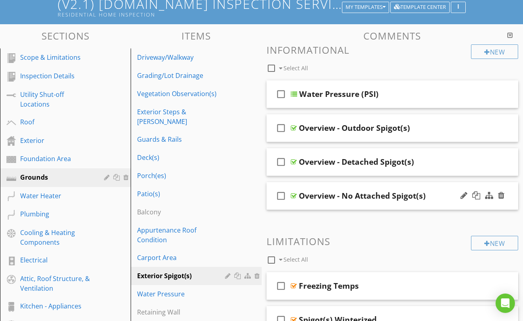
scroll to position [64, 0]
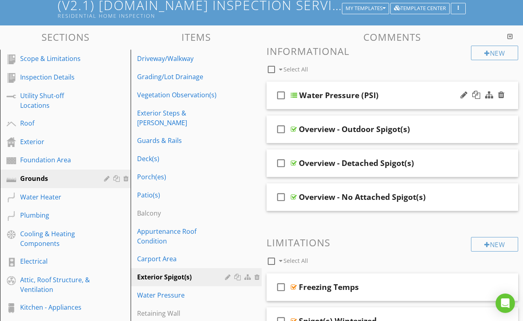
click at [295, 94] on div at bounding box center [294, 95] width 6 height 6
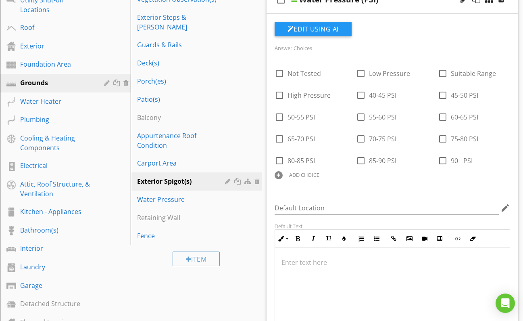
scroll to position [165, 0]
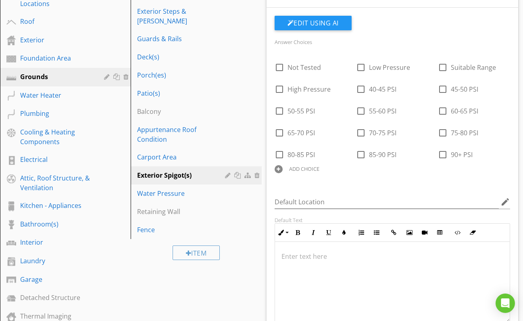
click at [304, 260] on p at bounding box center [393, 256] width 222 height 10
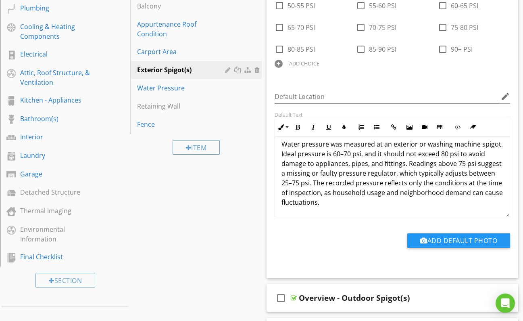
scroll to position [273, 0]
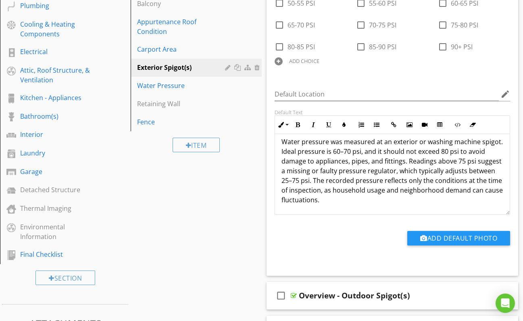
click at [300, 151] on p "Water pressure was measured at an exterior or washing machine spigot. Ideal pre…" at bounding box center [393, 171] width 222 height 68
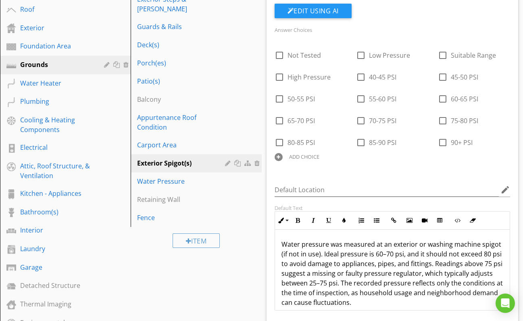
scroll to position [177, 0]
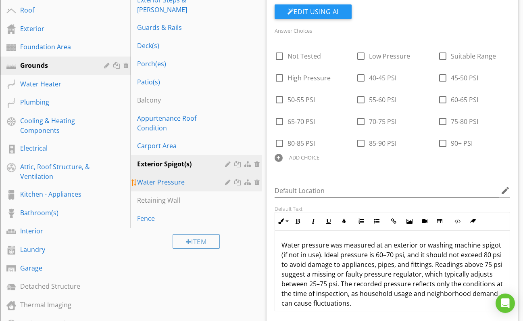
click at [172, 177] on div "Water Pressure" at bounding box center [182, 182] width 90 height 10
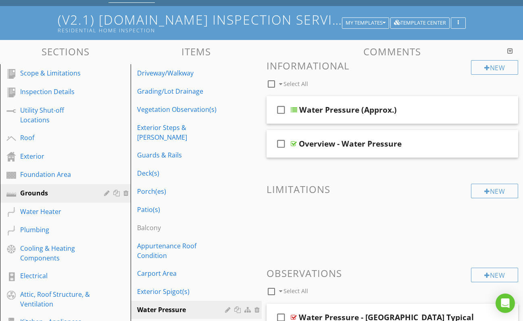
scroll to position [34, 0]
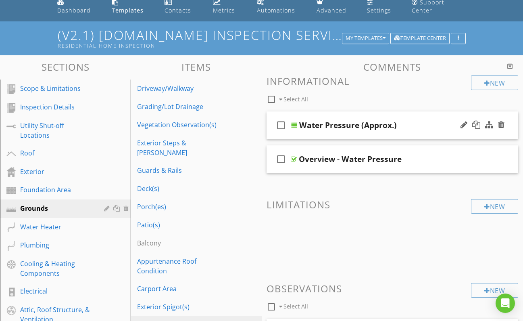
click at [293, 123] on div at bounding box center [294, 125] width 6 height 6
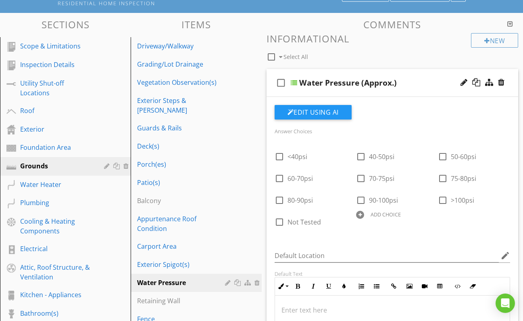
scroll to position [79, 0]
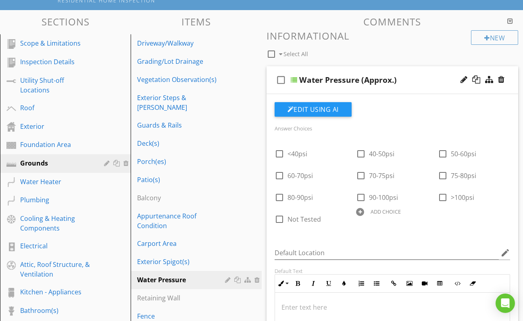
click at [292, 80] on div at bounding box center [294, 80] width 6 height 6
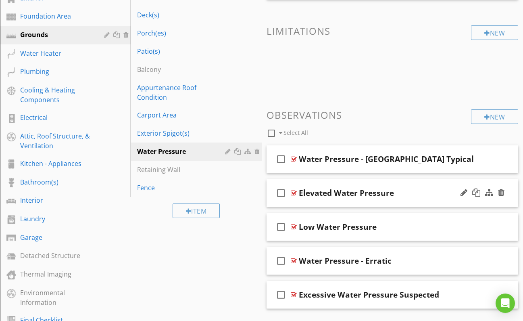
scroll to position [207, 0]
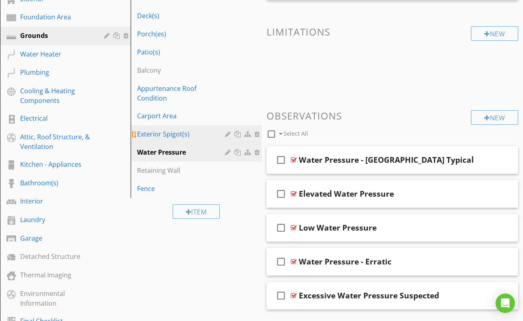
click at [164, 129] on div "Exterior Spigot(s)" at bounding box center [182, 134] width 90 height 10
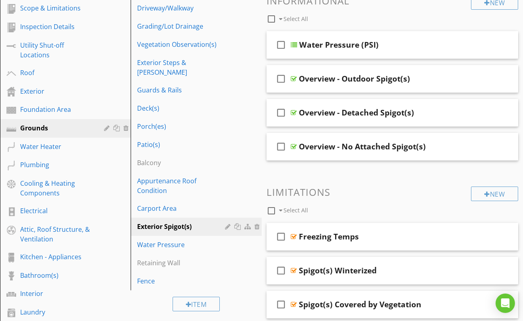
scroll to position [121, 0]
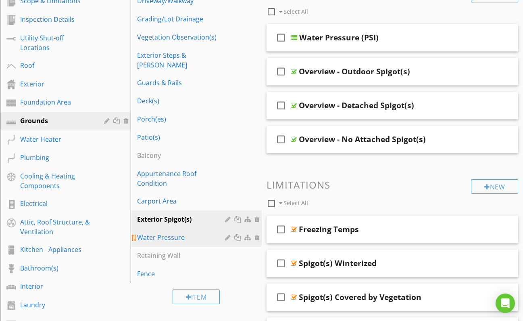
click at [172, 232] on div "Water Pressure" at bounding box center [182, 237] width 90 height 10
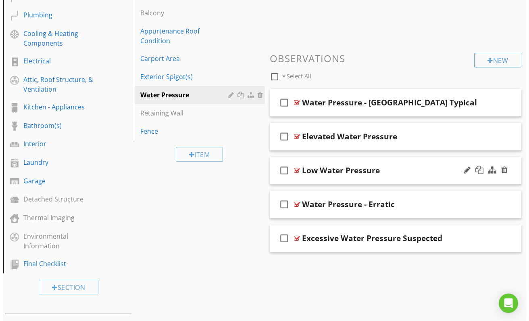
scroll to position [259, 0]
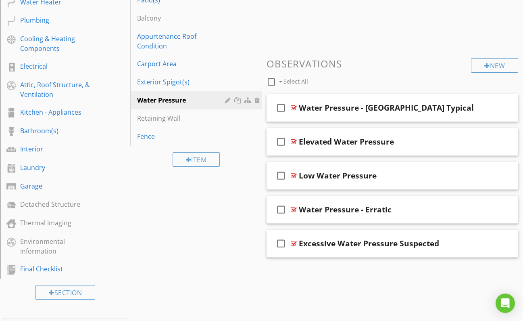
click at [271, 80] on div at bounding box center [272, 82] width 14 height 14
checkbox input "true"
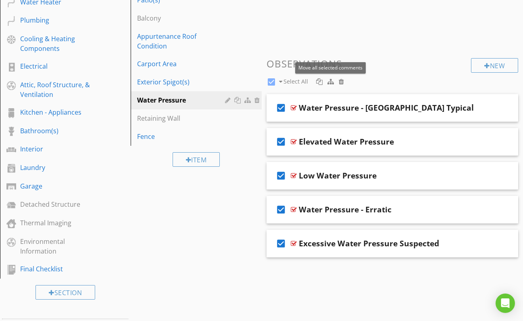
click at [330, 80] on div at bounding box center [331, 81] width 6 height 6
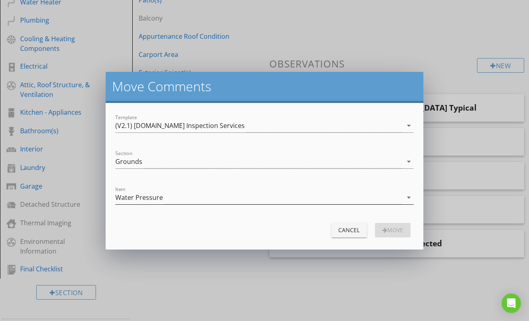
click at [186, 198] on div "Water Pressure" at bounding box center [258, 197] width 287 height 13
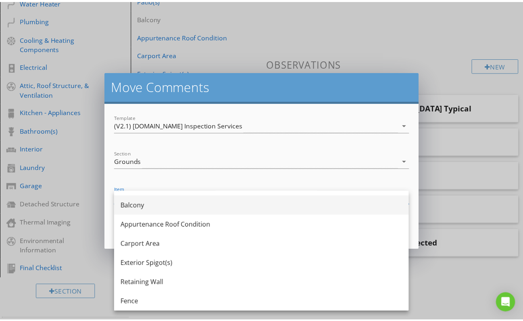
scroll to position [169, 0]
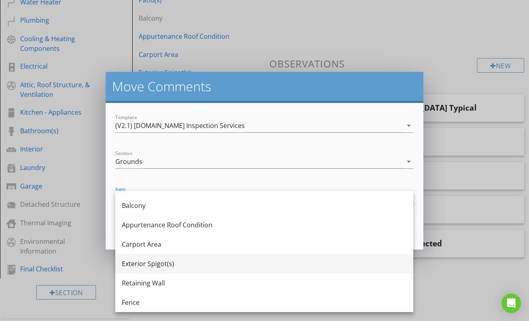
click at [154, 263] on div "Exterior Spigot(s)" at bounding box center [264, 264] width 285 height 10
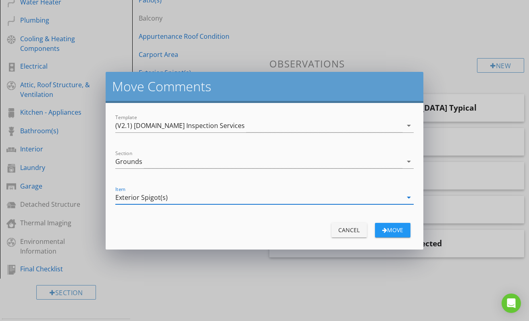
click at [389, 229] on div "move" at bounding box center [393, 229] width 23 height 8
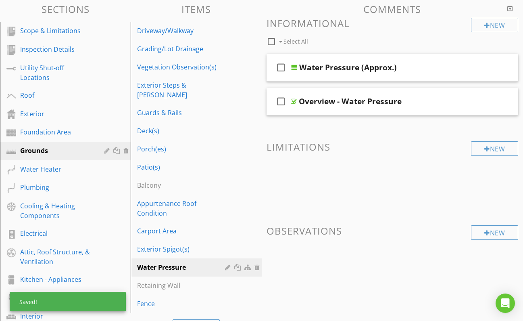
scroll to position [85, 0]
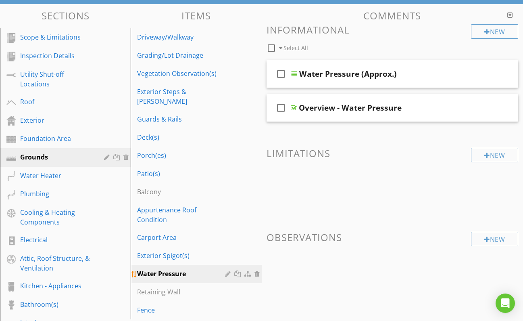
click at [258, 270] on div at bounding box center [258, 273] width 7 height 6
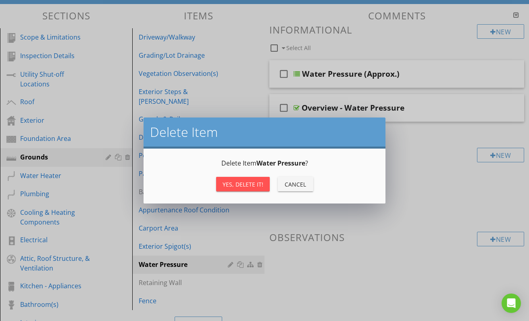
click at [232, 181] on div "Yes, Delete it!" at bounding box center [243, 184] width 41 height 8
click at [246, 184] on div "Yes, Delete it!" at bounding box center [243, 184] width 41 height 8
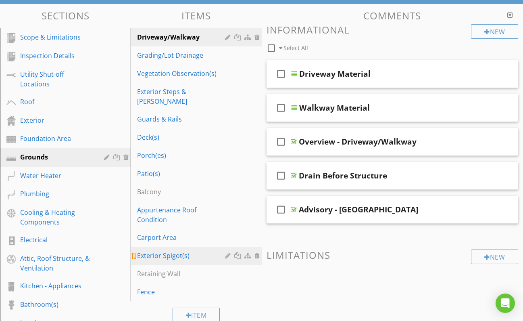
click at [163, 250] on div "Exterior Spigot(s)" at bounding box center [182, 255] width 90 height 10
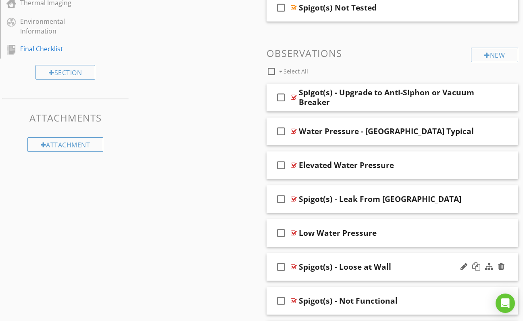
scroll to position [475, 0]
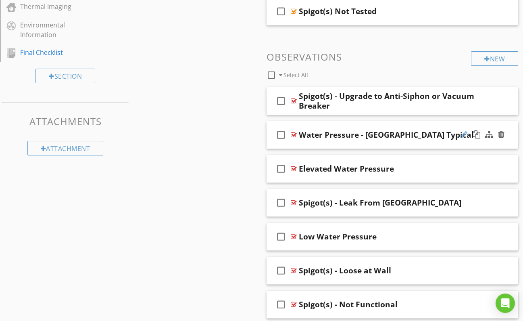
click at [463, 134] on div at bounding box center [464, 134] width 7 height 8
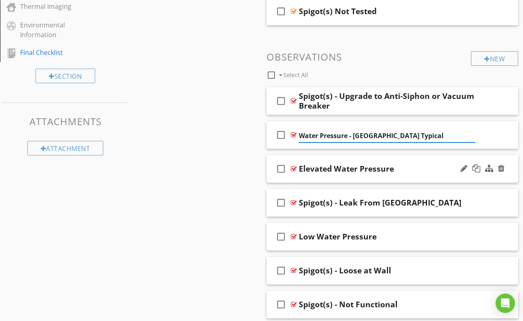
click at [309, 166] on div "Elevated Water Pressure" at bounding box center [346, 169] width 95 height 10
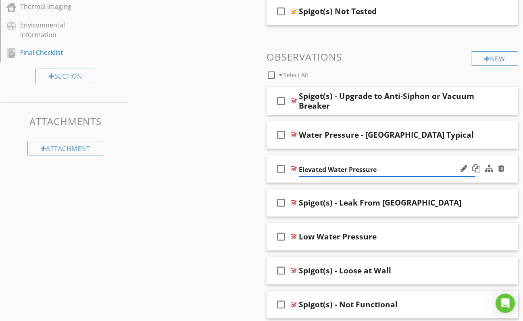
click at [300, 167] on input "Elevated Water Pressure" at bounding box center [387, 169] width 177 height 13
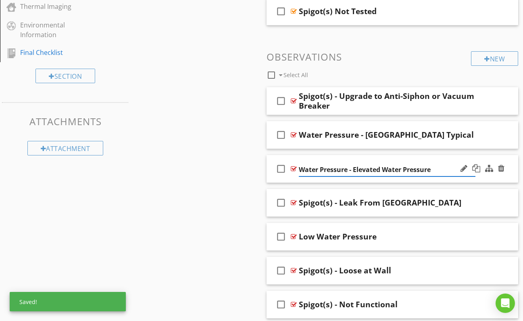
click at [432, 168] on input "Water Pressure - Elevated Water Pressure" at bounding box center [387, 169] width 177 height 13
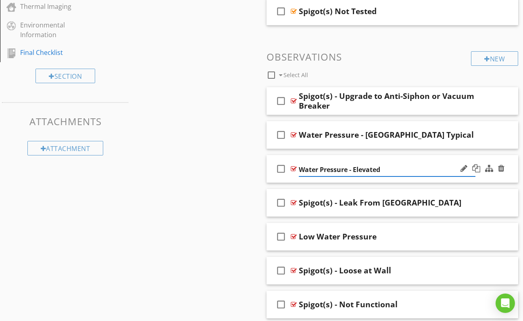
type input "Water Pressure - Elevated"
click at [302, 234] on div "Low Water Pressure" at bounding box center [338, 237] width 78 height 10
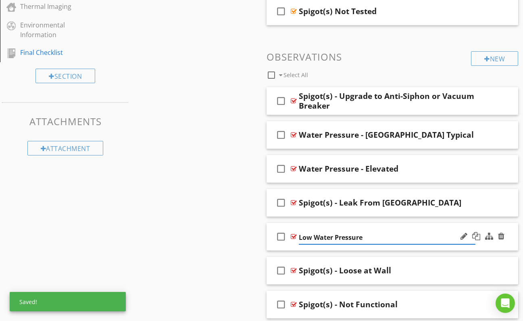
click at [300, 234] on input "Low Water Pressure" at bounding box center [387, 237] width 177 height 13
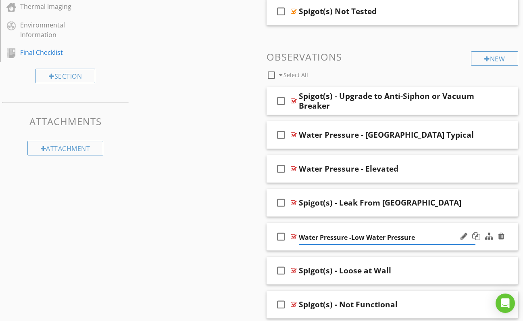
type input "Water Pressure - Low Water Pressure"
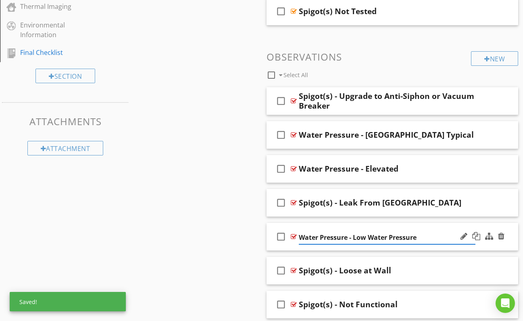
click at [292, 233] on div at bounding box center [294, 236] width 6 height 6
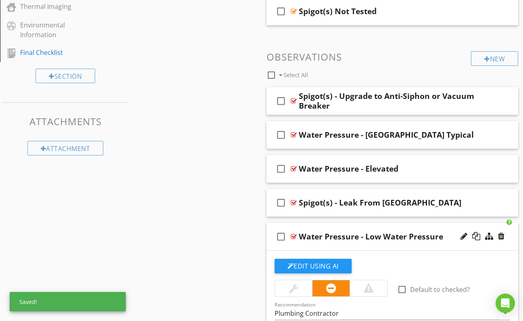
click at [294, 236] on div at bounding box center [294, 236] width 6 height 6
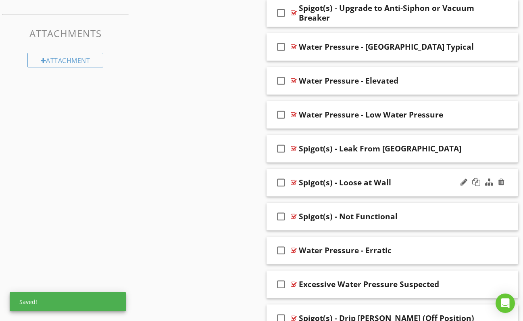
scroll to position [565, 0]
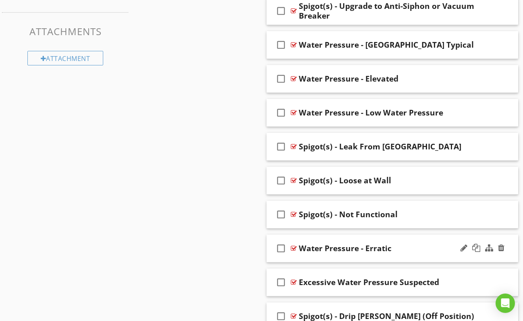
click at [293, 246] on div at bounding box center [294, 248] width 6 height 6
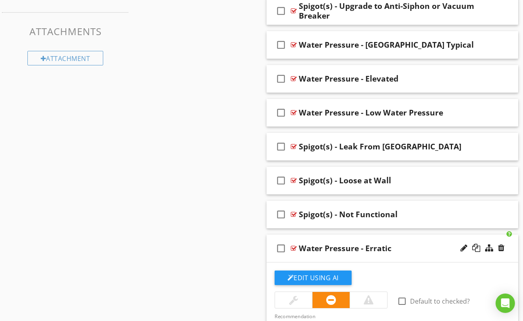
click at [295, 247] on div at bounding box center [294, 248] width 6 height 6
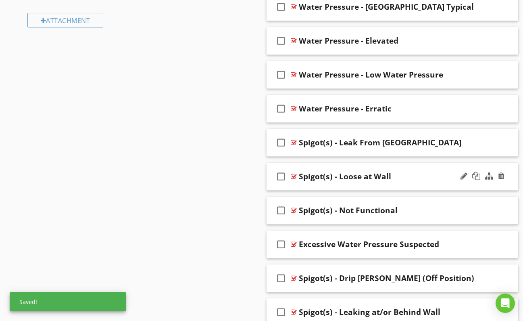
scroll to position [605, 0]
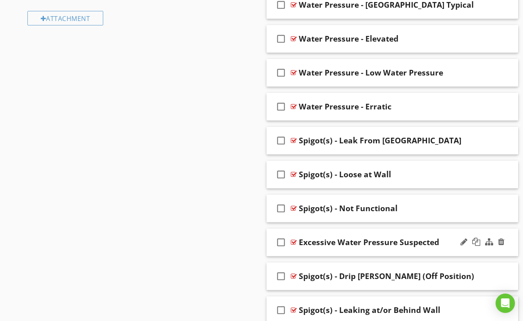
click at [302, 242] on div "Excessive Water Pressure Suspected" at bounding box center [369, 242] width 140 height 10
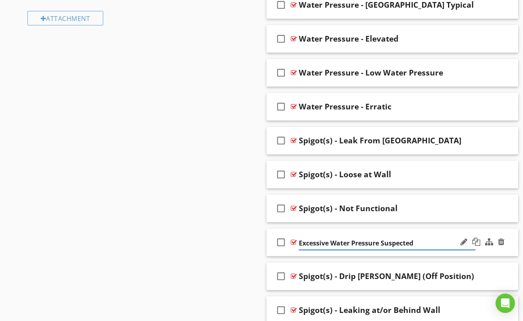
click at [300, 242] on input "Excessive Water Pressure Suspected" at bounding box center [387, 242] width 177 height 13
click at [435, 241] on input "Water Pressure - Excessive Water Pressure Suspected" at bounding box center [387, 242] width 177 height 13
type input "Water Pressure - Excessive Suspected"
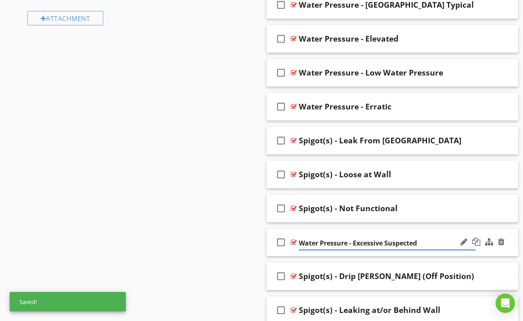
click at [293, 240] on div at bounding box center [294, 242] width 6 height 6
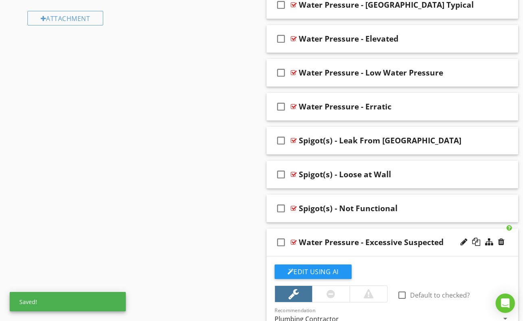
click at [293, 241] on div at bounding box center [294, 242] width 6 height 6
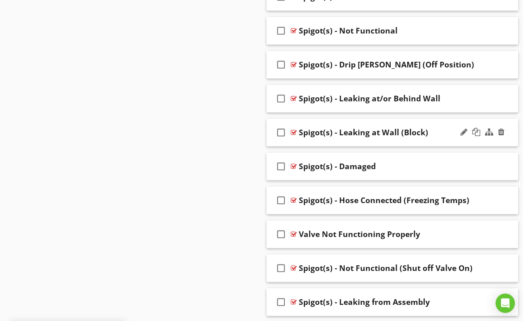
scroll to position [820, 0]
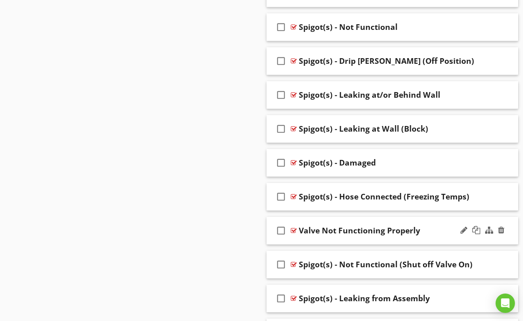
drag, startPoint x: 293, startPoint y: 229, endPoint x: 304, endPoint y: 234, distance: 11.9
click at [309, 238] on div "check_box_outline_blank Valve Not Functioning Properly" at bounding box center [393, 231] width 252 height 28
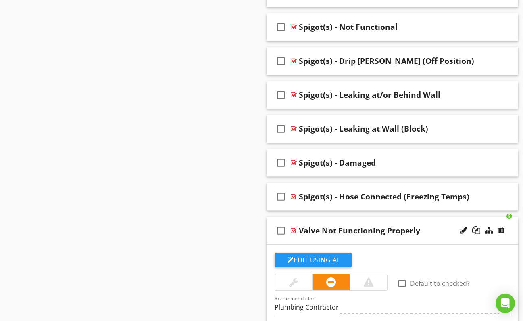
click at [294, 229] on div at bounding box center [294, 230] width 6 height 6
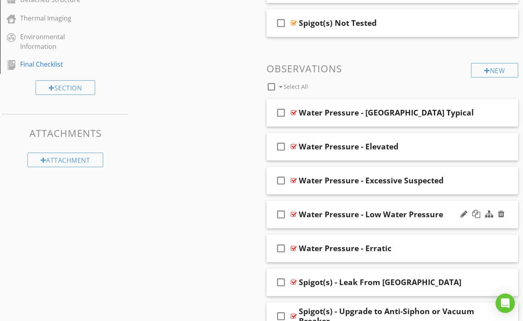
scroll to position [463, 0]
click at [294, 112] on div at bounding box center [294, 112] width 6 height 6
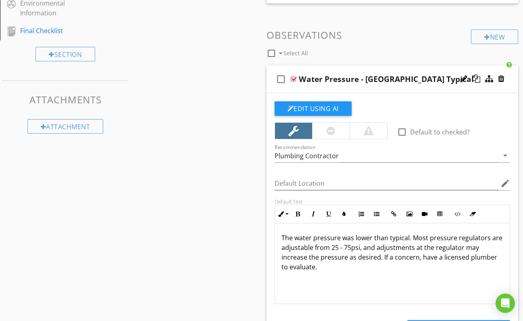
scroll to position [498, 0]
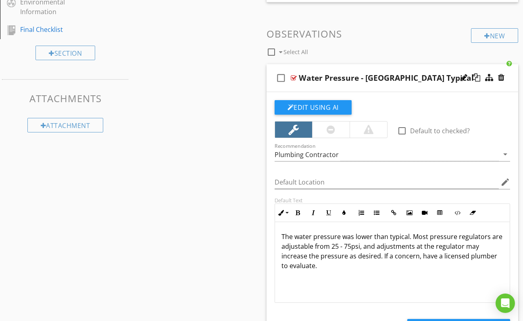
click at [293, 75] on div at bounding box center [294, 78] width 6 height 6
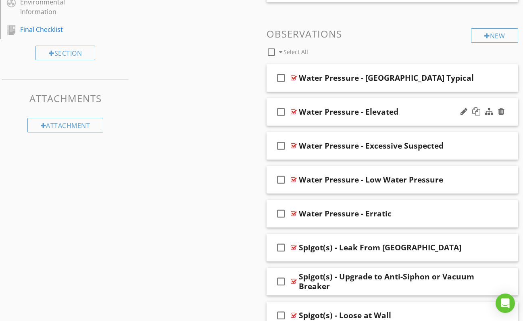
click at [292, 110] on div at bounding box center [294, 111] width 6 height 6
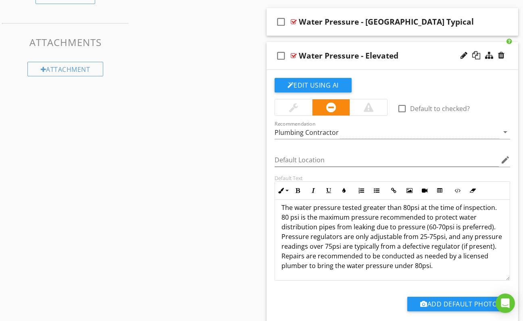
scroll to position [553, 0]
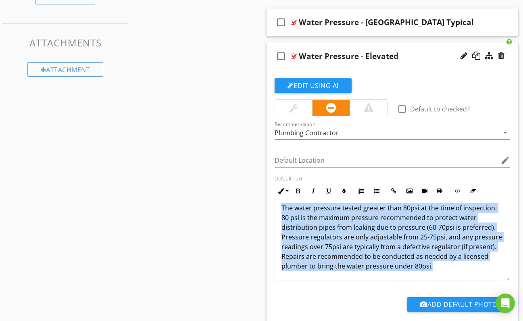
drag, startPoint x: 460, startPoint y: 266, endPoint x: 280, endPoint y: 206, distance: 189.3
click at [280, 206] on div "The water pressure tested greater than 80psi at the time of inspection. 80 psi …" at bounding box center [392, 236] width 235 height 87
copy p "The water pressure tested greater than 80psi at the time of inspection. 80 psi …"
drag, startPoint x: 482, startPoint y: 238, endPoint x: 458, endPoint y: 257, distance: 29.9
click at [458, 257] on p "The water pressure tested greater than 80psi at the time of inspection. 80 psi …" at bounding box center [393, 237] width 222 height 68
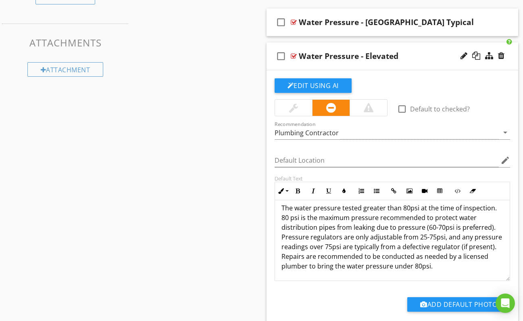
click at [465, 265] on p "The water pressure tested greater than 80psi at the time of inspection. 80 psi …" at bounding box center [393, 237] width 222 height 68
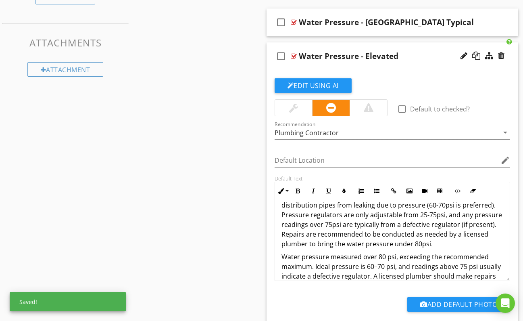
scroll to position [26, 0]
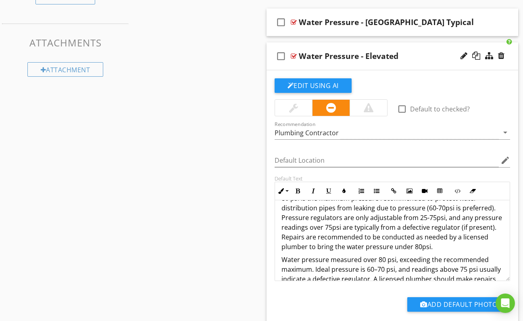
click at [395, 259] on p "Water pressure measured over 80 psi, exceeding the recommended maximum. Ideal p…" at bounding box center [393, 274] width 222 height 39
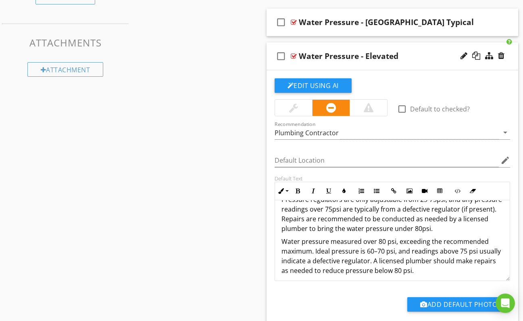
scroll to position [46, 0]
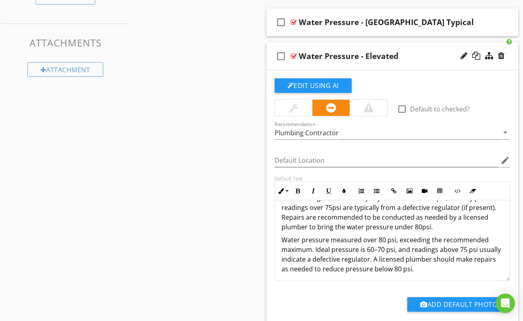
click at [395, 251] on p "Water pressure measured over 80 psi, exceeding the recommended maximum. Ideal p…" at bounding box center [393, 254] width 222 height 39
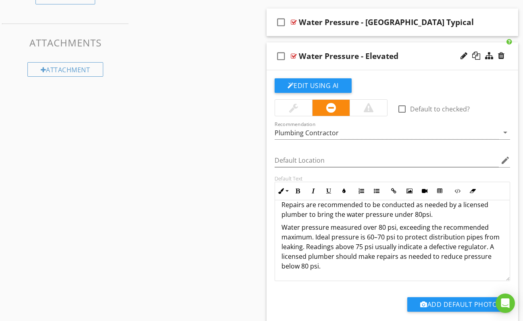
scroll to position [58, 0]
click at [484, 247] on p "Water pressure measured over 80 psi, exceeding the recommended maximum. Ideal p…" at bounding box center [393, 246] width 222 height 48
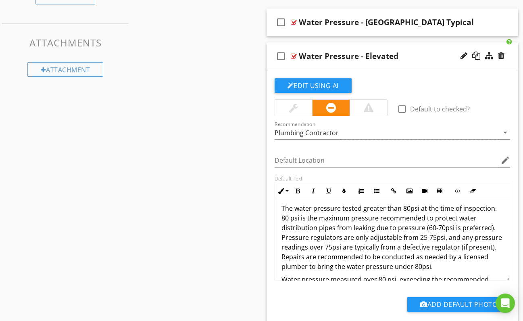
scroll to position [6, 0]
click at [461, 265] on p "The water pressure tested greater than 80psi at the time of inspection. 80 psi …" at bounding box center [393, 238] width 222 height 68
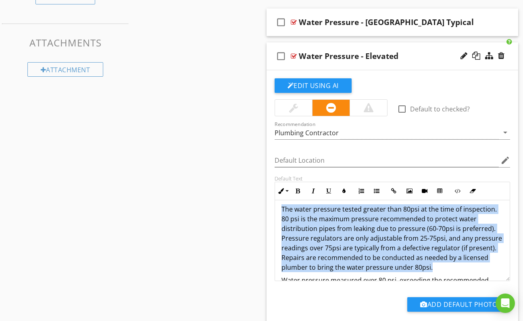
drag, startPoint x: 465, startPoint y: 266, endPoint x: 245, endPoint y: 200, distance: 229.7
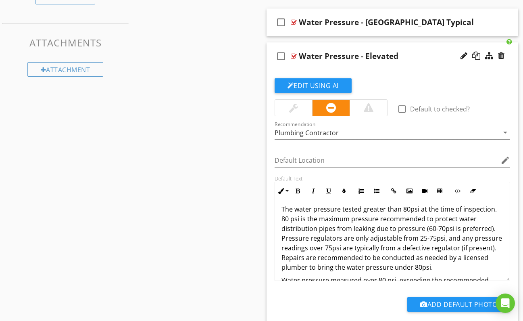
scroll to position [0, 0]
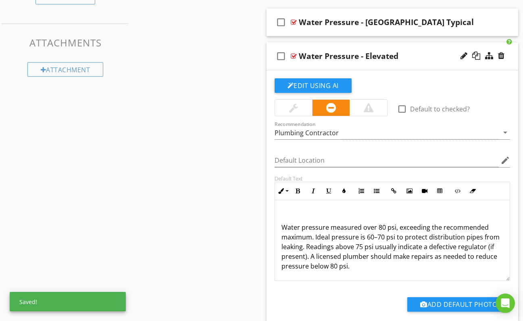
click at [281, 224] on div "Water pressure measured over 80 psi, exceeding the recommended maximum. Ideal p…" at bounding box center [392, 240] width 235 height 81
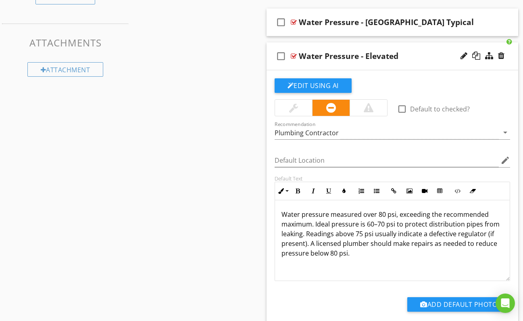
click at [390, 259] on div "Water pressure measured over 80 psi, exceeding the recommended maximum. Ideal p…" at bounding box center [392, 240] width 235 height 81
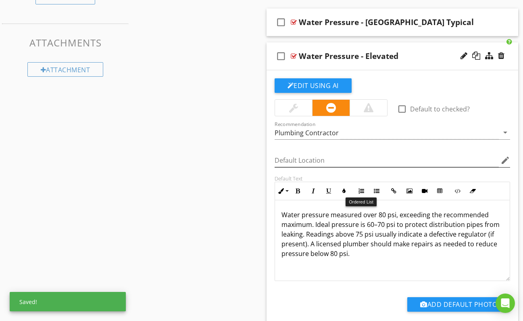
scroll to position [0, 0]
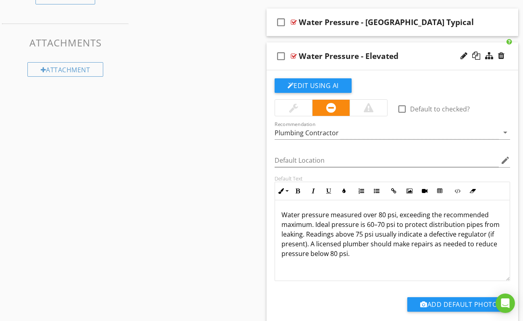
click at [293, 55] on div at bounding box center [294, 56] width 6 height 6
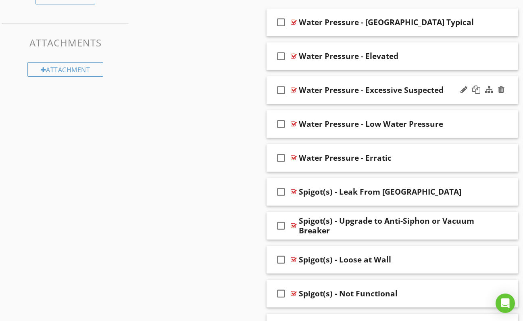
click at [294, 88] on div at bounding box center [294, 90] width 6 height 6
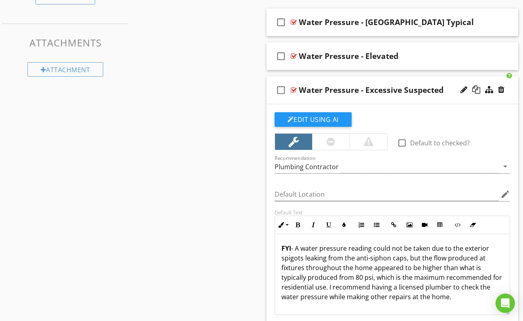
scroll to position [0, 0]
click at [292, 87] on div at bounding box center [294, 90] width 6 height 6
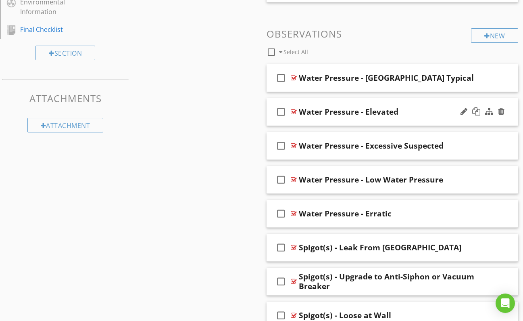
scroll to position [510, 0]
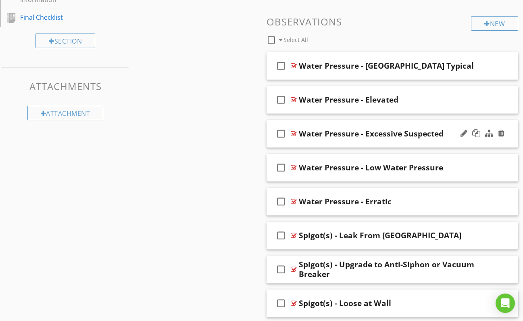
click at [294, 130] on div at bounding box center [294, 133] width 6 height 6
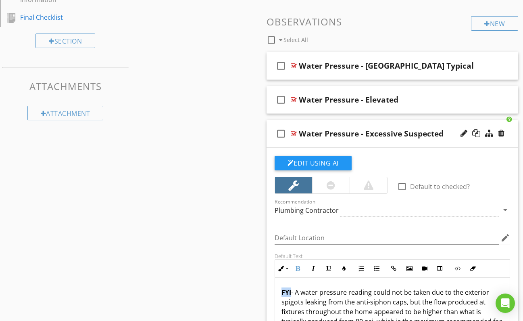
drag, startPoint x: 292, startPoint y: 291, endPoint x: 282, endPoint y: 291, distance: 10.1
click at [282, 291] on p "FYI - A water pressure reading could not be taken due to the exterior spigots l…" at bounding box center [393, 316] width 222 height 58
click at [344, 267] on icon "button" at bounding box center [344, 268] width 6 height 6
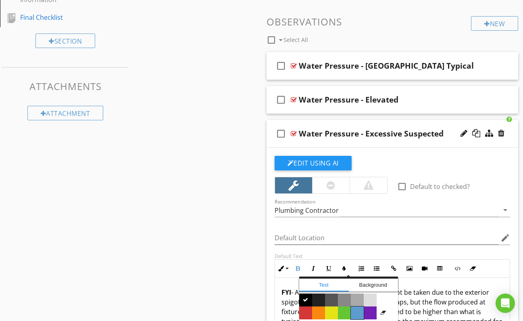
click at [356, 313] on span "Color #5c9ccf" at bounding box center [357, 312] width 13 height 13
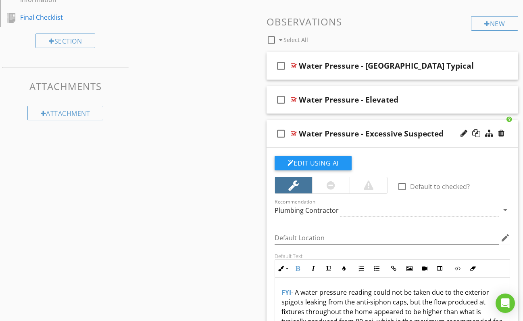
click at [417, 302] on p "FYI - A water pressure reading could not be taken due to the exterior spigots l…" at bounding box center [393, 316] width 222 height 58
click at [294, 131] on div at bounding box center [294, 133] width 6 height 6
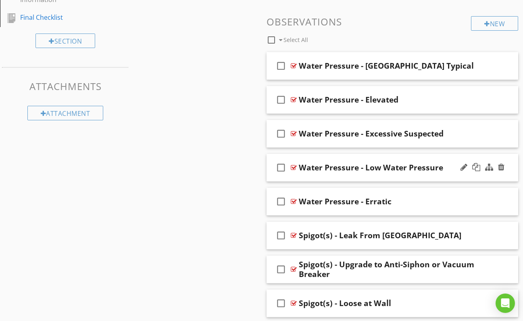
click at [294, 166] on div at bounding box center [294, 167] width 6 height 6
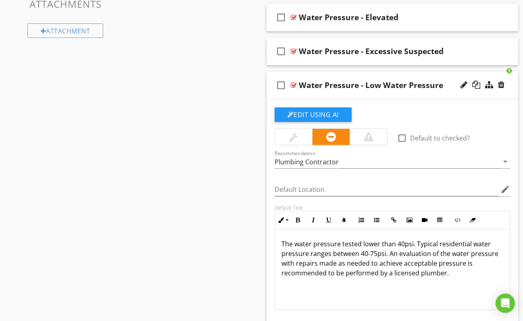
scroll to position [593, 0]
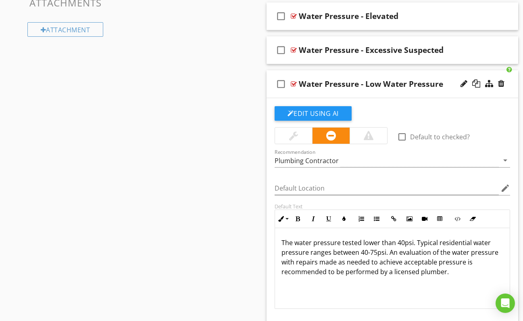
click at [294, 81] on div at bounding box center [294, 84] width 6 height 6
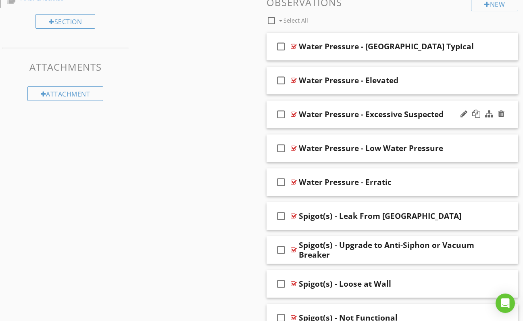
scroll to position [528, 0]
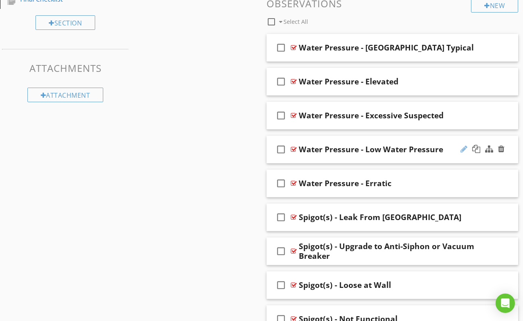
click at [462, 150] on div at bounding box center [464, 149] width 7 height 8
click at [418, 148] on input "Water Pressure - Low Water Pressure" at bounding box center [387, 150] width 177 height 13
type input "Water Pressure - Low"
click at [294, 149] on div at bounding box center [294, 149] width 6 height 6
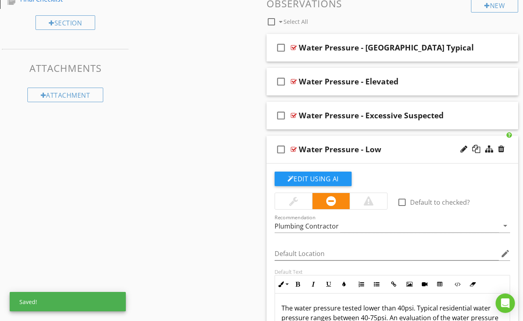
click at [293, 148] on div at bounding box center [294, 149] width 6 height 6
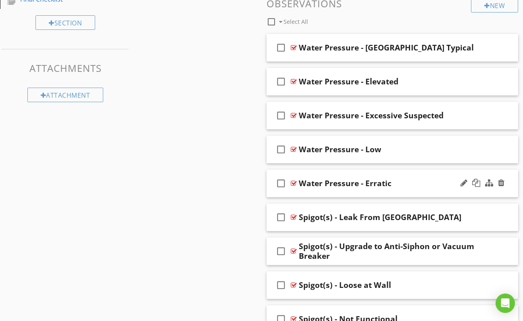
click at [292, 182] on div at bounding box center [294, 183] width 6 height 6
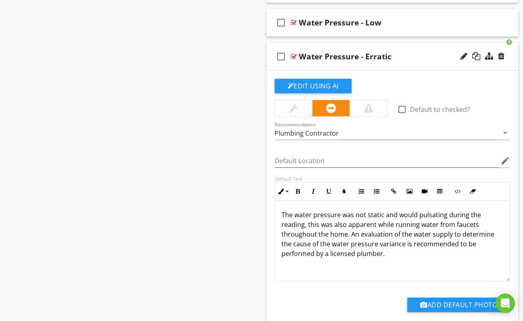
scroll to position [0, 0]
click at [292, 54] on div at bounding box center [294, 56] width 6 height 6
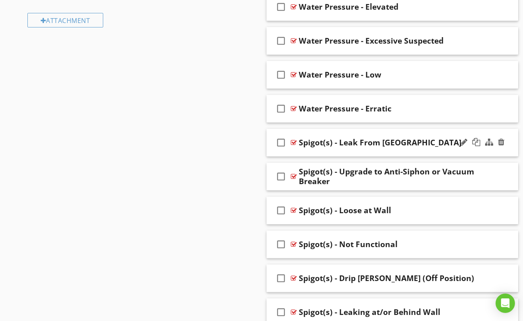
scroll to position [605, 0]
